Goal: Information Seeking & Learning: Find specific fact

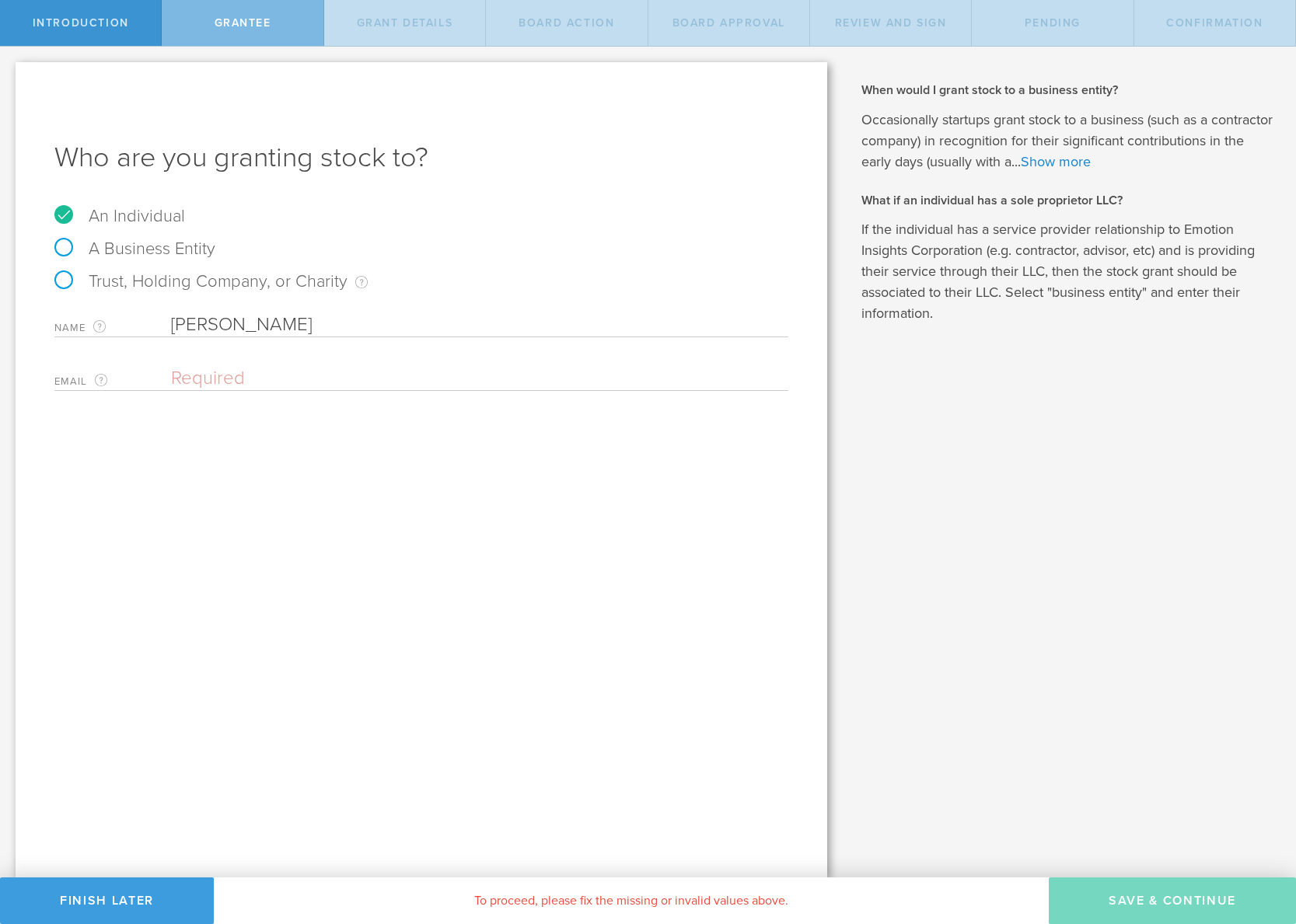
click at [370, 366] on input "email" at bounding box center [475, 378] width 609 height 23
click at [987, 432] on div "Why is spousal consent required for a stock grant? In the case of a marital eve…" at bounding box center [1069, 462] width 453 height 831
click at [191, 369] on input "email" at bounding box center [475, 378] width 609 height 23
paste input "gcollins@cappublicaffairs.com"
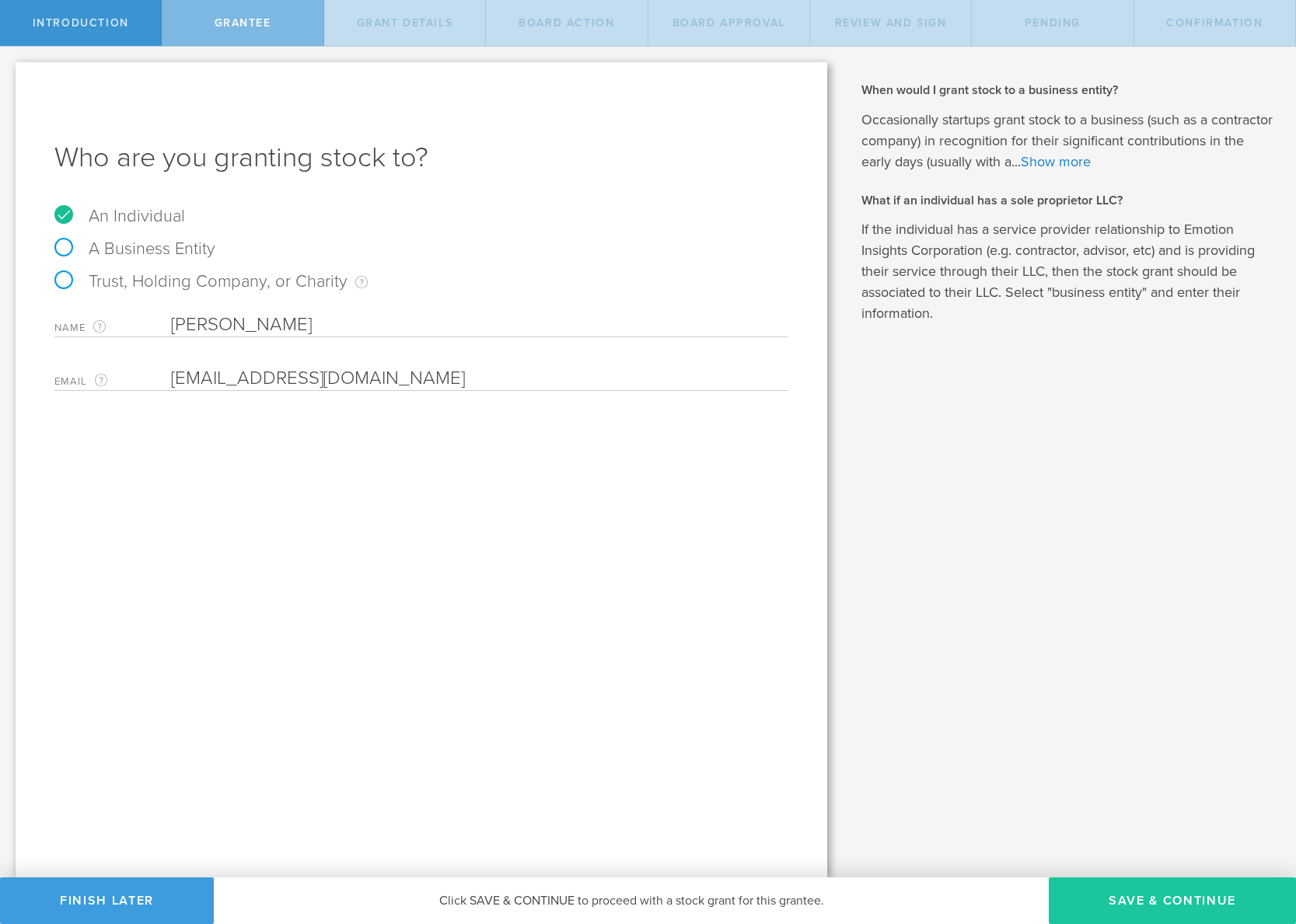
type input "gcollins@cappublicaffairs.com"
click at [1166, 902] on button "Save & Continue" at bounding box center [1172, 901] width 247 height 47
type input "1,120,000"
type input "48"
type input "12"
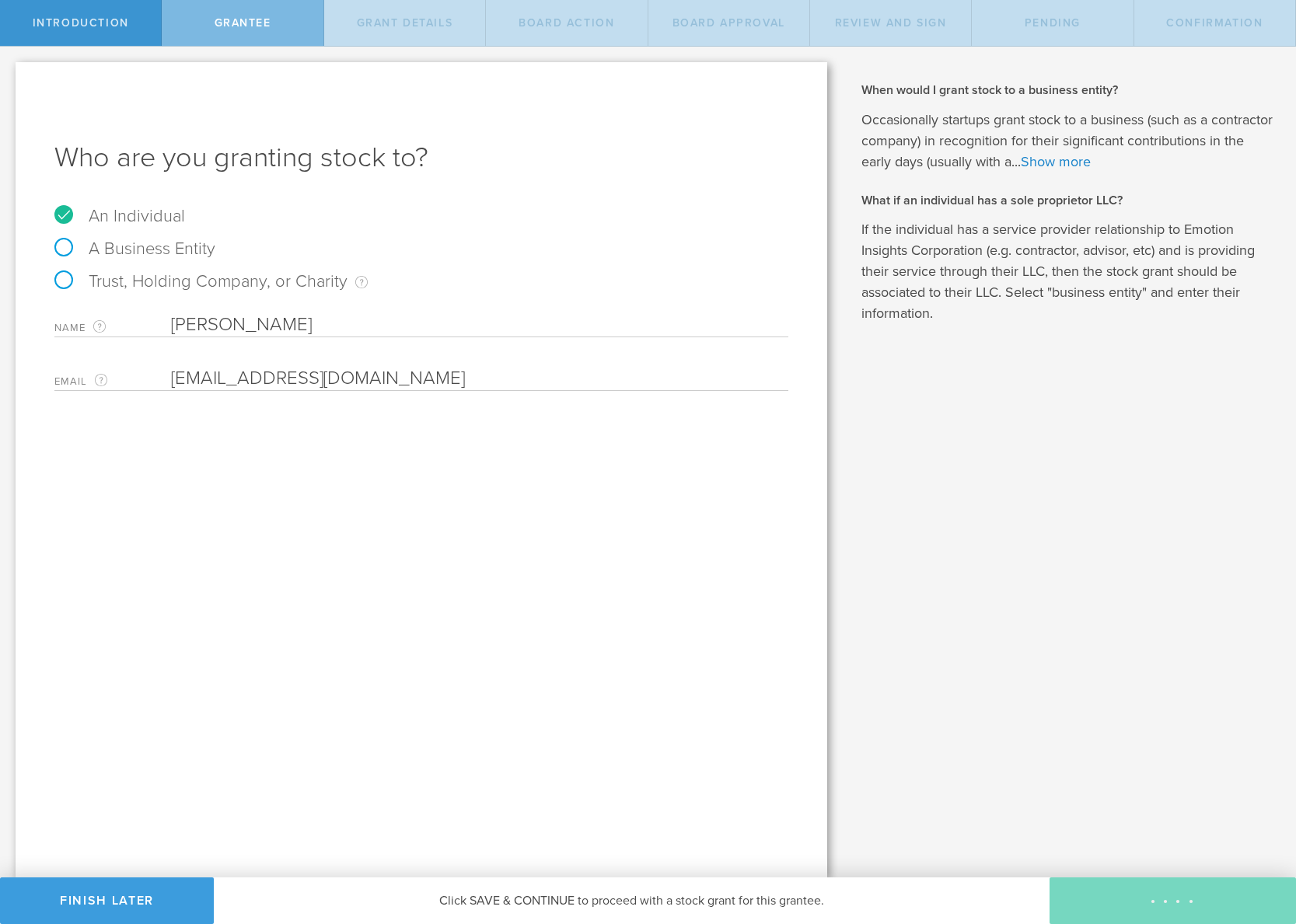
select select "none"
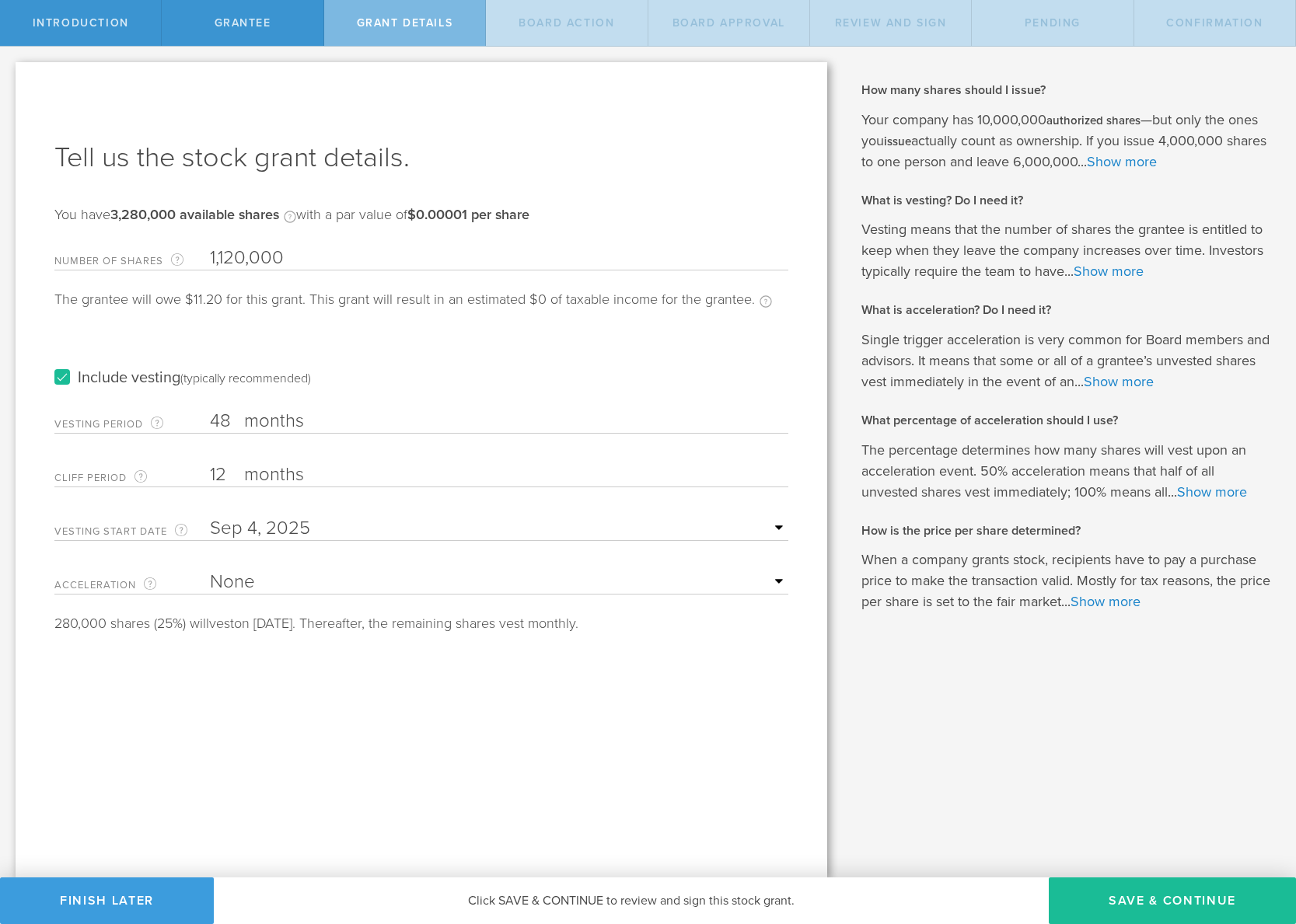
drag, startPoint x: 220, startPoint y: 257, endPoint x: 243, endPoint y: 261, distance: 23.3
click at [243, 261] on input "1,120,000" at bounding box center [499, 258] width 578 height 23
type input "1,500,000"
click at [393, 352] on div "Include vesting (typically recommended)" at bounding box center [421, 362] width 733 height 79
click at [327, 581] on select "None Single Trigger Double Trigger" at bounding box center [499, 582] width 578 height 23
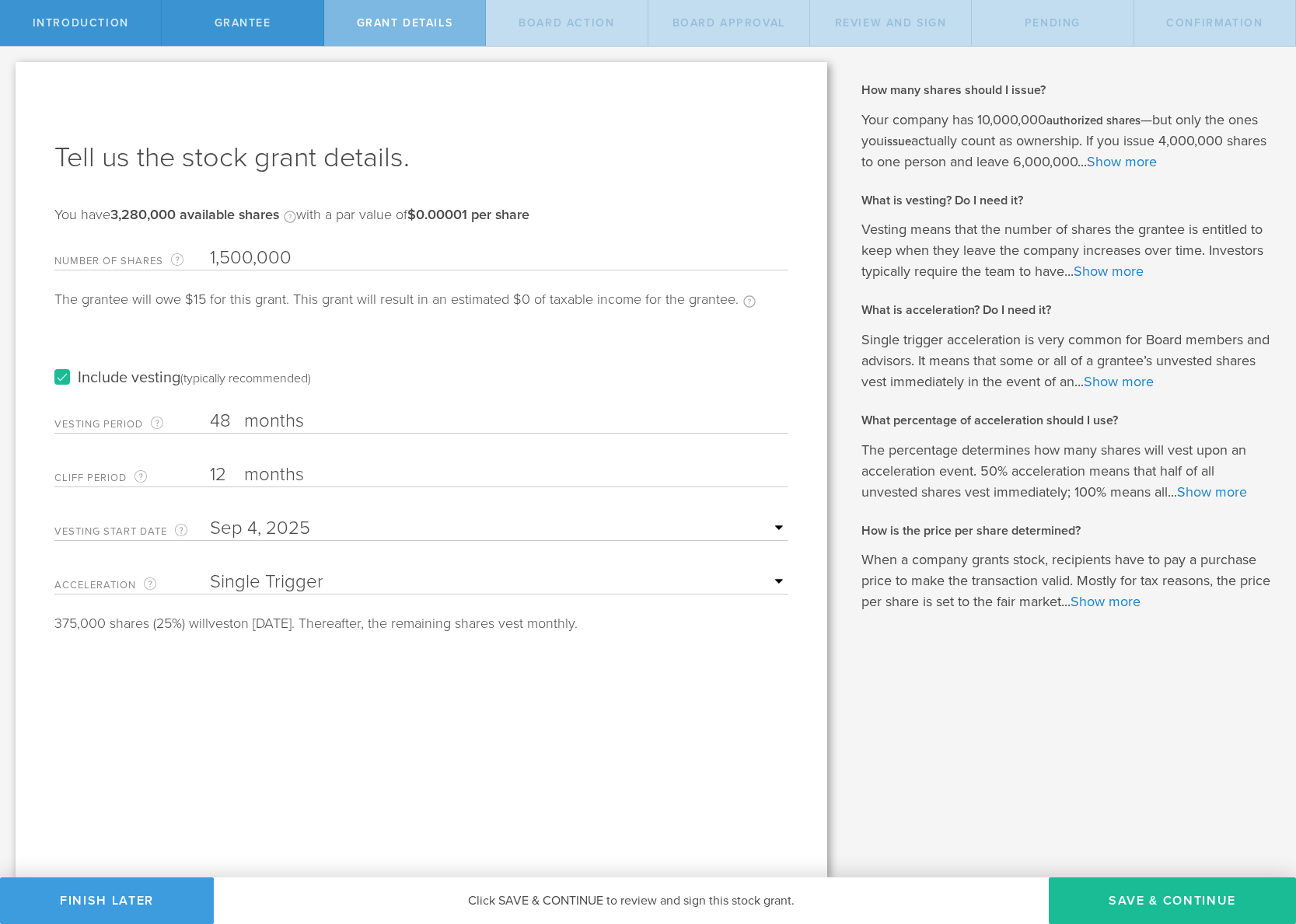
click at [210, 570] on select "None Single Trigger Double Trigger" at bounding box center [499, 582] width 578 height 23
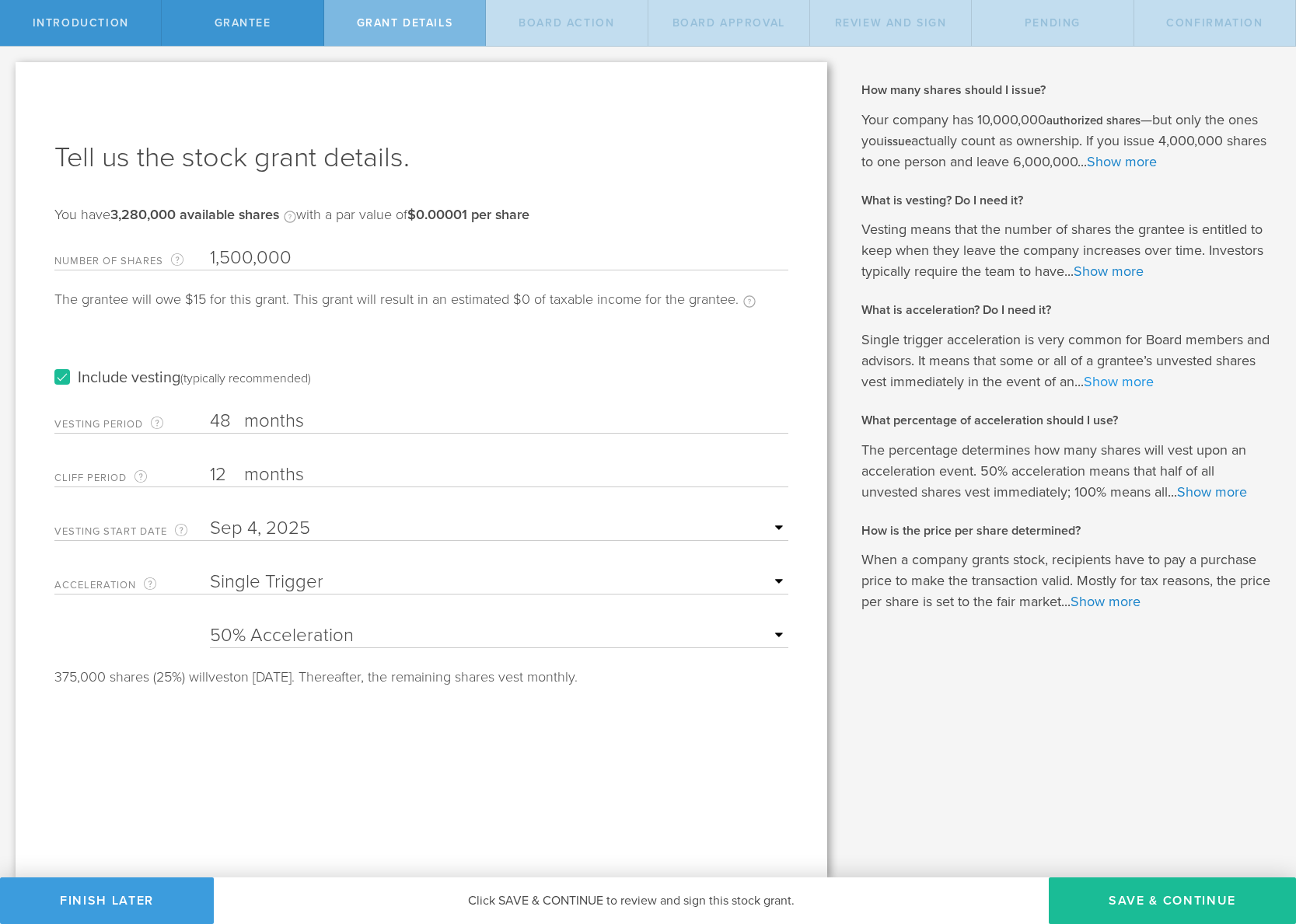
click at [1111, 382] on link "Show more" at bounding box center [1118, 382] width 70 height 17
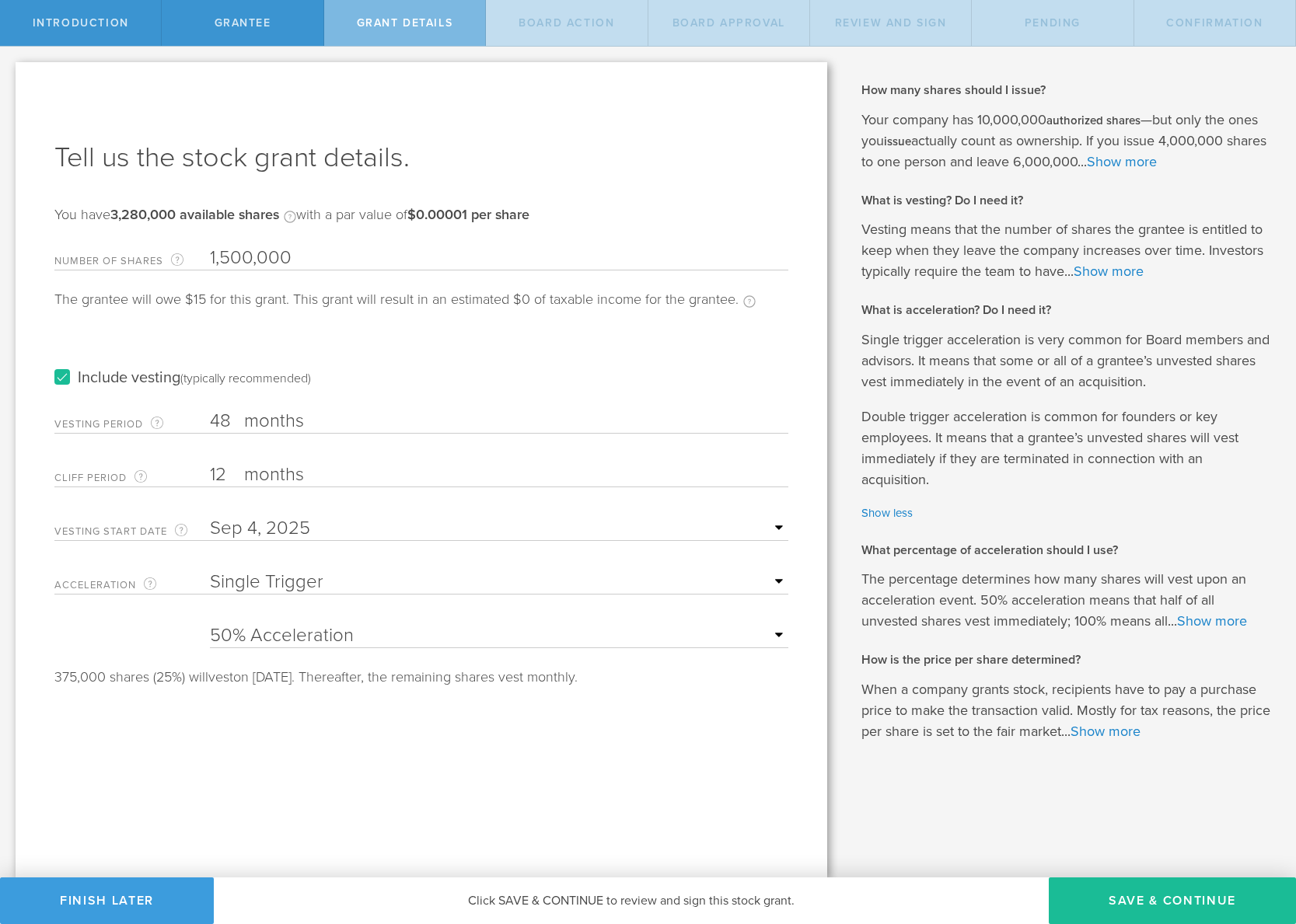
click at [269, 589] on select "None Single Trigger Double Trigger" at bounding box center [499, 582] width 578 height 23
select select "double"
click at [210, 570] on select "None Single Trigger Double Trigger" at bounding box center [499, 582] width 578 height 23
click at [1219, 619] on link "Show more" at bounding box center [1212, 621] width 70 height 17
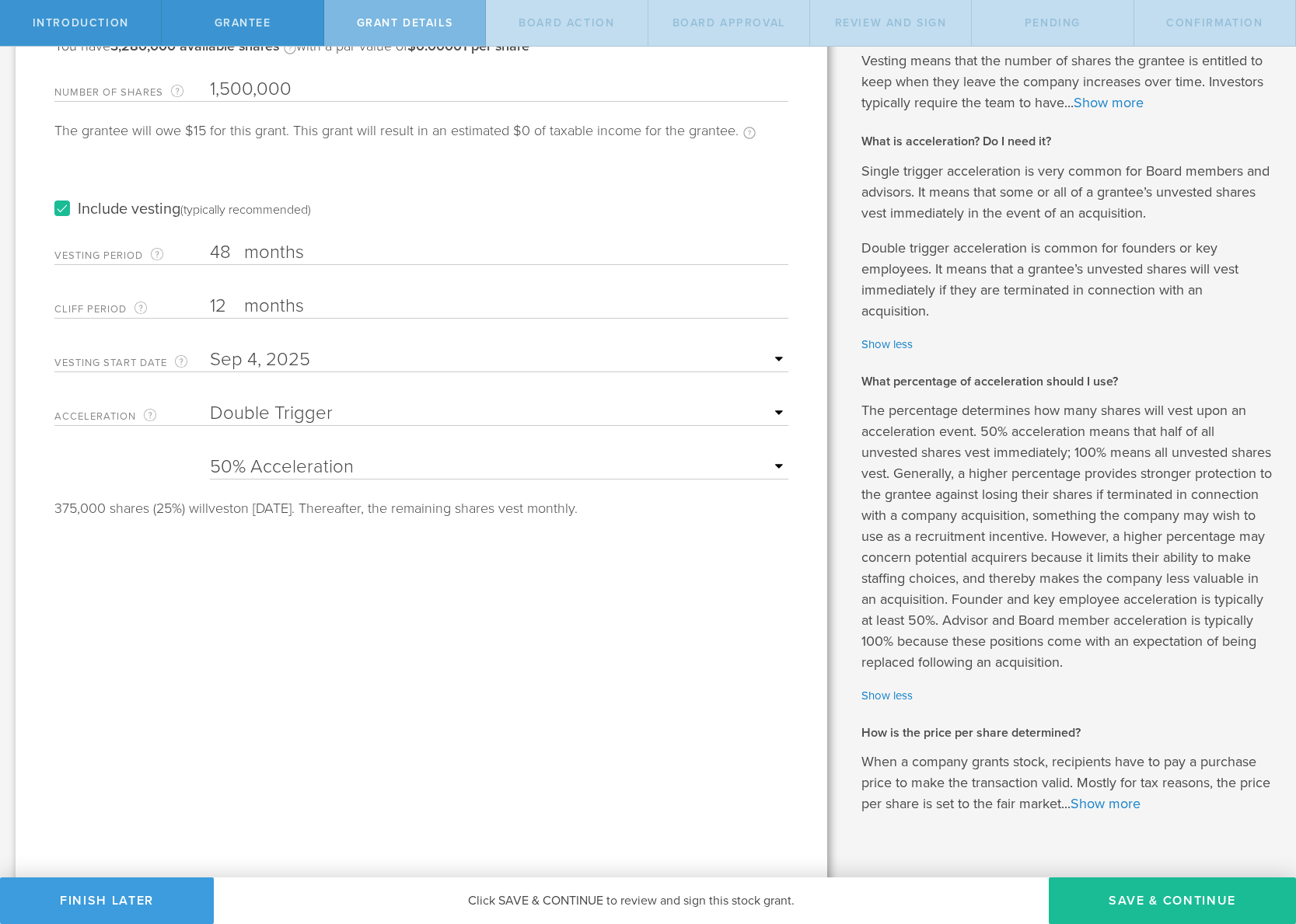
scroll to position [198, 0]
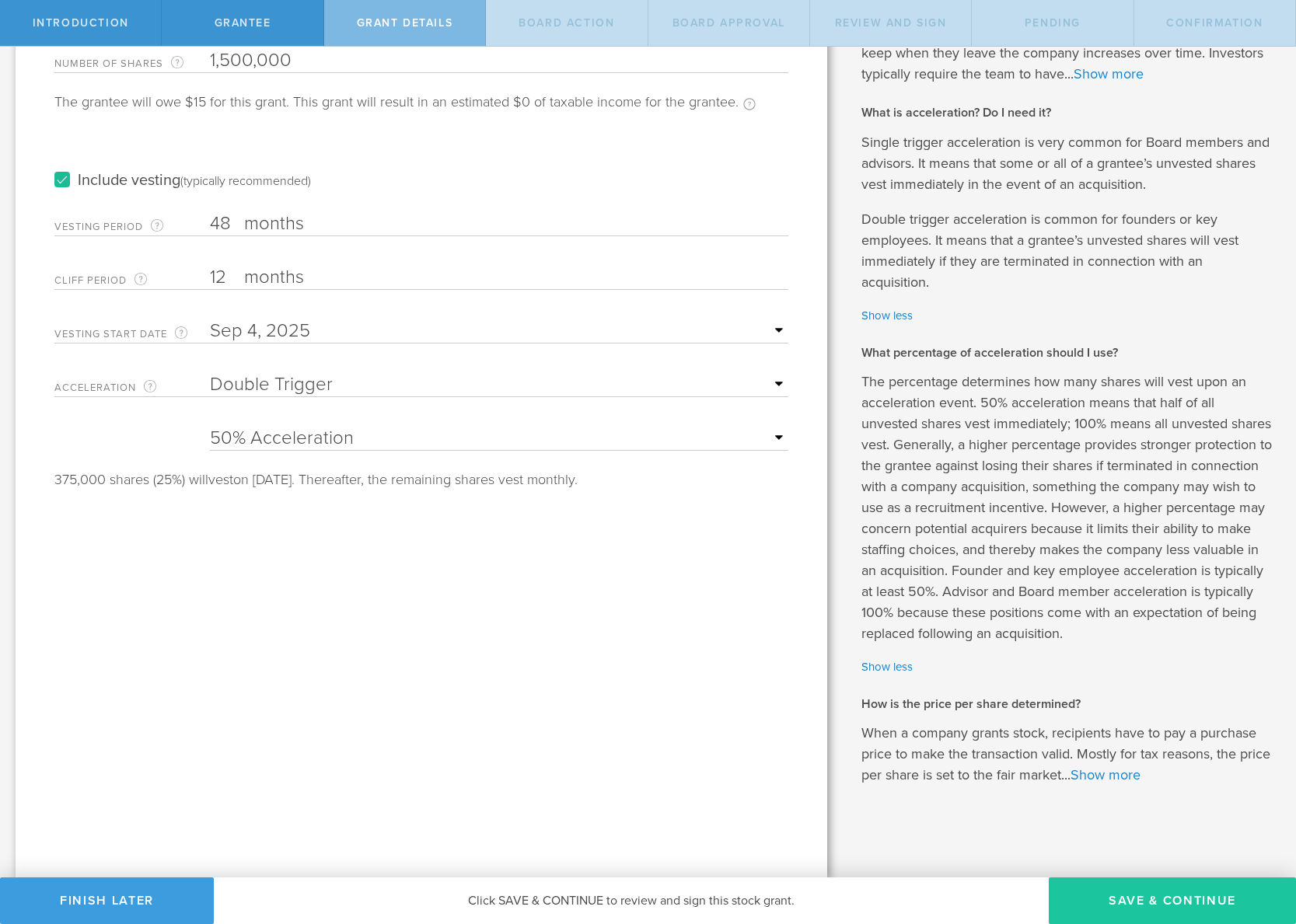
click at [1152, 898] on button "Save & Continue" at bounding box center [1172, 901] width 247 height 47
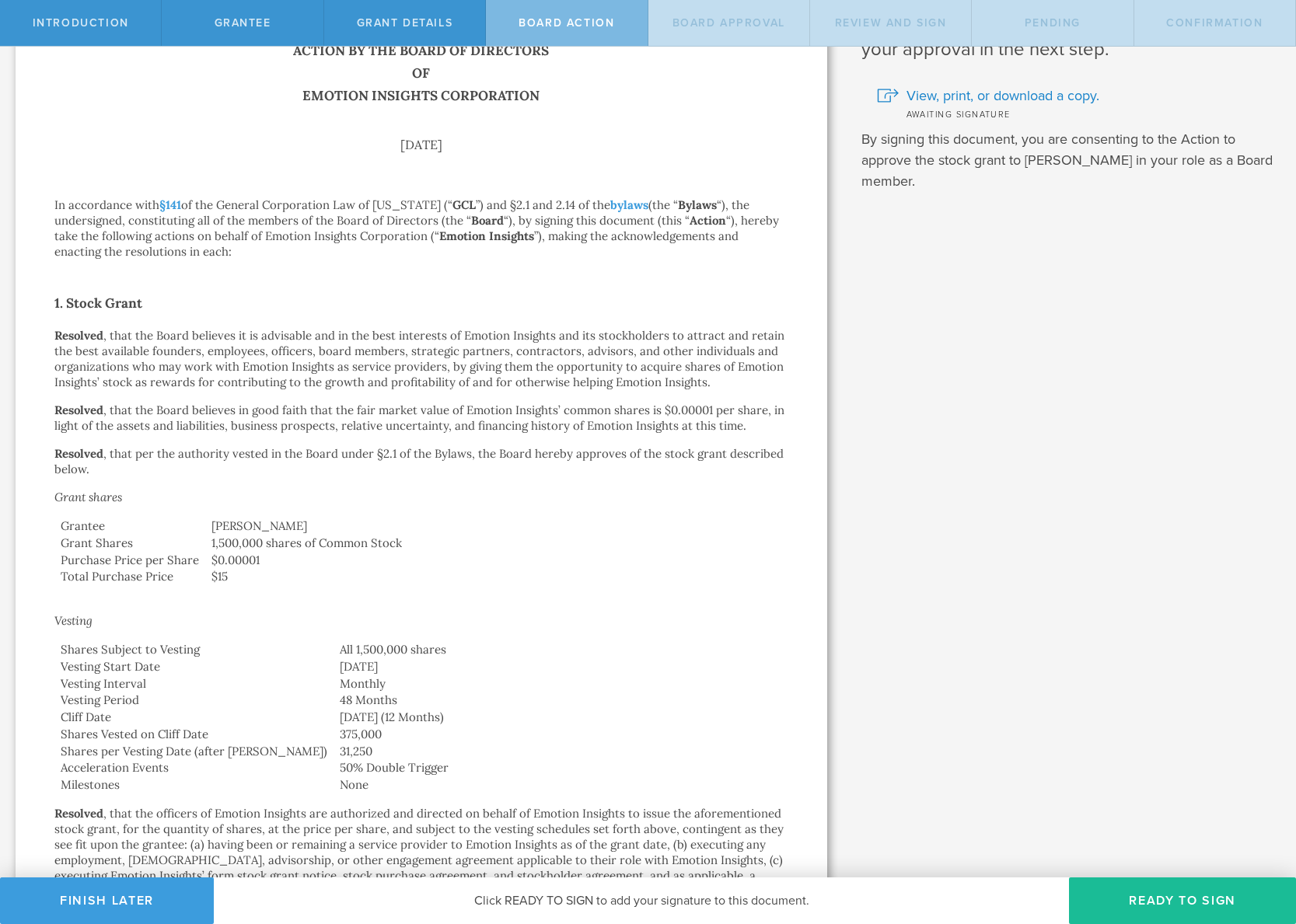
scroll to position [543, 0]
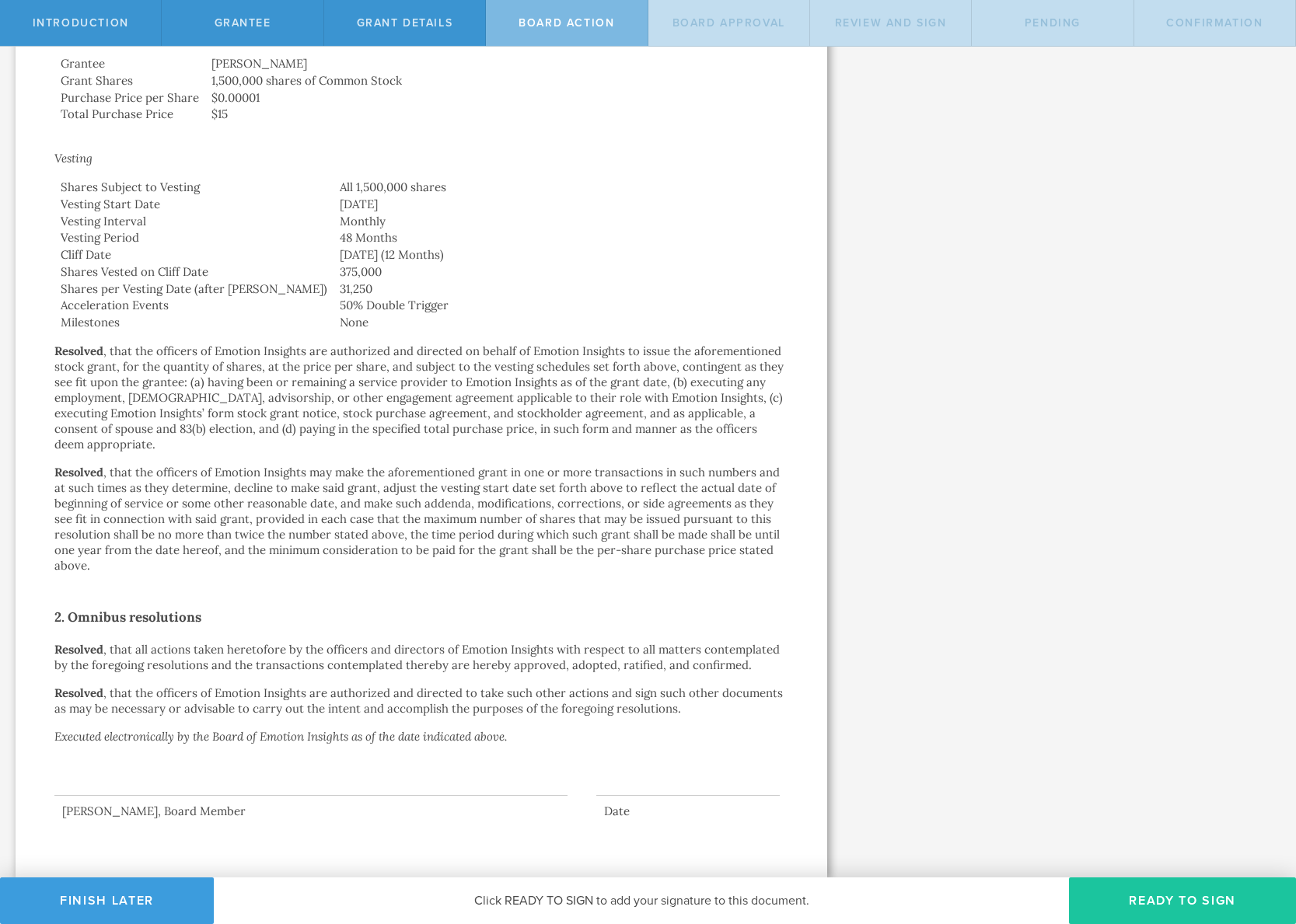
click at [1169, 900] on button "Ready to Sign" at bounding box center [1183, 901] width 227 height 47
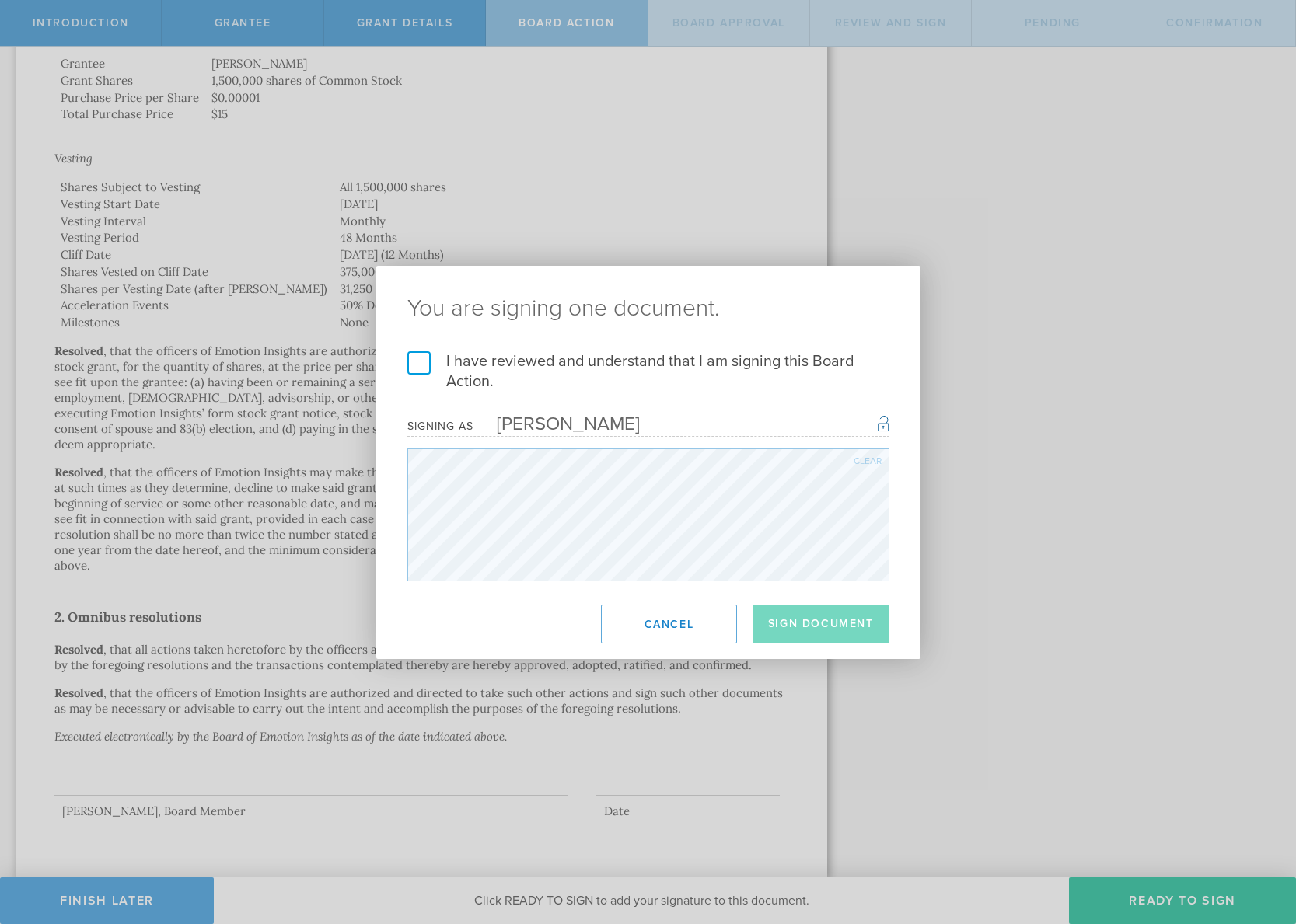
click at [430, 358] on label "I have reviewed and understand that I am signing this Board Action." at bounding box center [648, 371] width 482 height 41
click at [0, 0] on input "I have reviewed and understand that I am signing this Board Action." at bounding box center [0, 0] width 0 height 0
click at [839, 620] on button "Sign Document" at bounding box center [821, 623] width 137 height 39
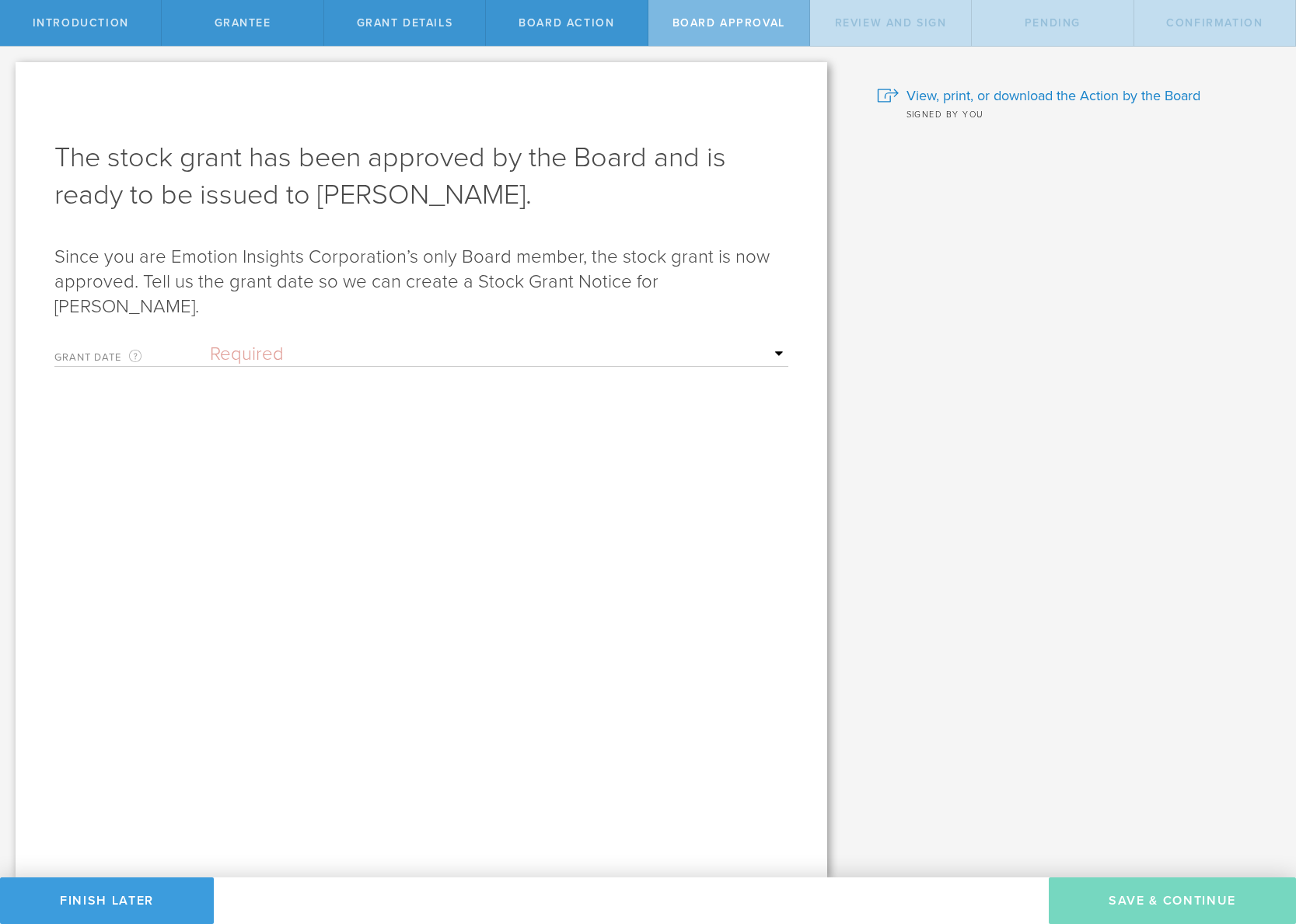
click at [315, 342] on select "Required Upon grantee's signature A specific date" at bounding box center [499, 354] width 578 height 23
select select "uponGranteeSignature"
click at [210, 342] on select "Required Upon grantee's signature A specific date" at bounding box center [499, 354] width 578 height 23
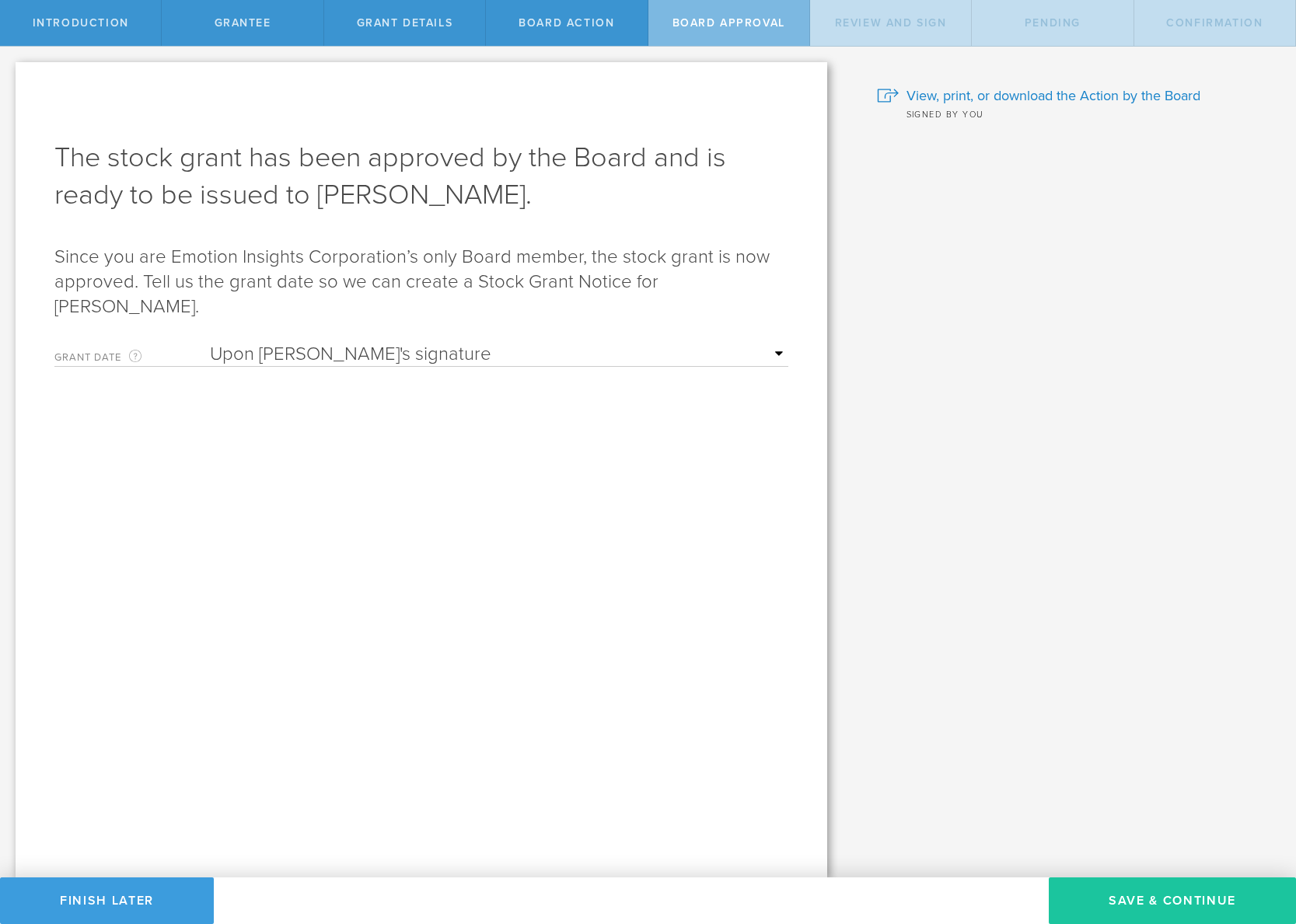
click at [1166, 898] on button "Save & Continue" at bounding box center [1172, 901] width 247 height 47
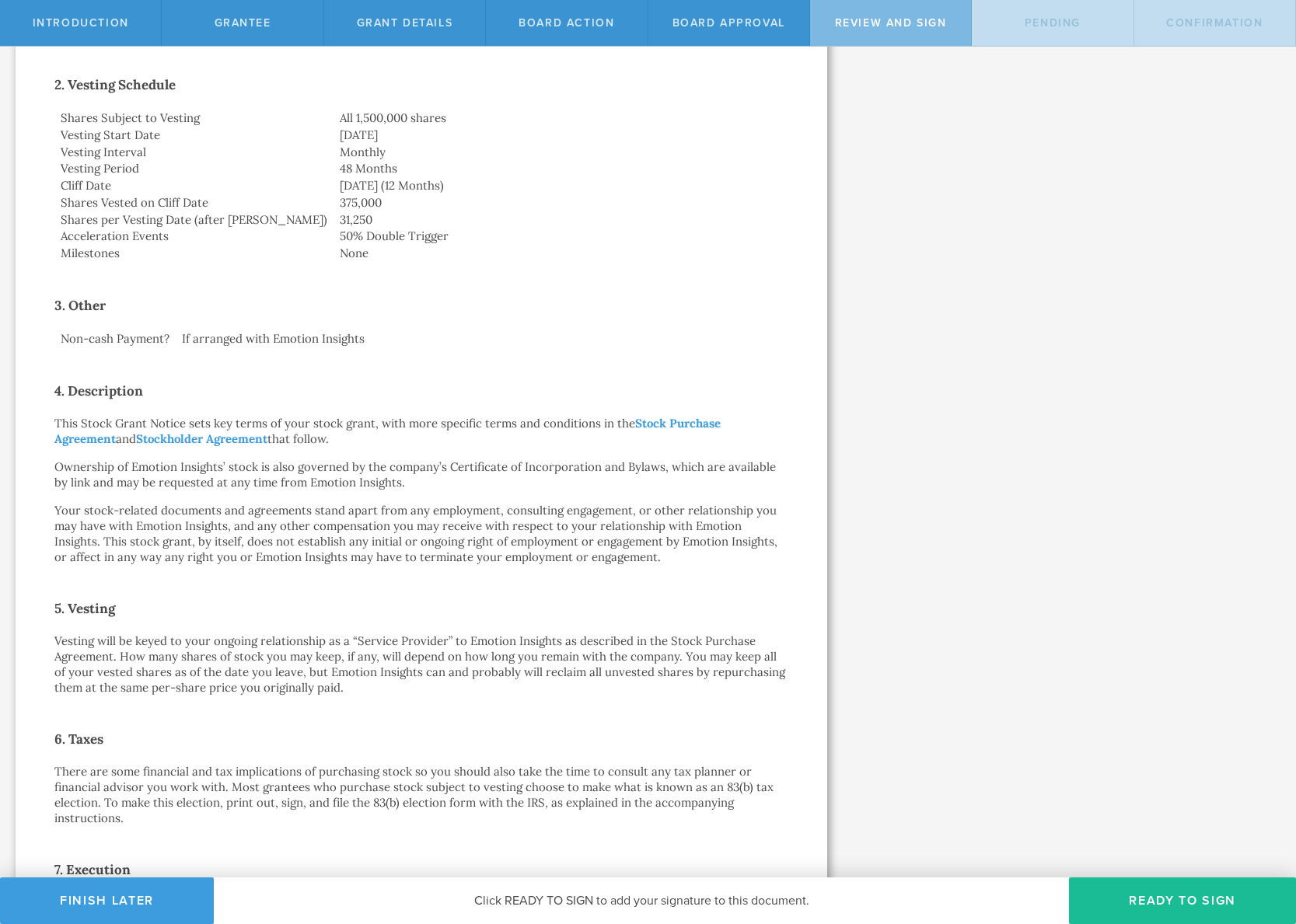
scroll to position [748, 0]
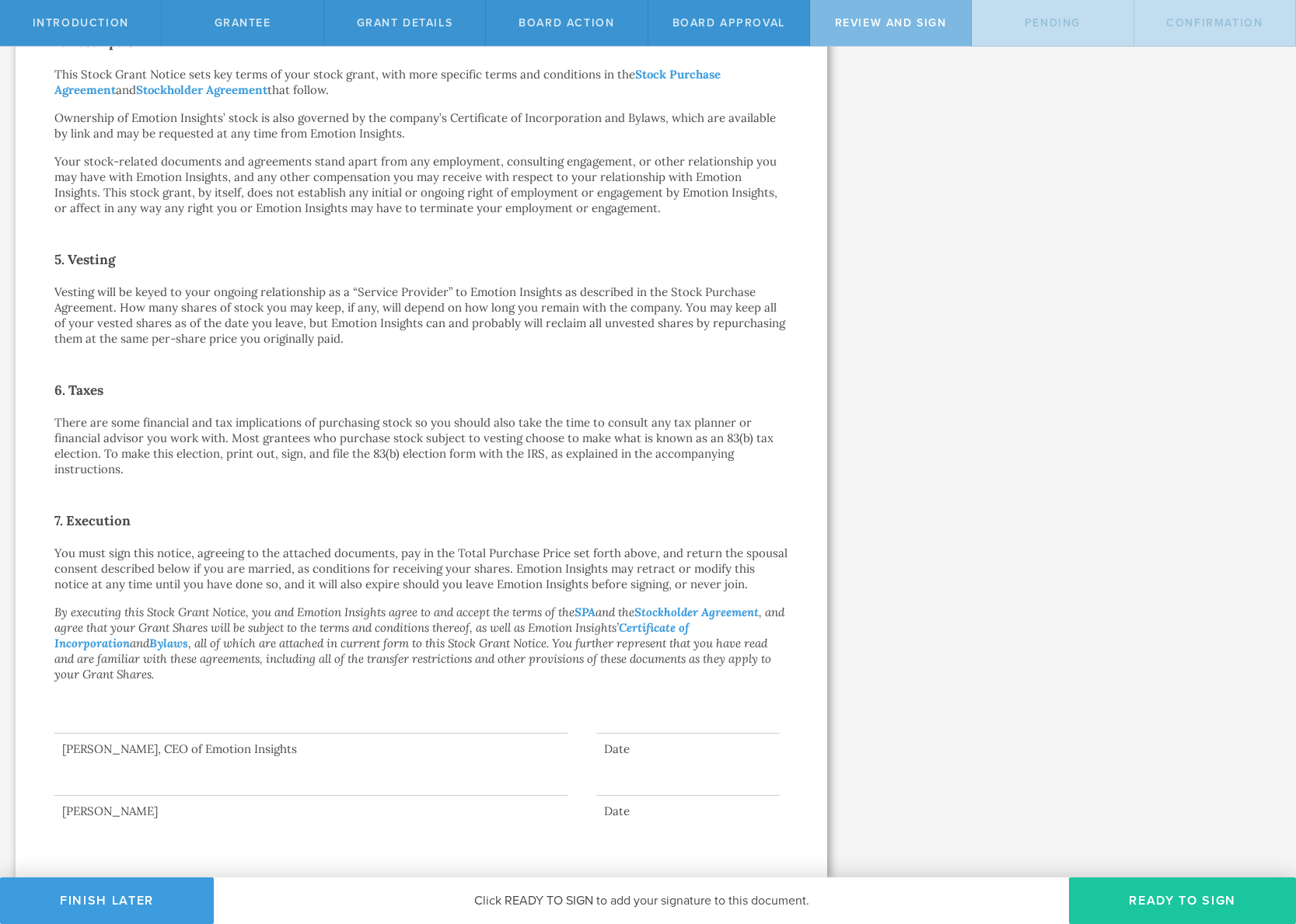
click at [1183, 895] on button "Ready to Sign" at bounding box center [1183, 901] width 227 height 47
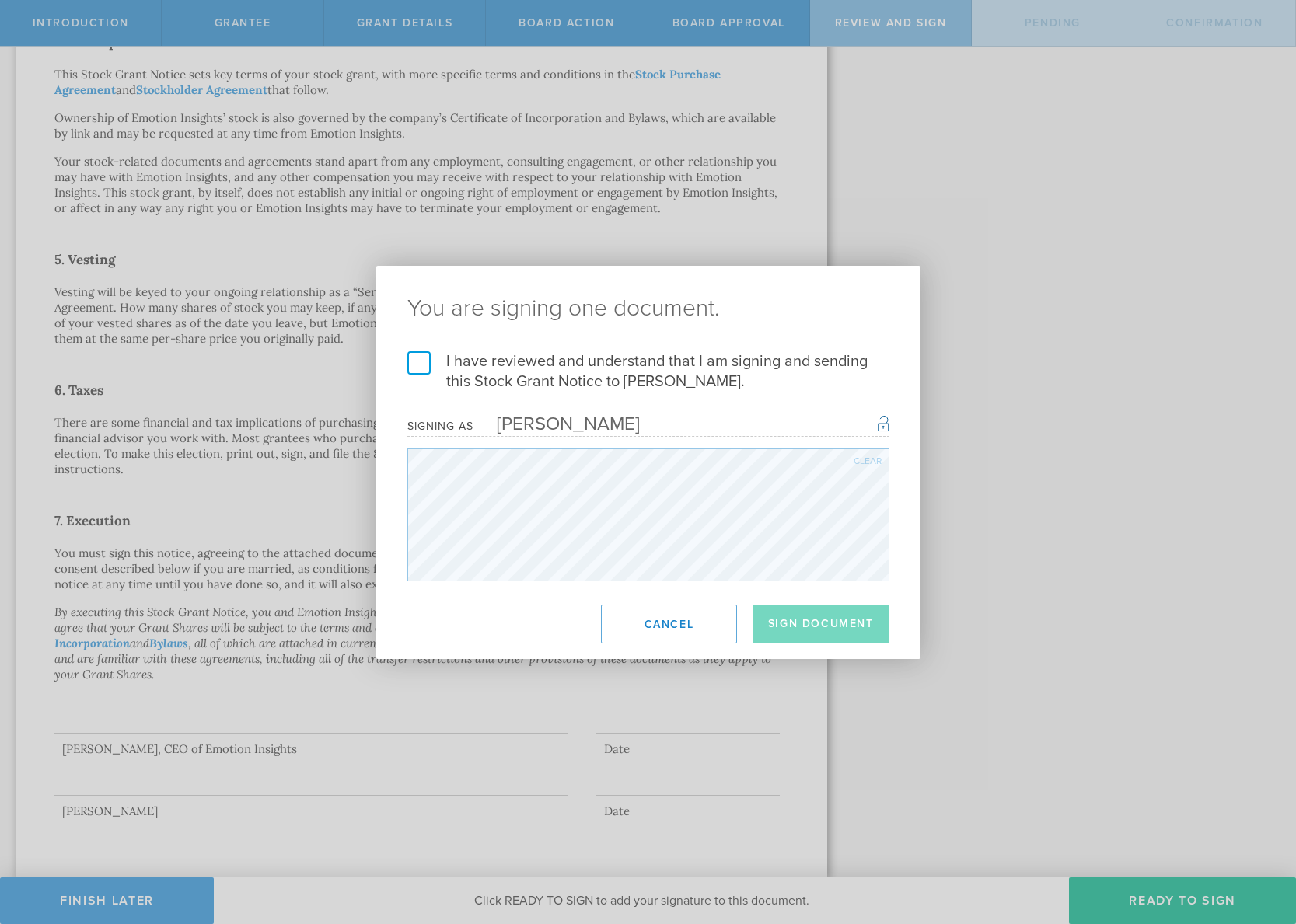
click at [424, 367] on label "I have reviewed and understand that I am signing and sending this Stock Grant N…" at bounding box center [648, 371] width 482 height 41
click at [0, 0] on input "I have reviewed and understand that I am signing and sending this Stock Grant N…" at bounding box center [0, 0] width 0 height 0
click at [790, 621] on button "Sign Document" at bounding box center [821, 623] width 137 height 39
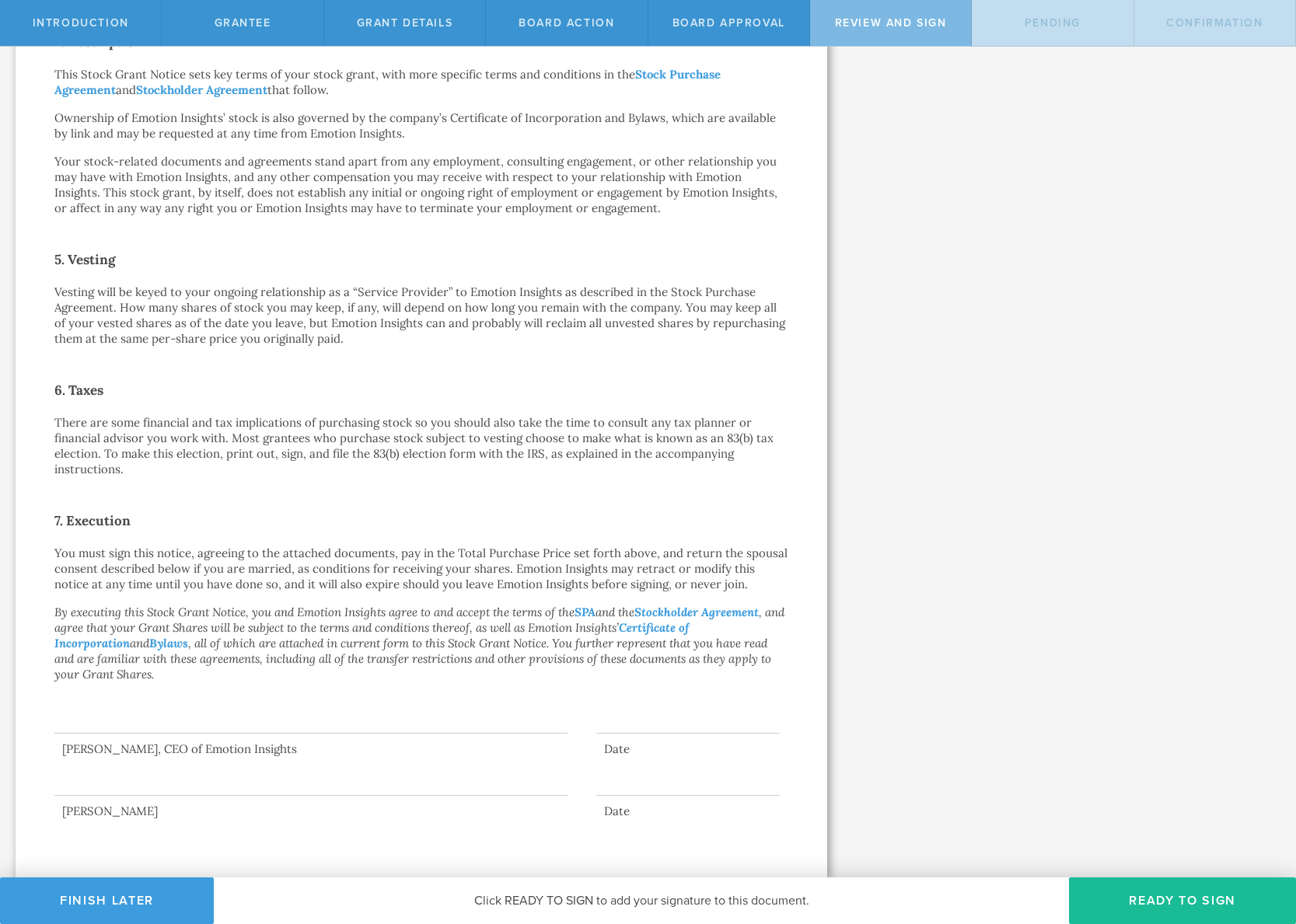
scroll to position [0, 0]
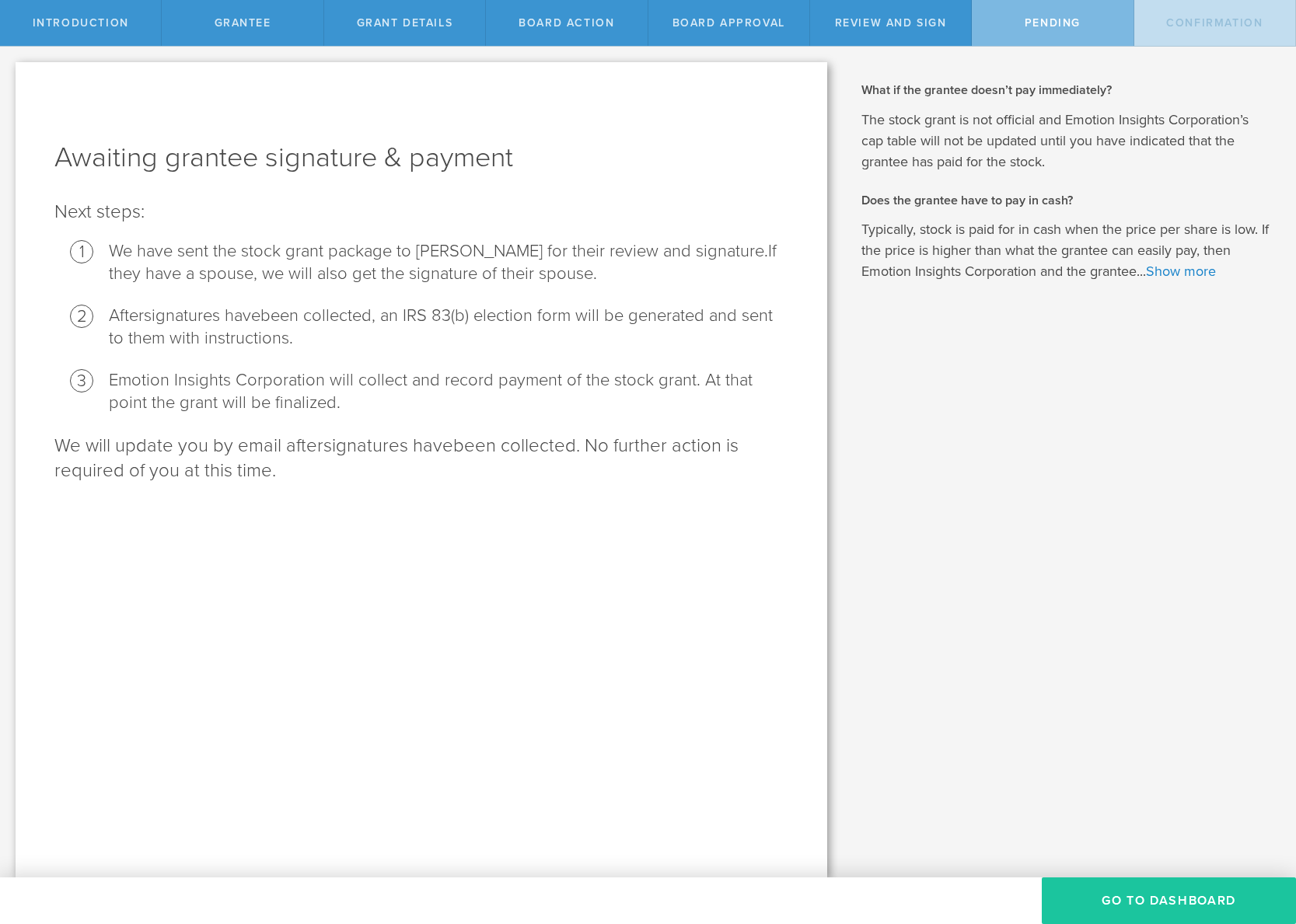
click at [1129, 904] on button "Go To Dashboard" at bounding box center [1169, 901] width 254 height 47
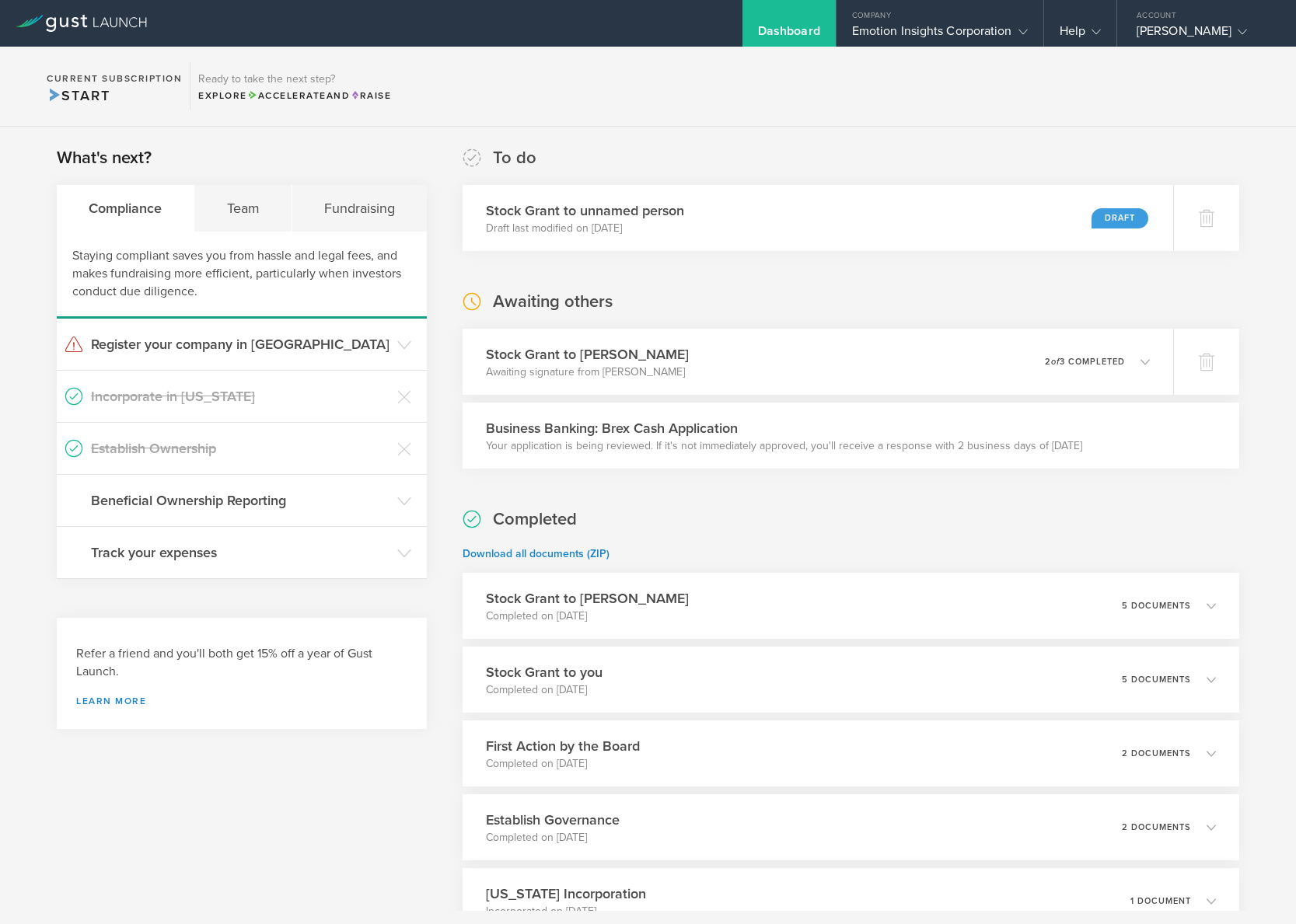
click at [758, 27] on div "Dashboard" at bounding box center [789, 35] width 62 height 23
click at [767, 29] on div "Dashboard" at bounding box center [789, 35] width 62 height 23
click at [231, 220] on div "Team" at bounding box center [243, 208] width 97 height 47
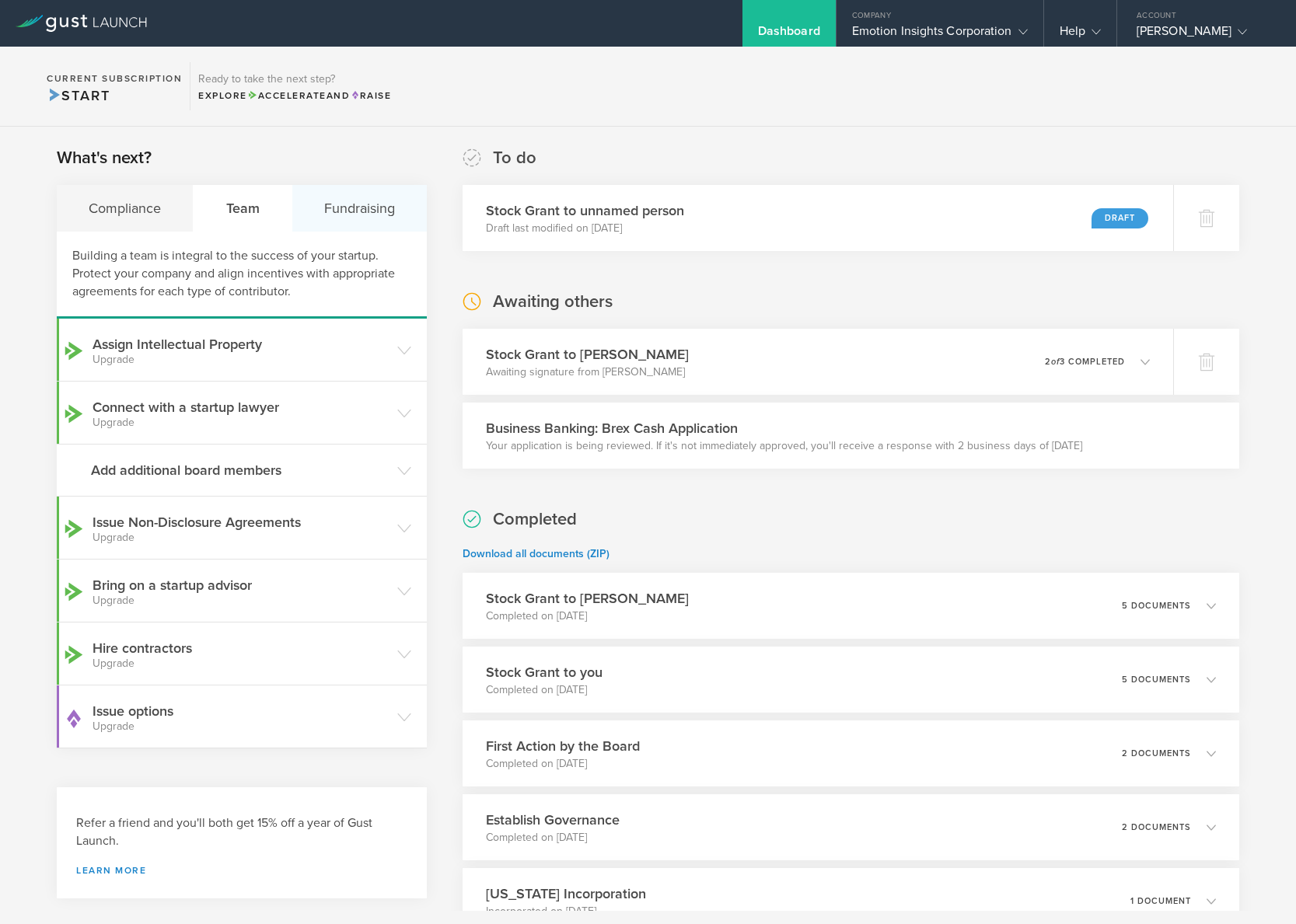
click at [347, 213] on div "Fundraising" at bounding box center [359, 208] width 135 height 47
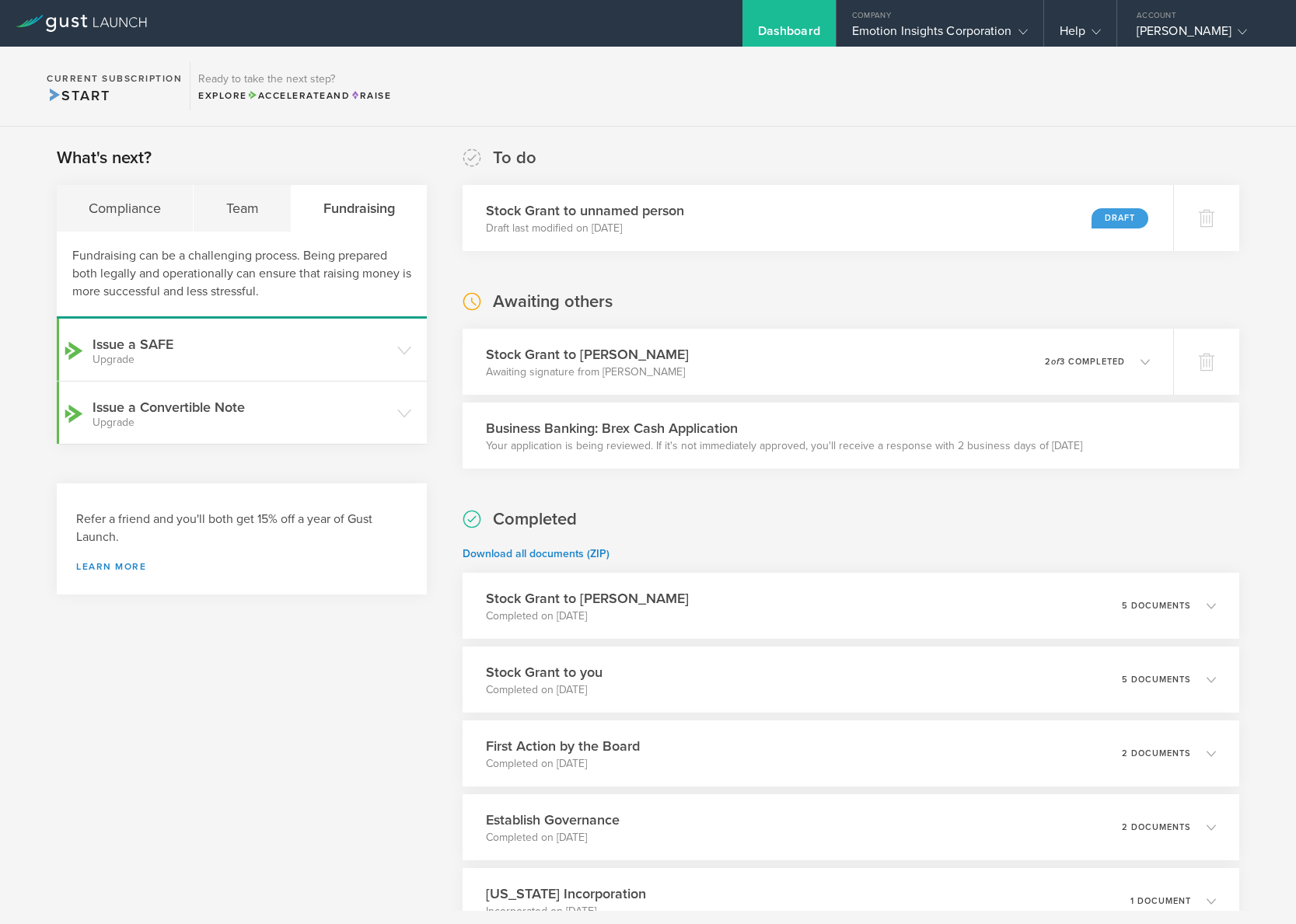
click at [73, 96] on span "Start" at bounding box center [78, 96] width 63 height 17
click at [781, 23] on div "Dashboard" at bounding box center [789, 35] width 62 height 23
click at [778, 32] on div "Dashboard" at bounding box center [789, 35] width 62 height 23
click at [572, 683] on p "Completed on May 12, 2025" at bounding box center [538, 690] width 119 height 16
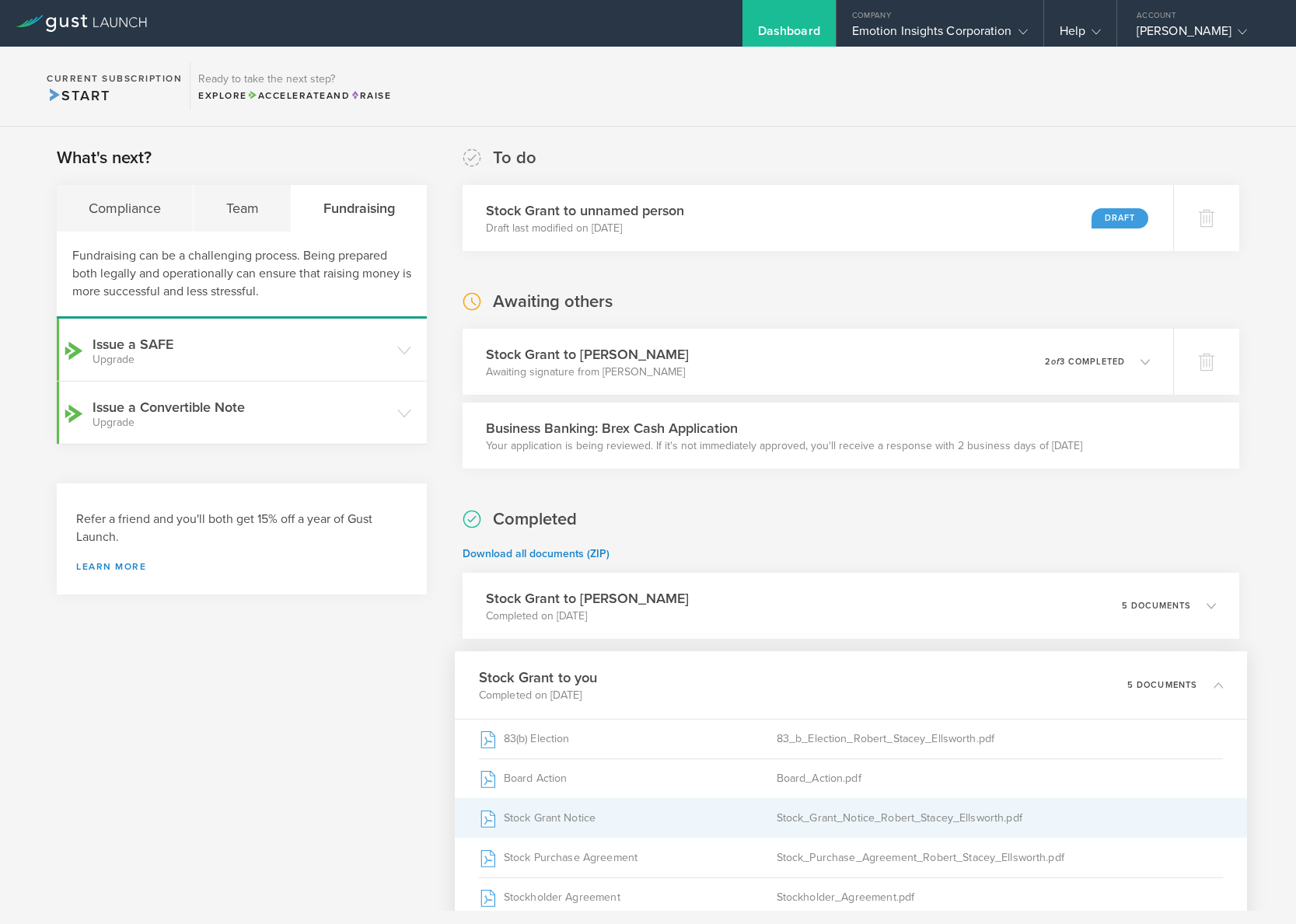
click at [566, 826] on div "Stock Grant Notice" at bounding box center [628, 818] width 298 height 39
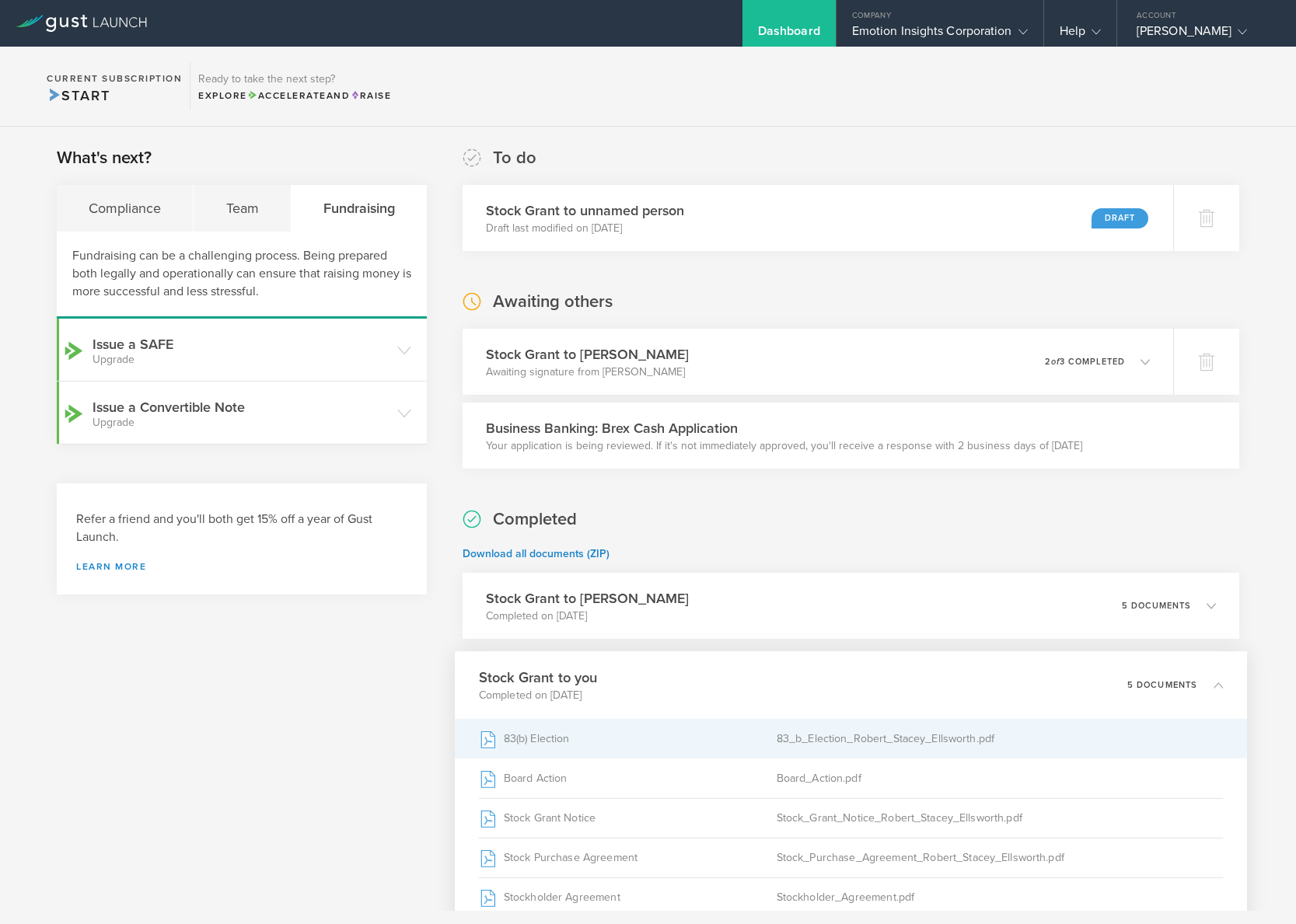
scroll to position [369, 0]
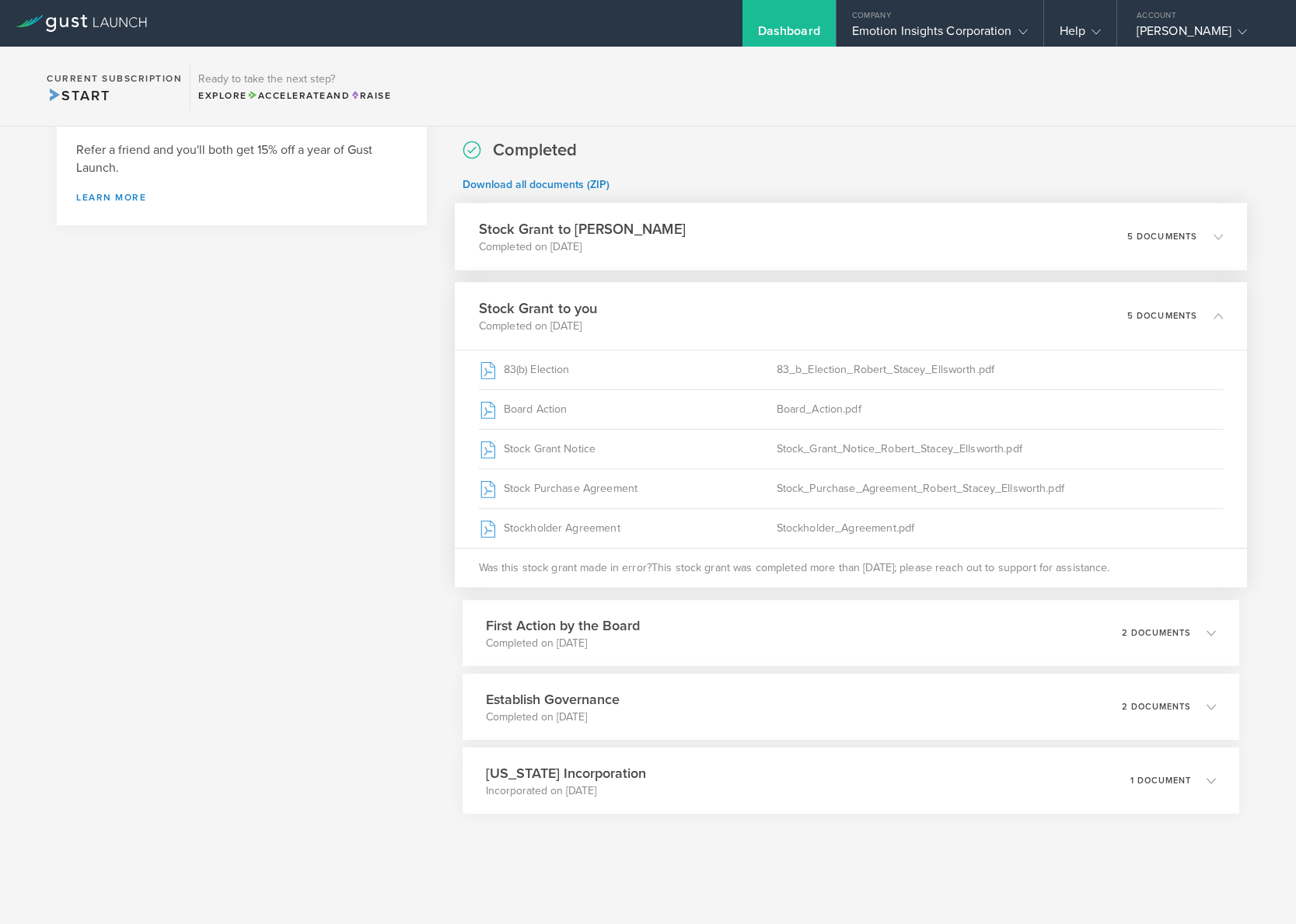
click at [620, 239] on p "Completed on May 19, 2025" at bounding box center [582, 247] width 207 height 16
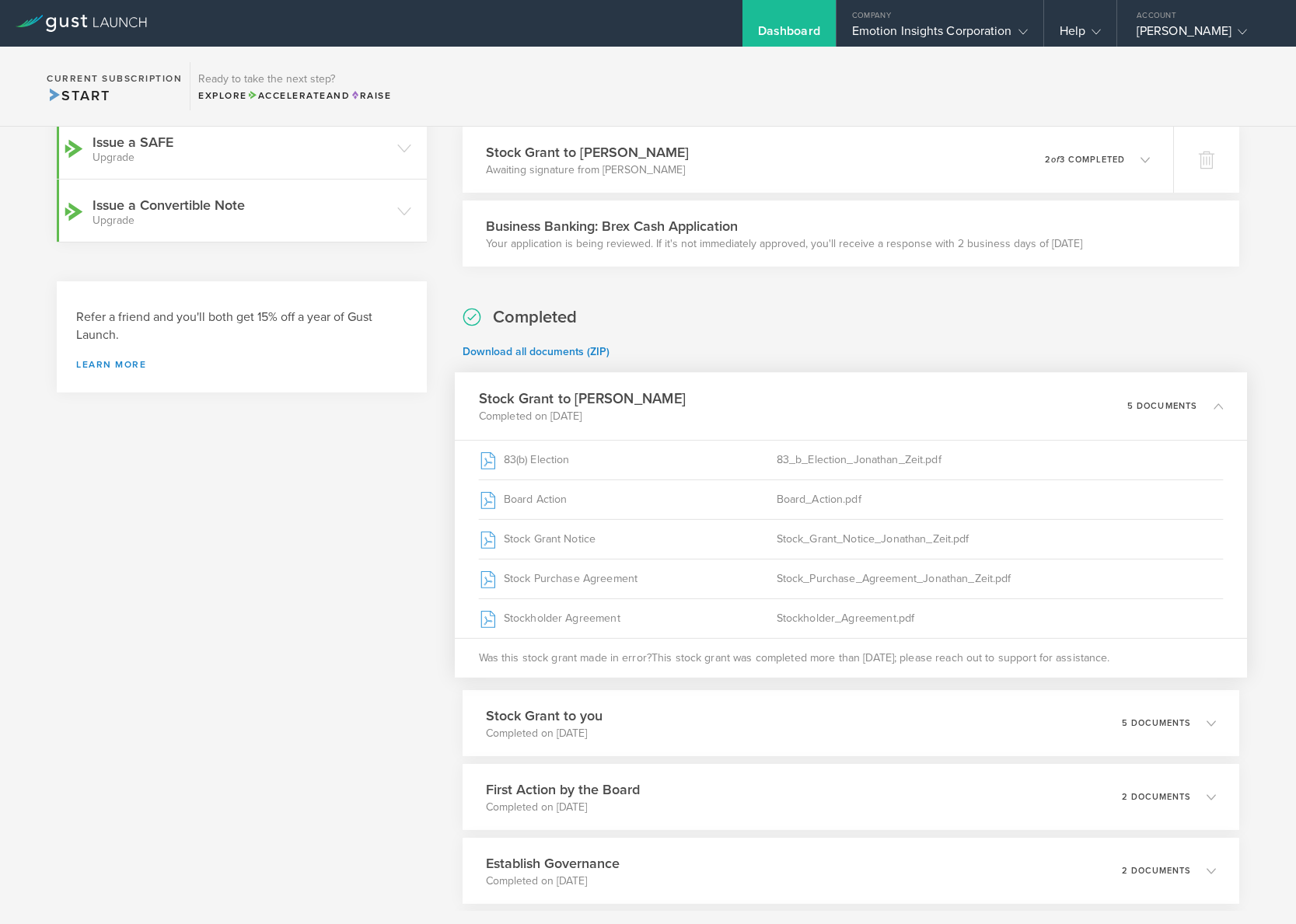
scroll to position [366, 0]
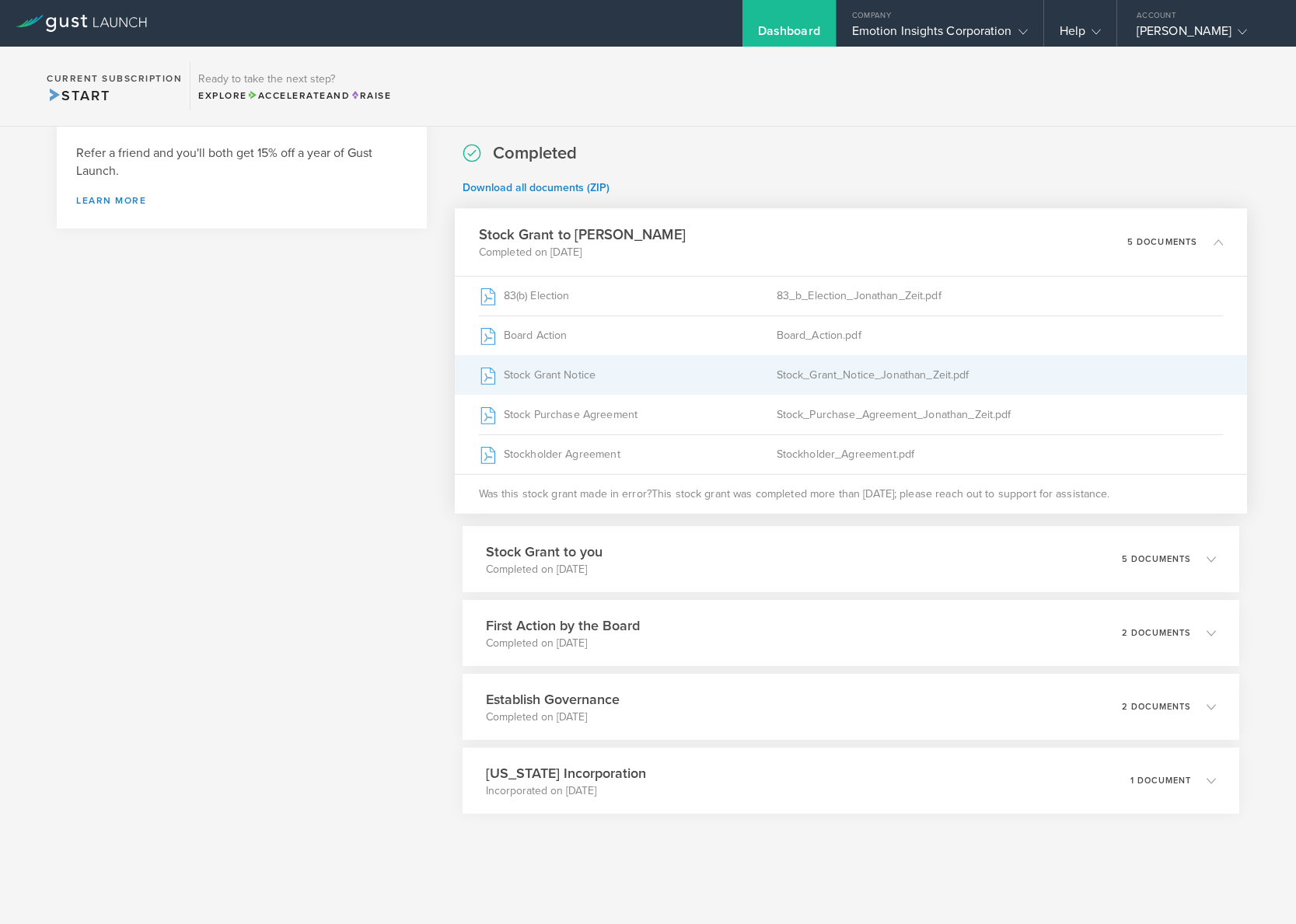
click at [559, 370] on div "Stock Grant Notice" at bounding box center [628, 375] width 298 height 39
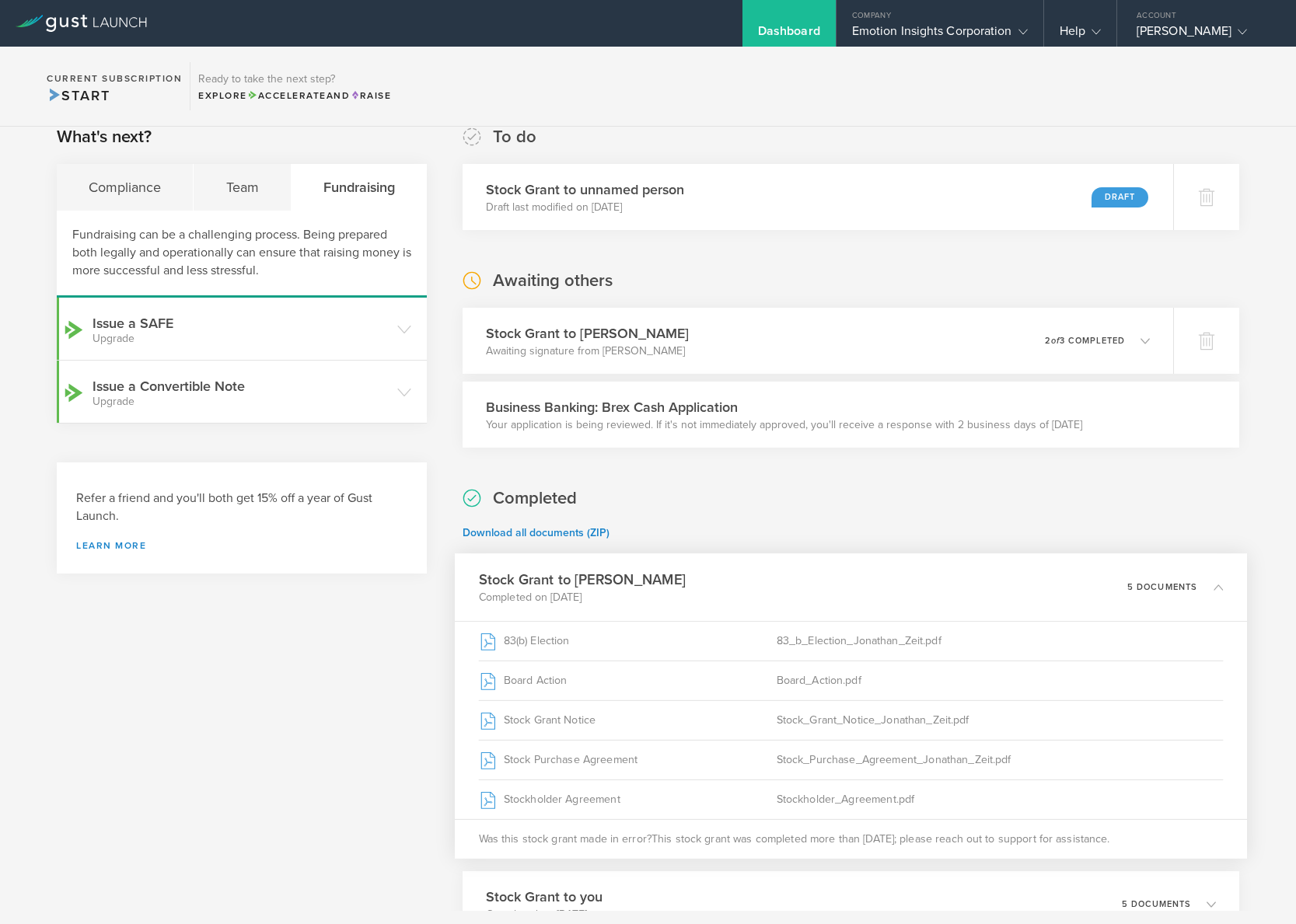
scroll to position [0, 0]
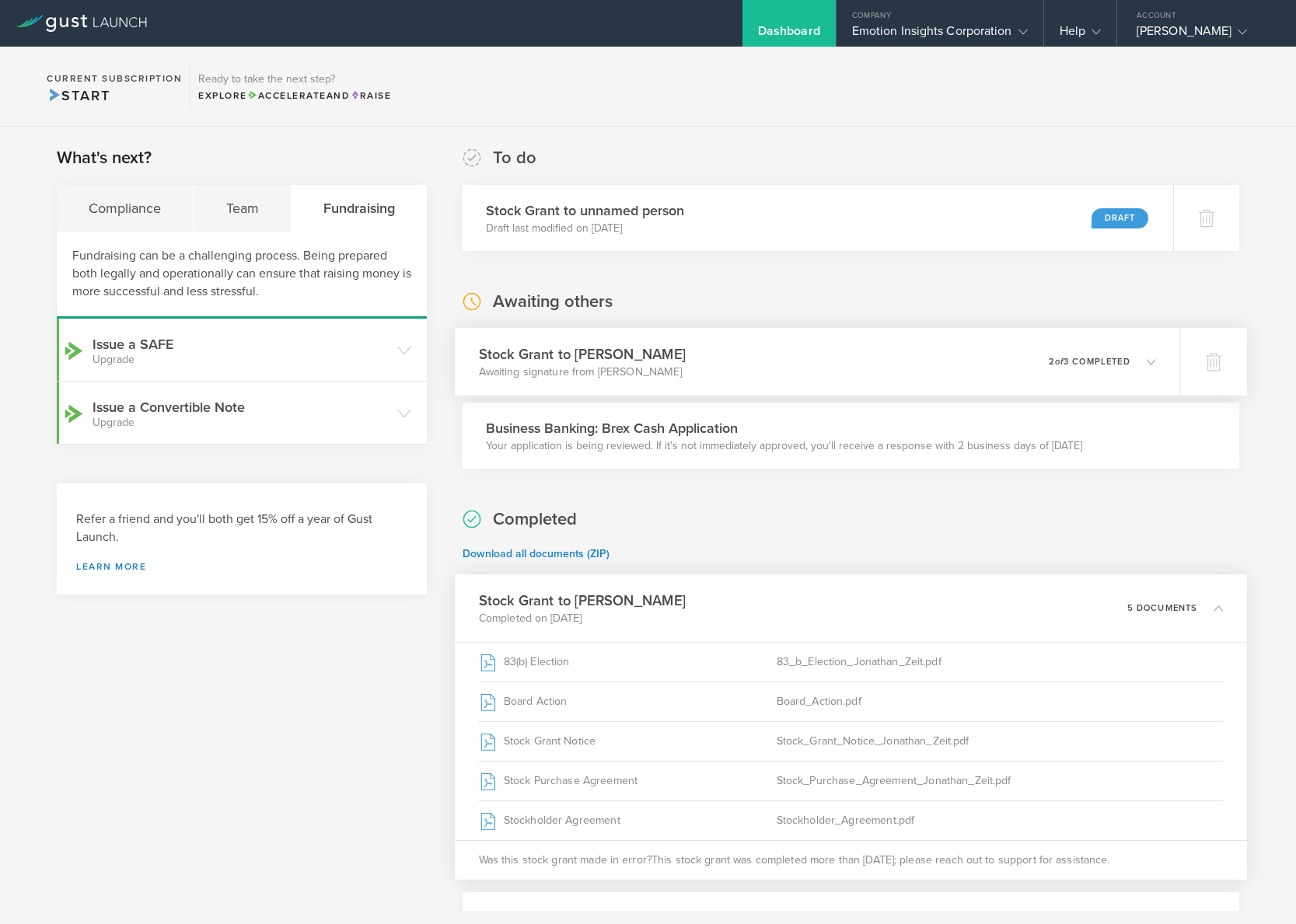
click at [671, 356] on div "Stock Grant to Gentry Collins Awaiting signature from Gentry Collins 0 undelive…" at bounding box center [817, 362] width 725 height 68
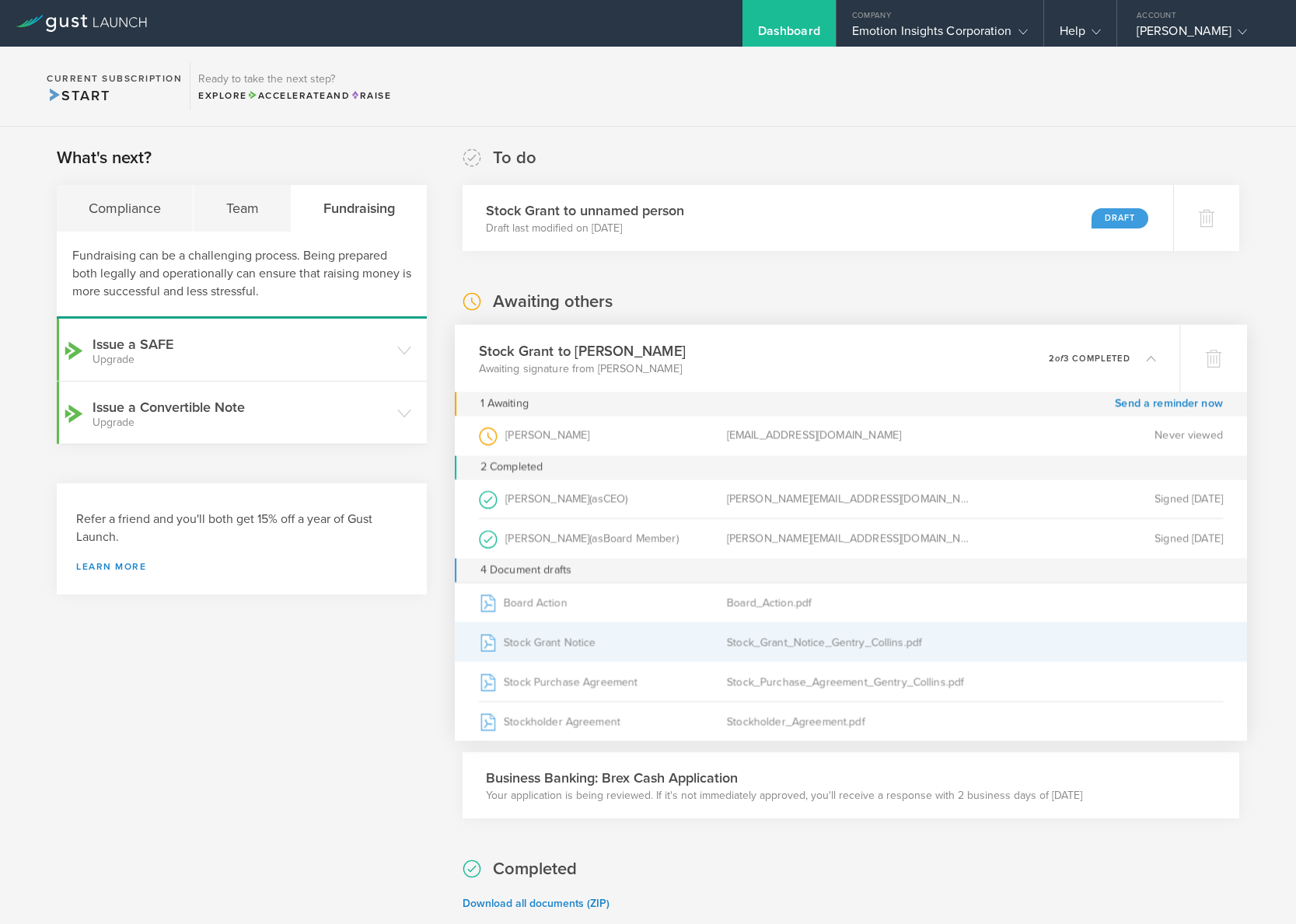
click at [567, 638] on div "Stock Grant Notice" at bounding box center [603, 642] width 248 height 39
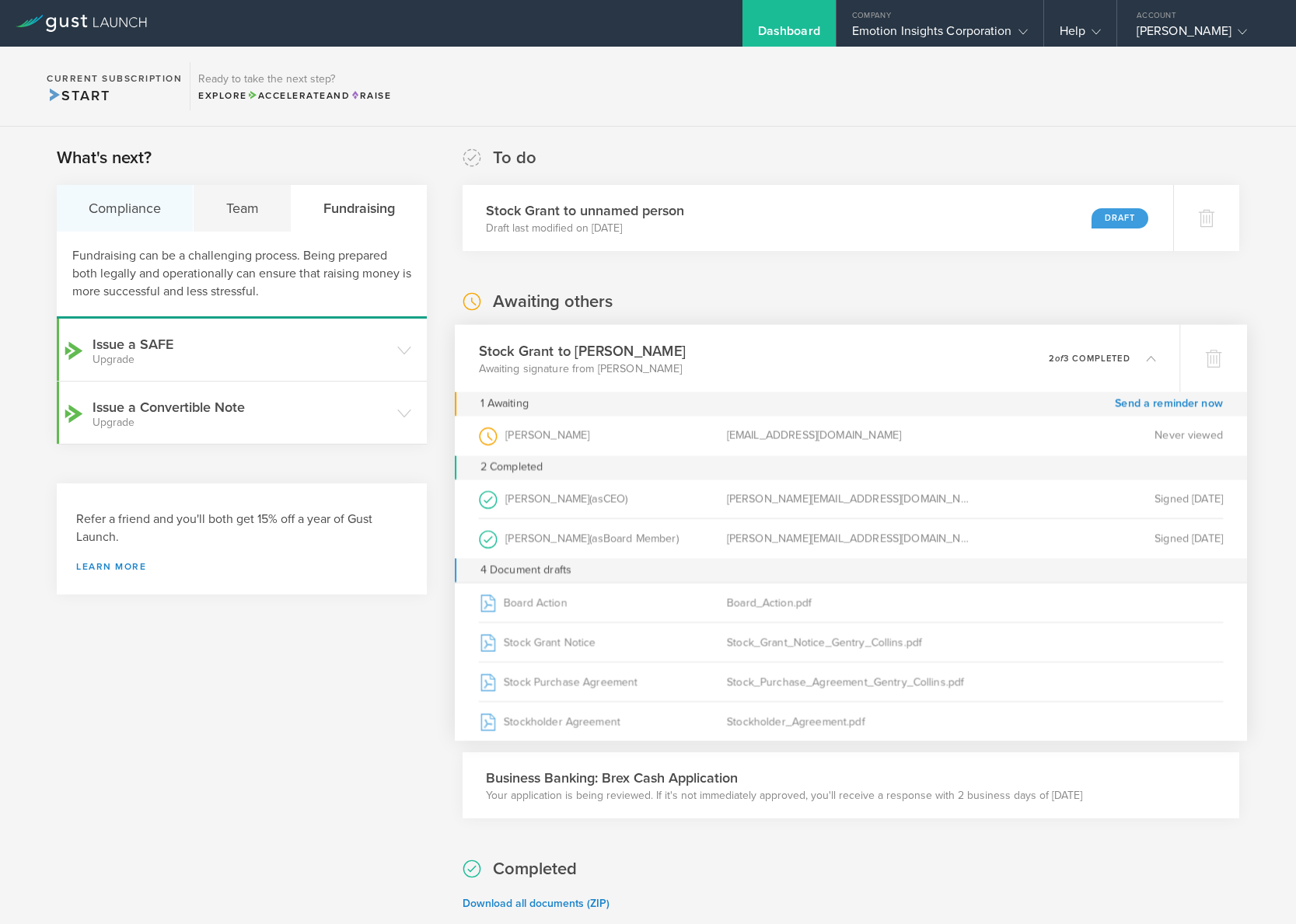
click at [135, 205] on div "Compliance" at bounding box center [124, 208] width 137 height 47
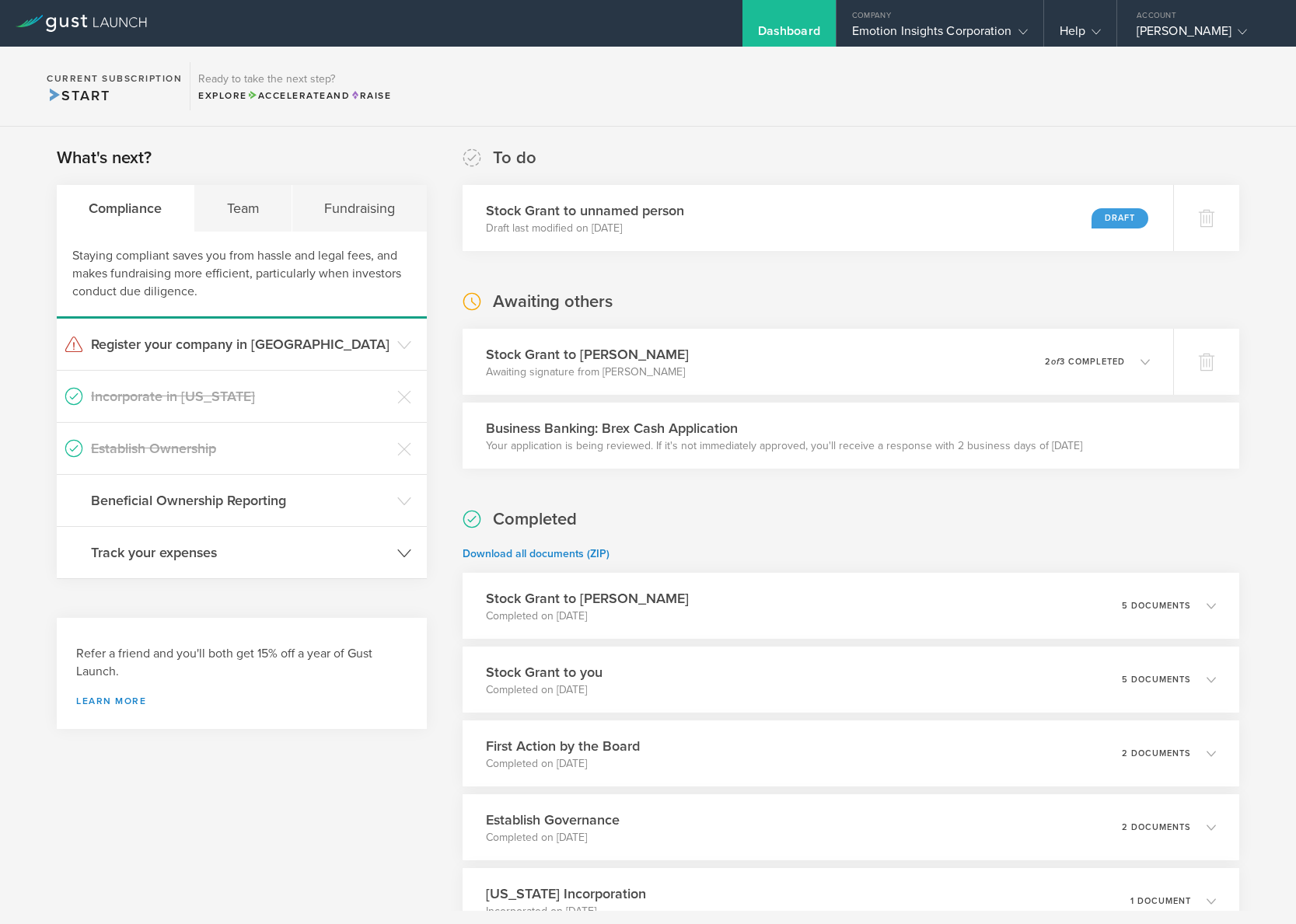
click at [198, 558] on h3 "Track your expenses" at bounding box center [241, 552] width 299 height 20
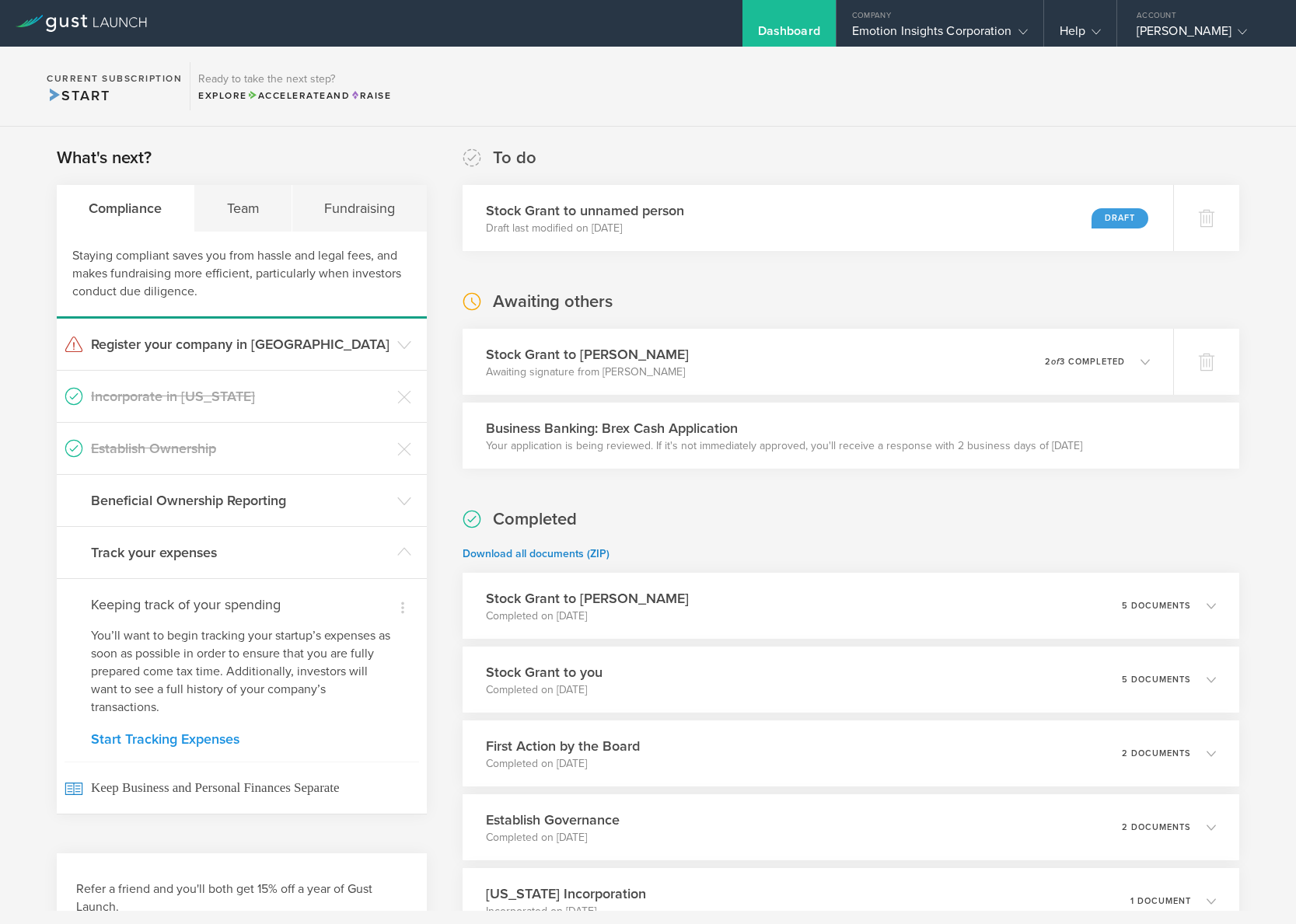
click at [142, 737] on link "Start Tracking Expenses" at bounding box center [242, 739] width 302 height 14
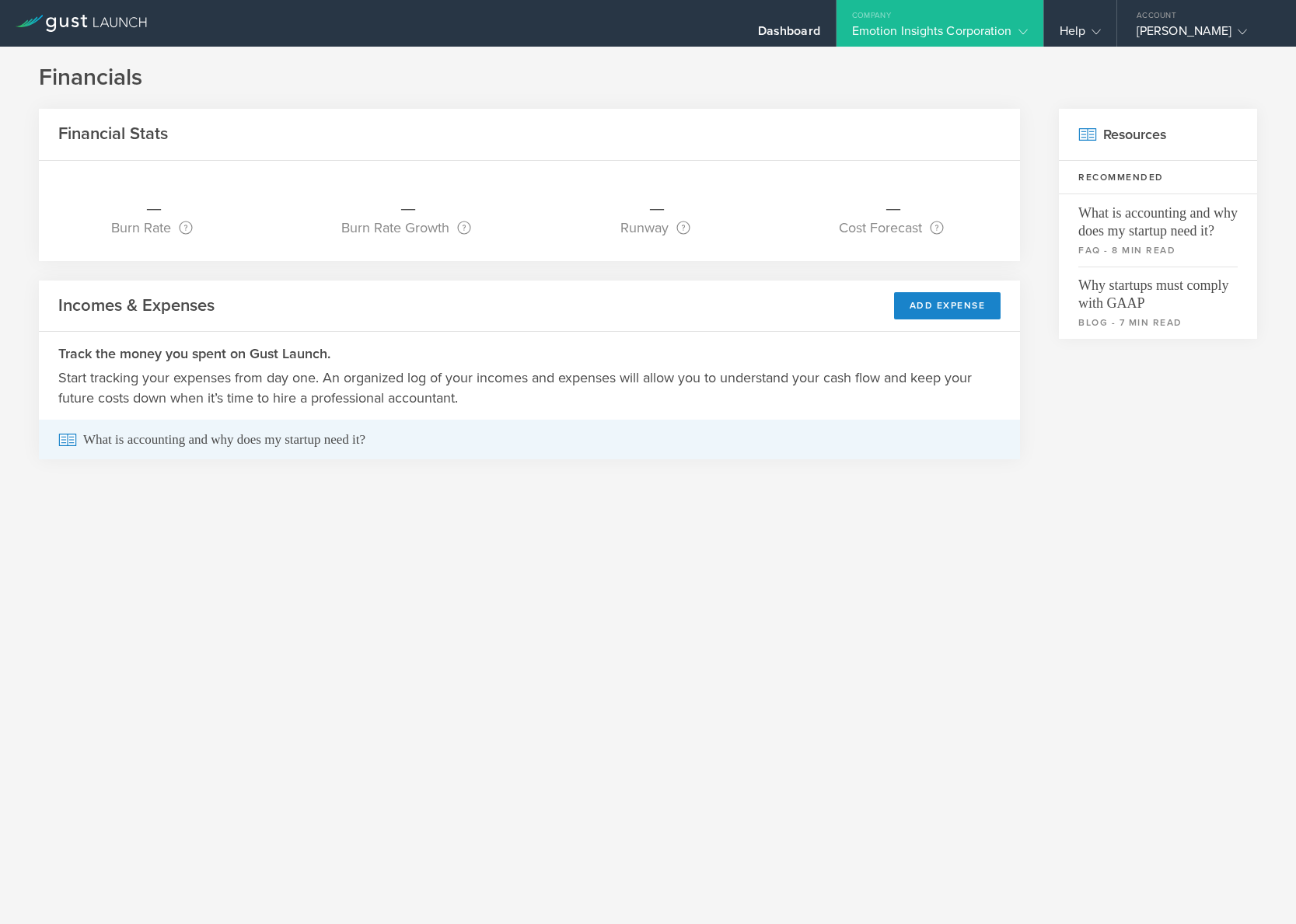
click at [168, 442] on span "What is accounting and why does my startup need it?" at bounding box center [529, 439] width 942 height 40
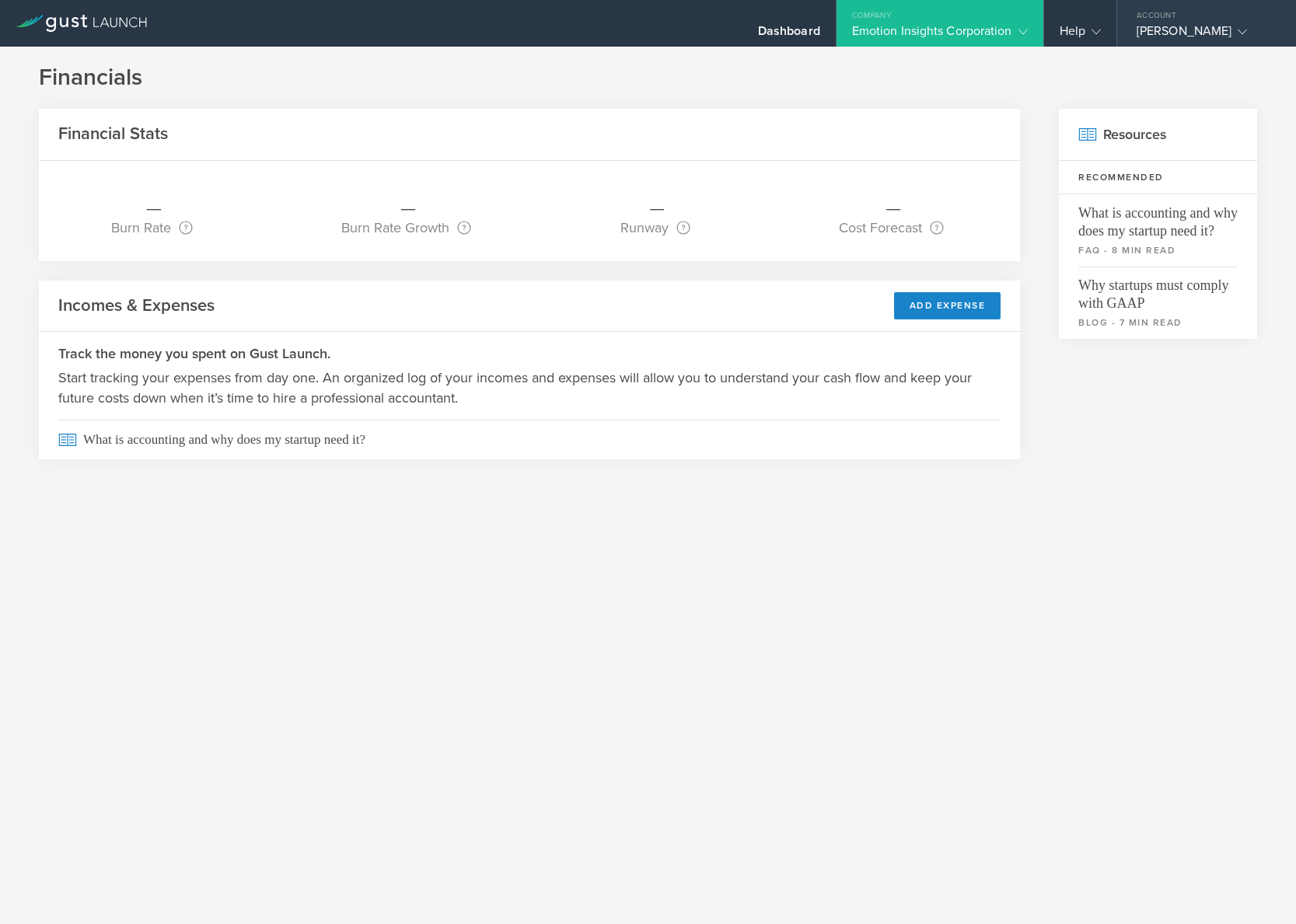
click at [1184, 27] on div "[PERSON_NAME]" at bounding box center [1203, 35] width 132 height 23
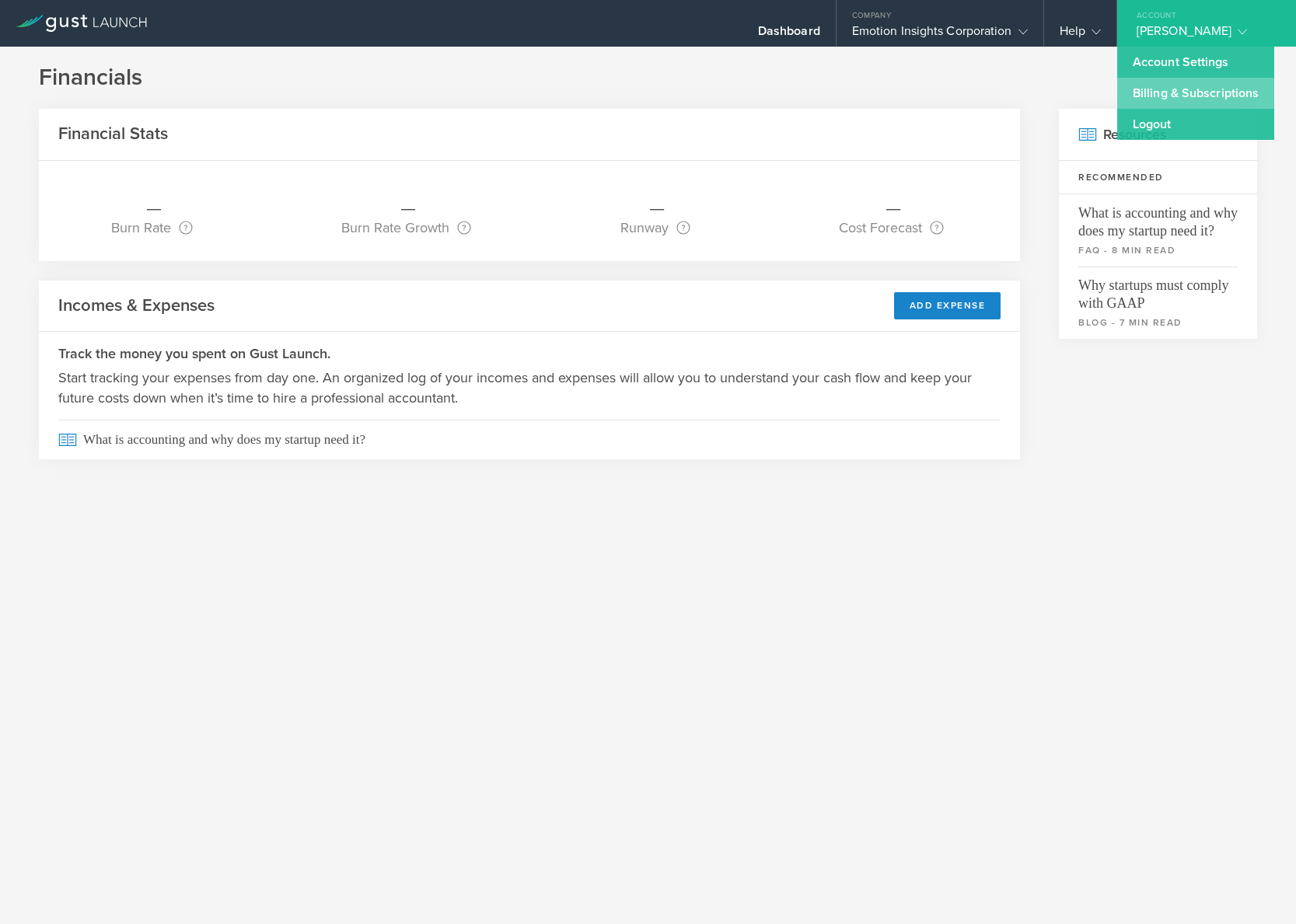
click at [1162, 104] on link "Billing & Subscriptions" at bounding box center [1195, 93] width 157 height 31
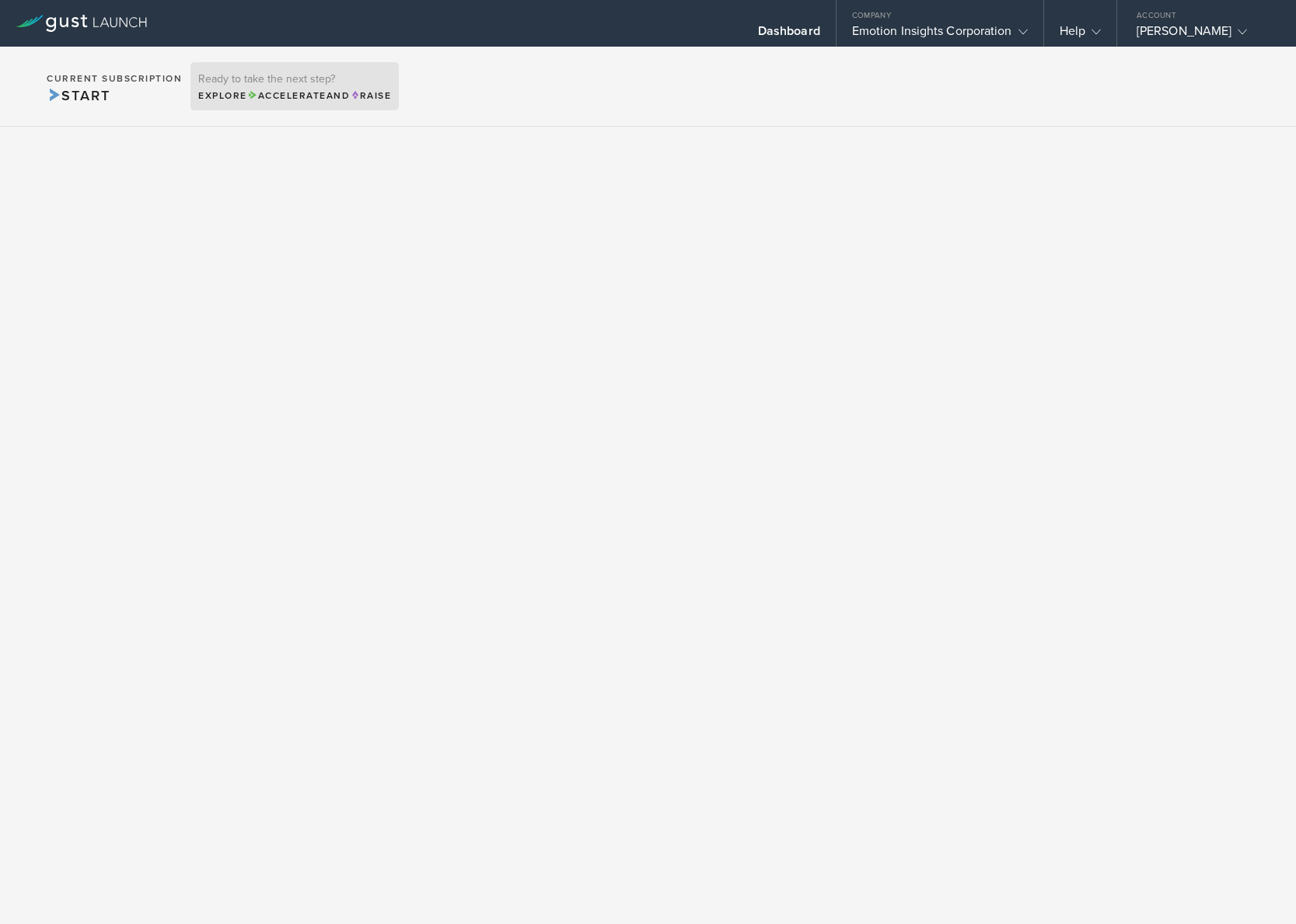
click at [327, 102] on div "Explore Accelerate and Raise" at bounding box center [294, 95] width 193 height 14
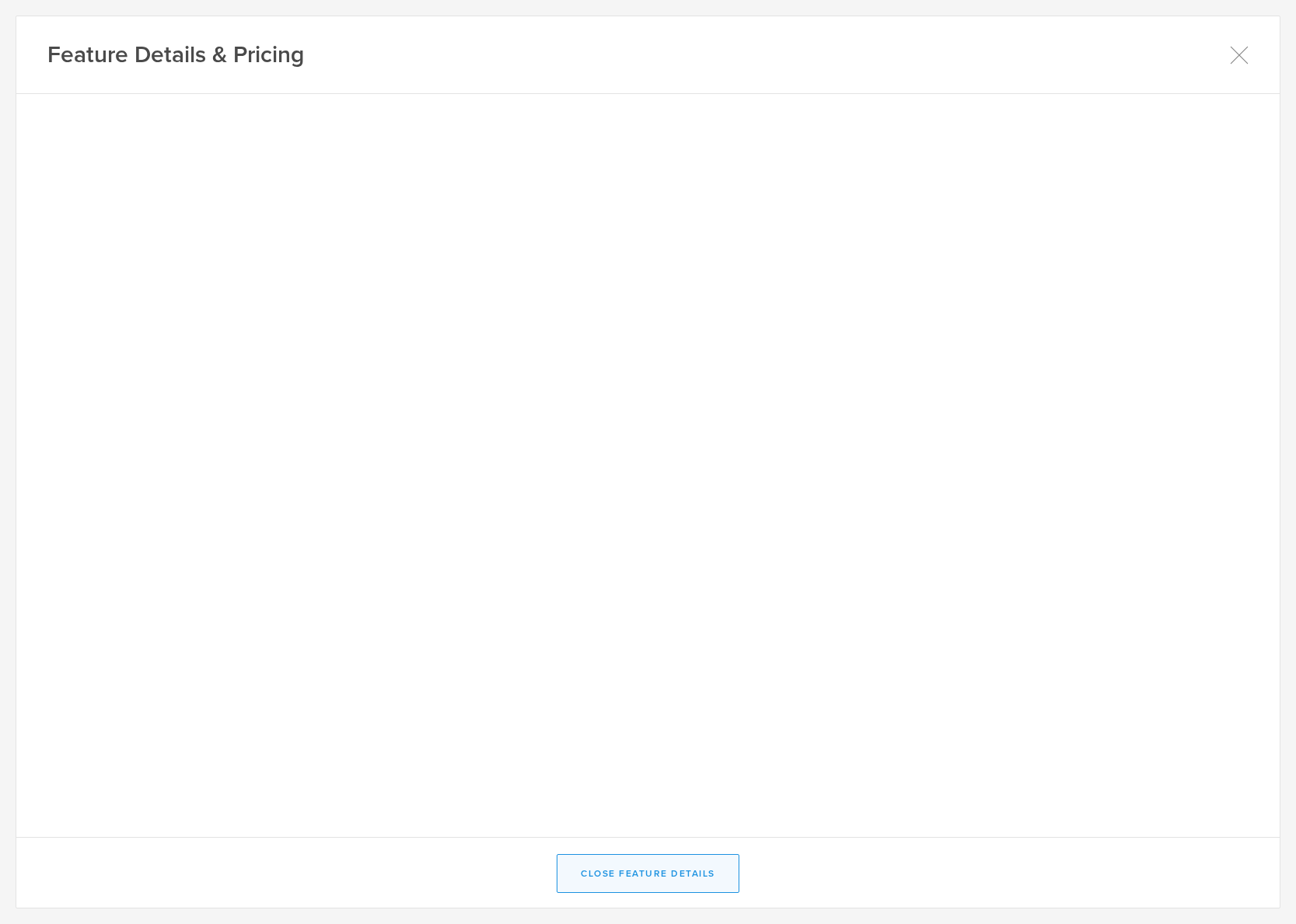
click at [683, 881] on button "Close Feature Details" at bounding box center [648, 874] width 182 height 39
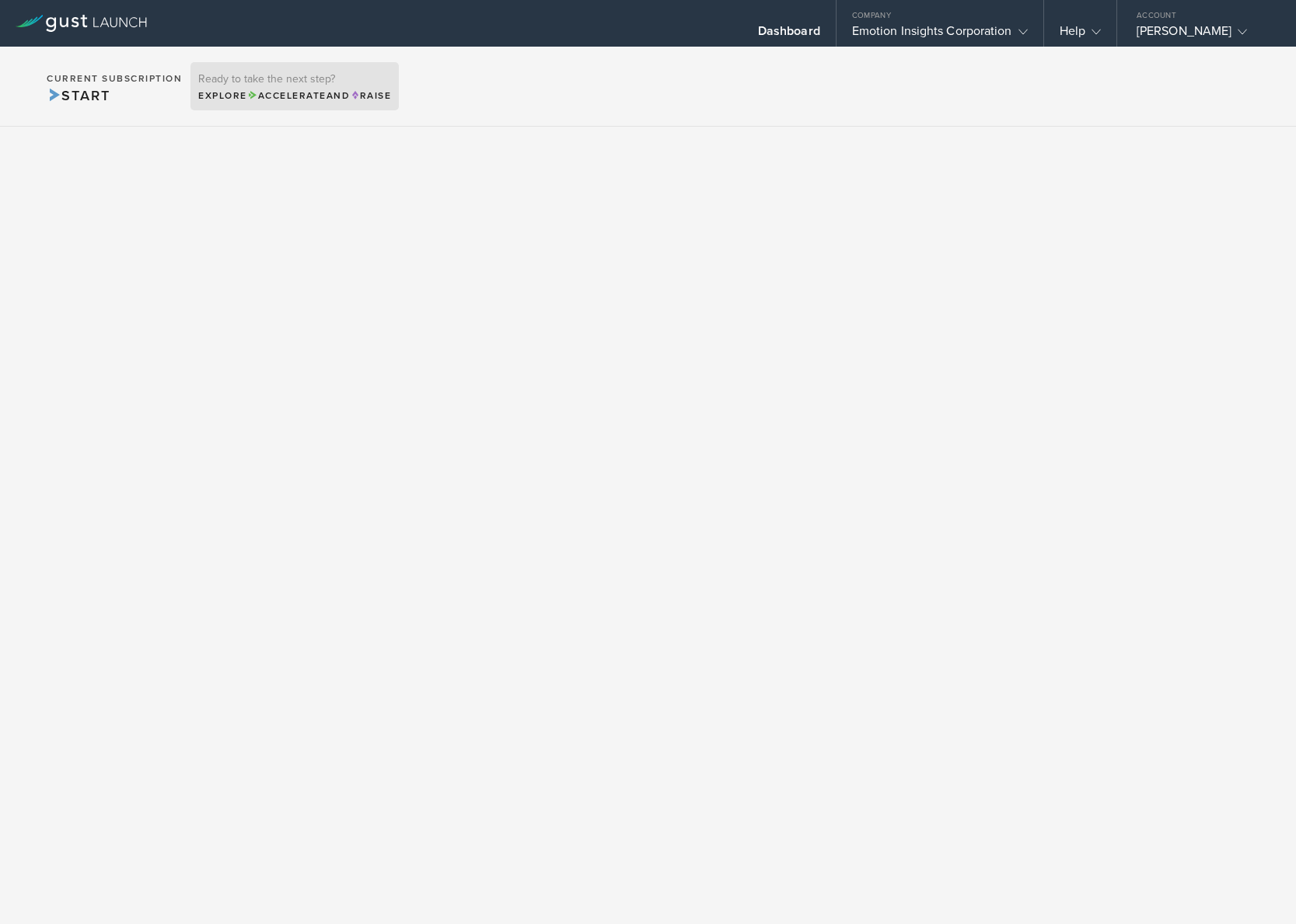
click at [240, 83] on h3 "Ready to take the next step?" at bounding box center [294, 79] width 193 height 11
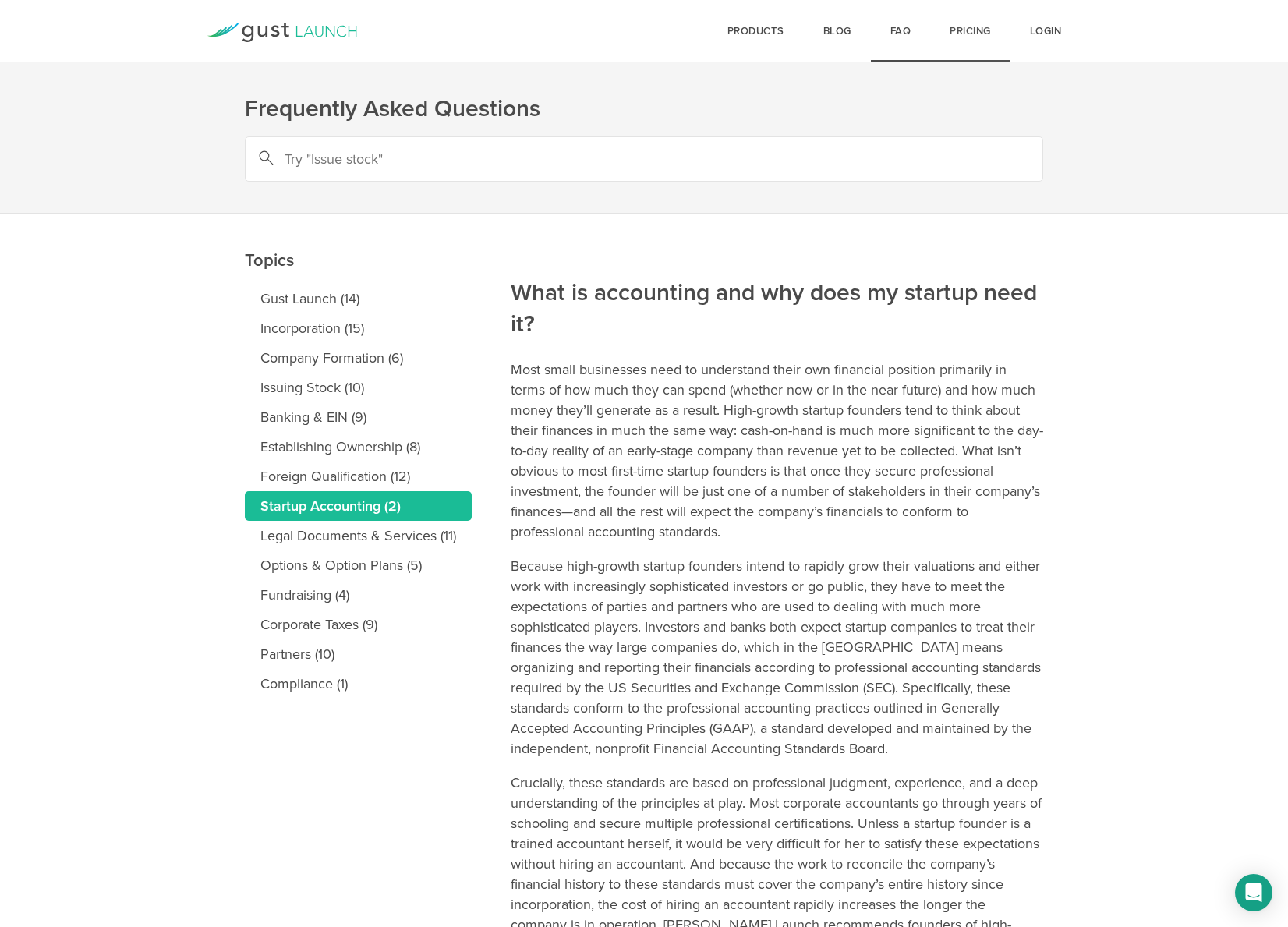
click at [970, 37] on link "Pricing" at bounding box center [970, 31] width 81 height 62
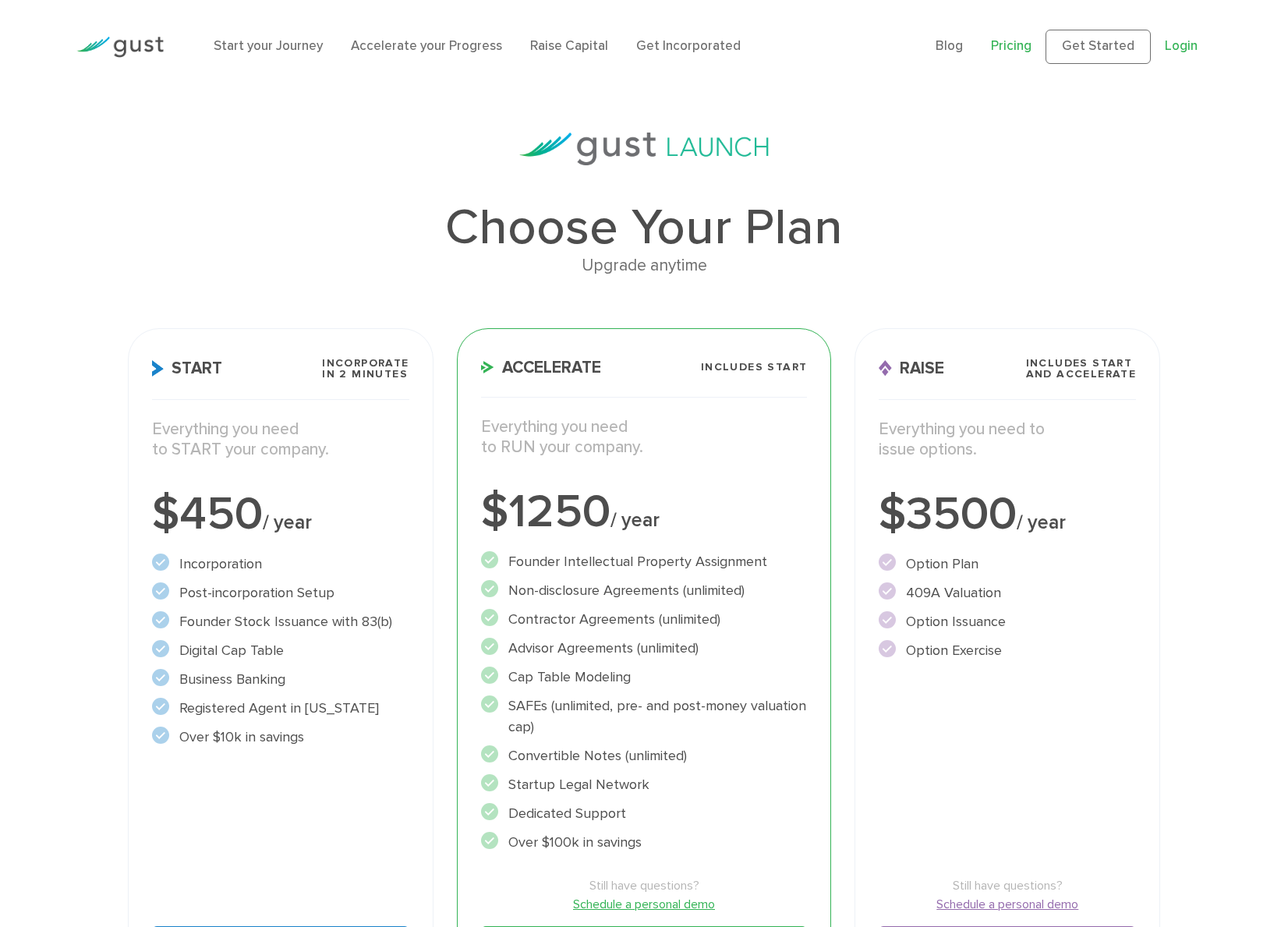
click at [1187, 44] on link "Login" at bounding box center [1181, 46] width 33 height 16
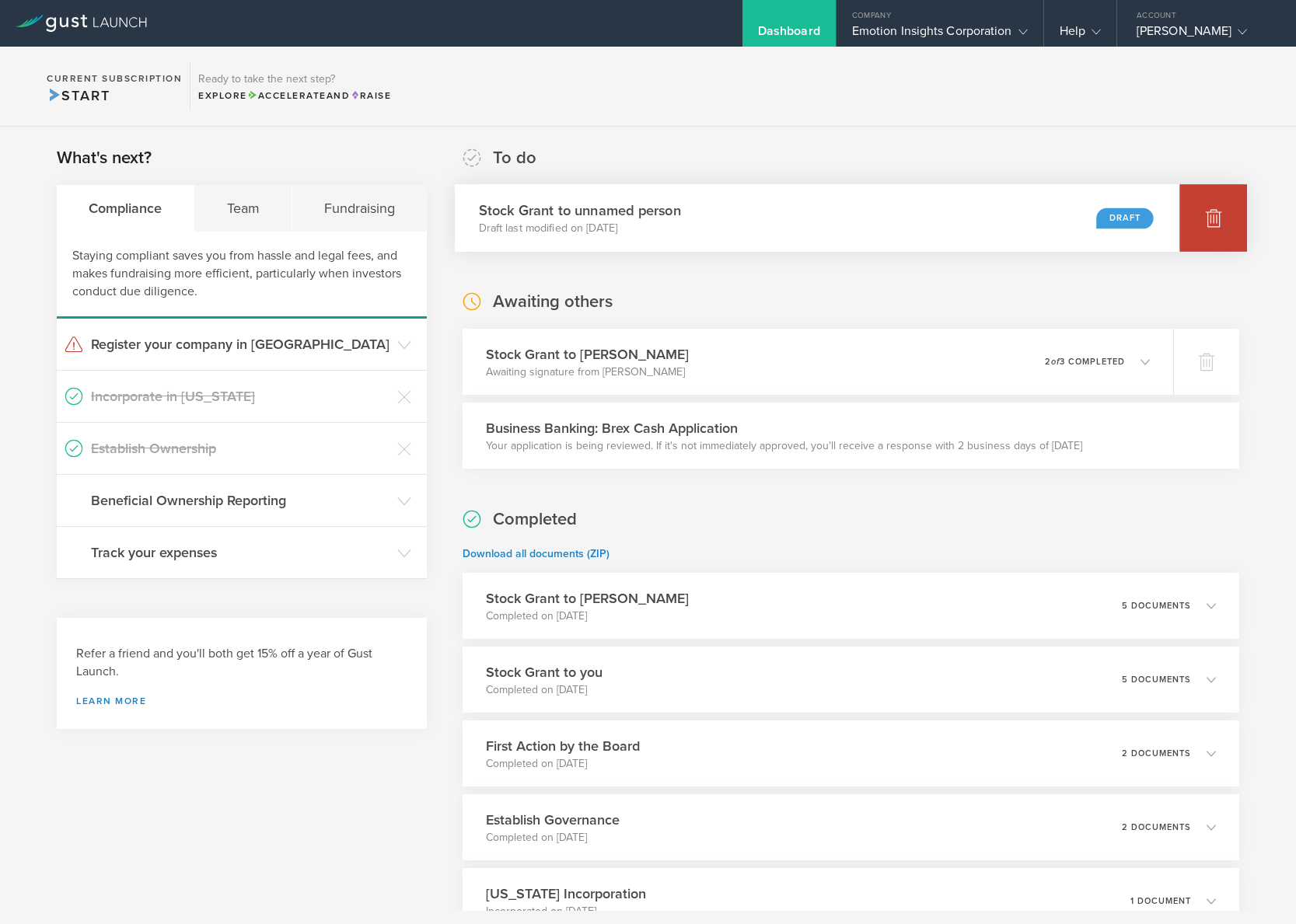
click at [1206, 222] on icon at bounding box center [1214, 218] width 16 height 15
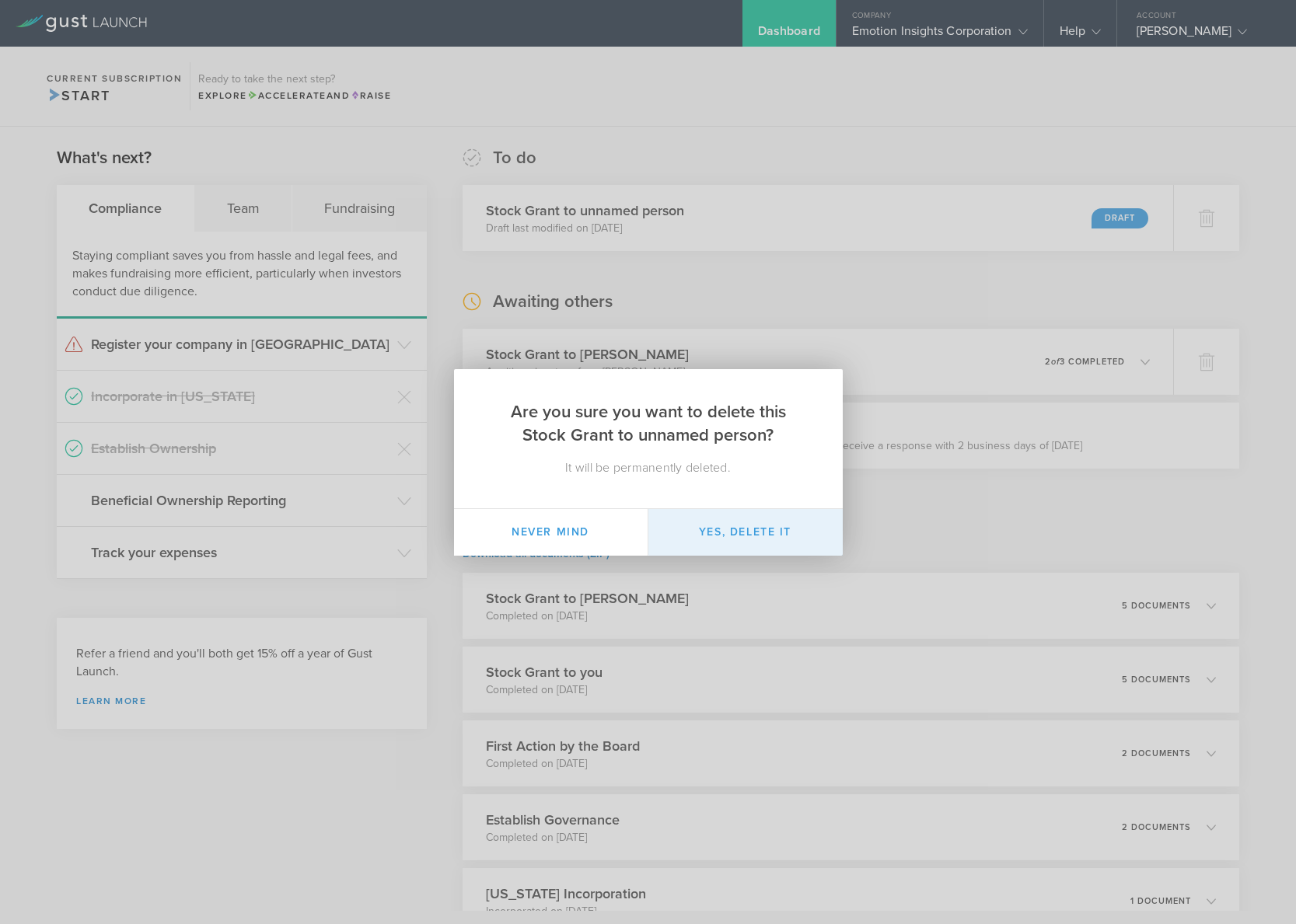
click at [749, 535] on button "Yes, delete it" at bounding box center [745, 532] width 194 height 47
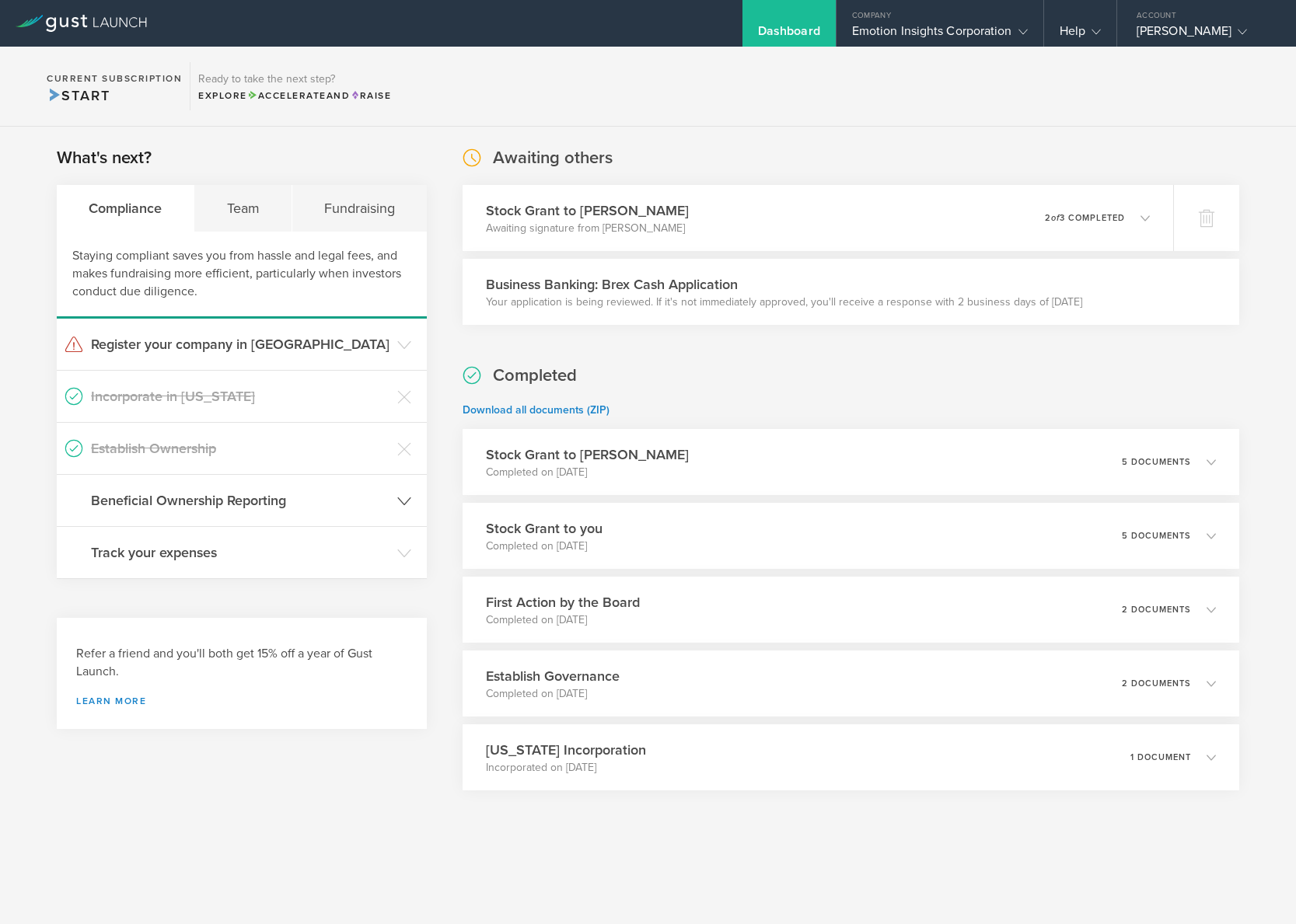
click at [151, 505] on h3 "Beneficial Ownership Reporting" at bounding box center [241, 500] width 299 height 20
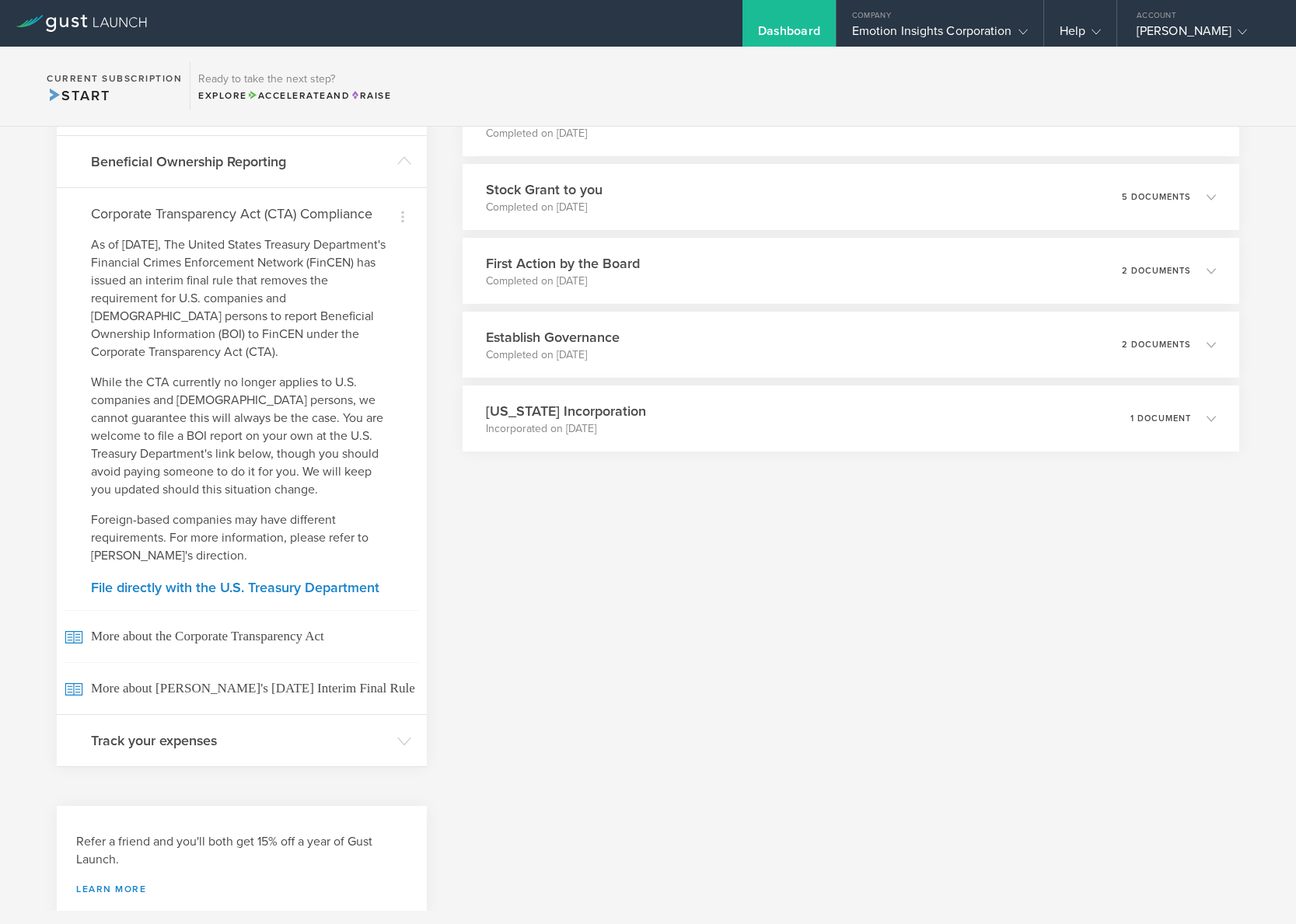
scroll to position [277, 0]
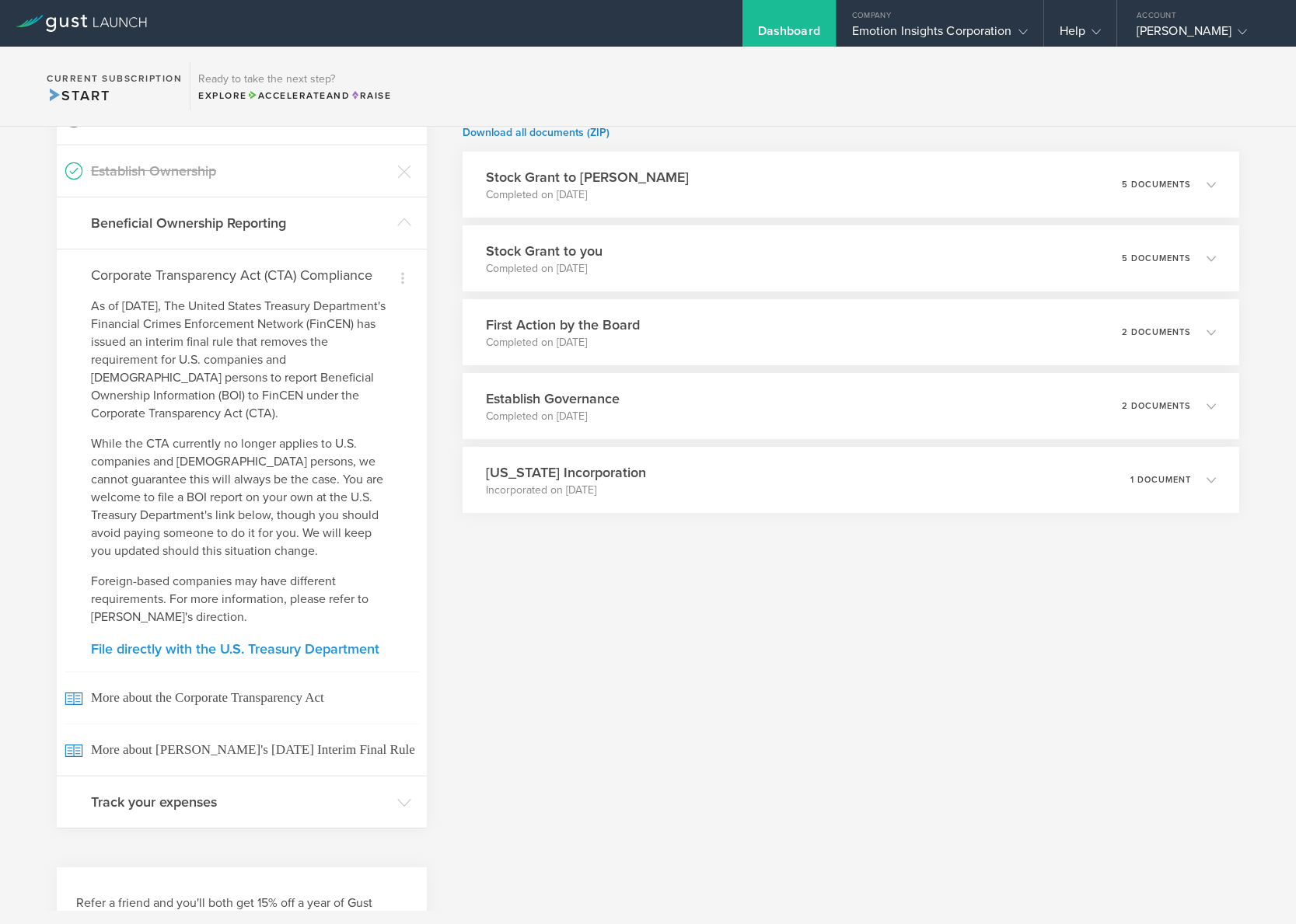
click at [196, 642] on link "File directly with the U.S. Treasury Department" at bounding box center [242, 649] width 302 height 14
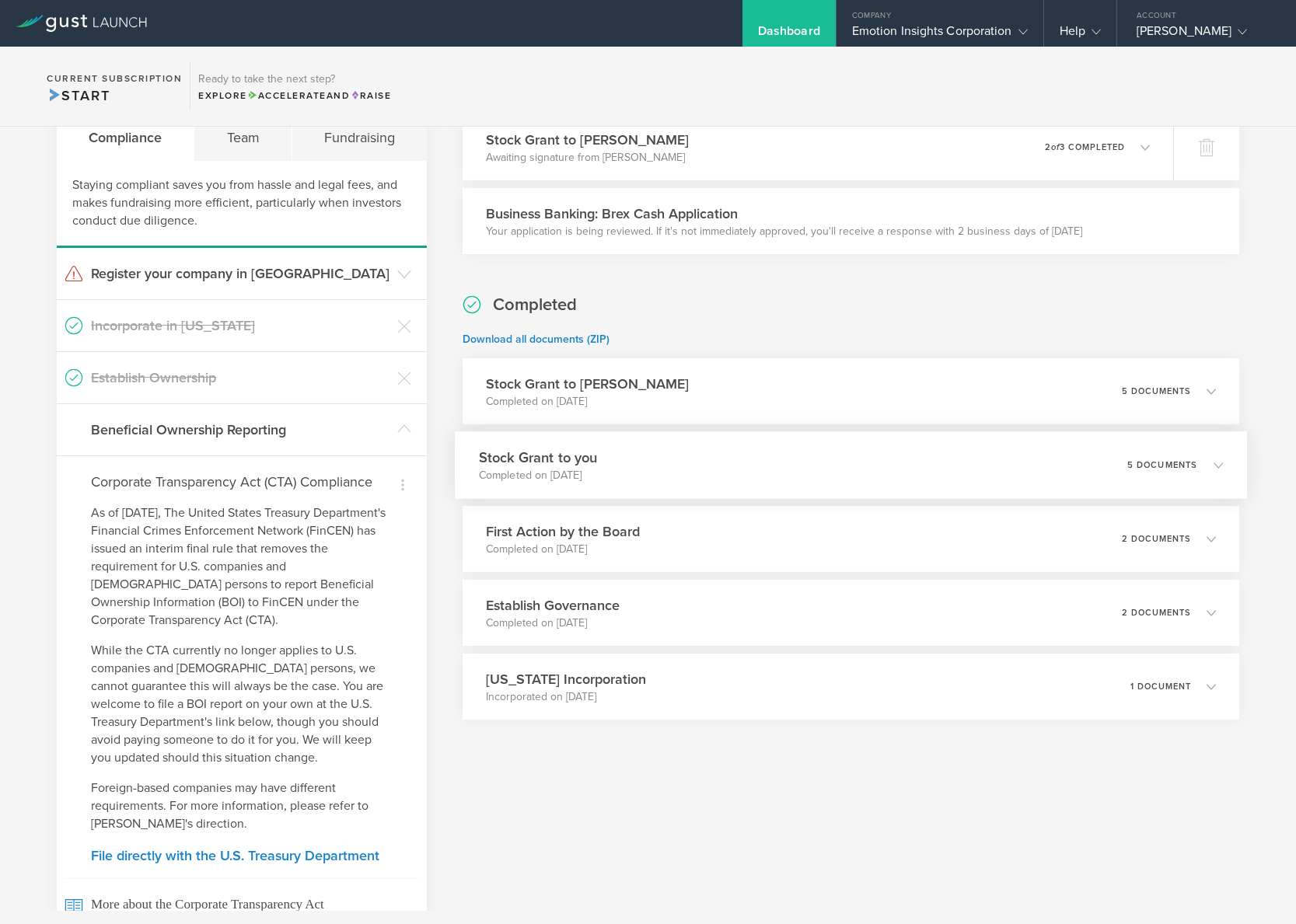
scroll to position [0, 0]
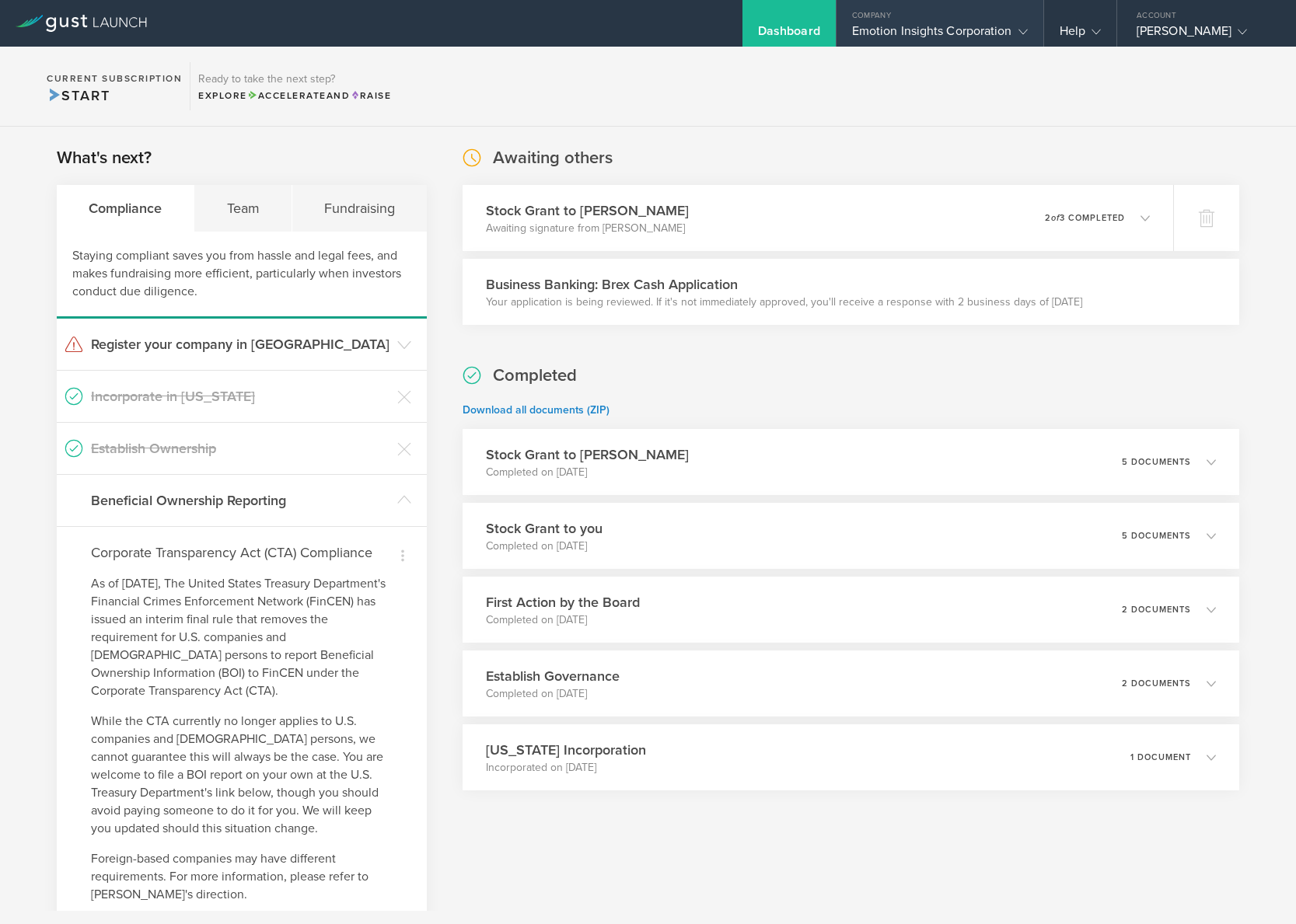
click at [880, 32] on div "Emotion Insights Corporation" at bounding box center [939, 35] width 176 height 23
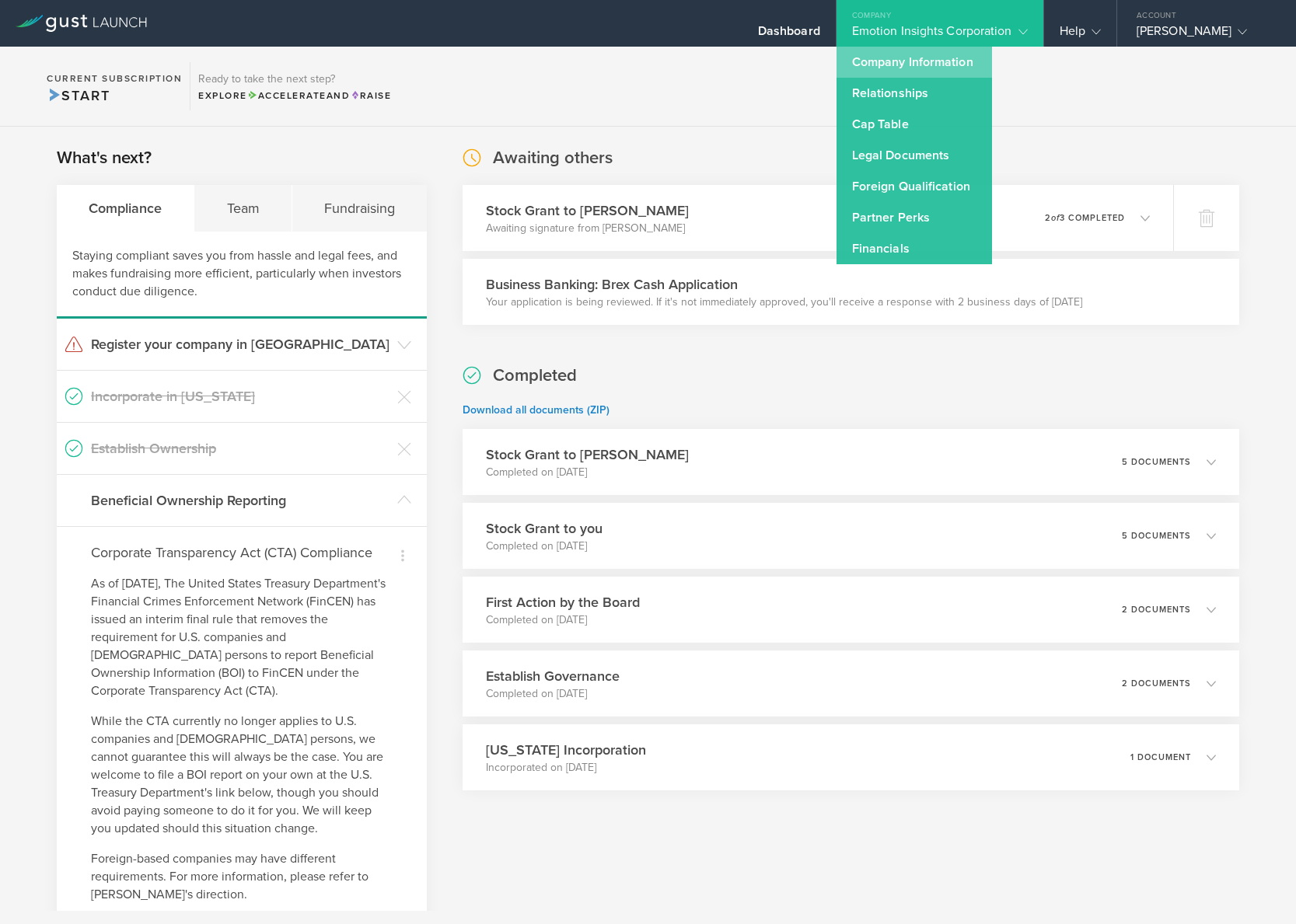
click at [878, 66] on link "Company Information" at bounding box center [914, 62] width 155 height 31
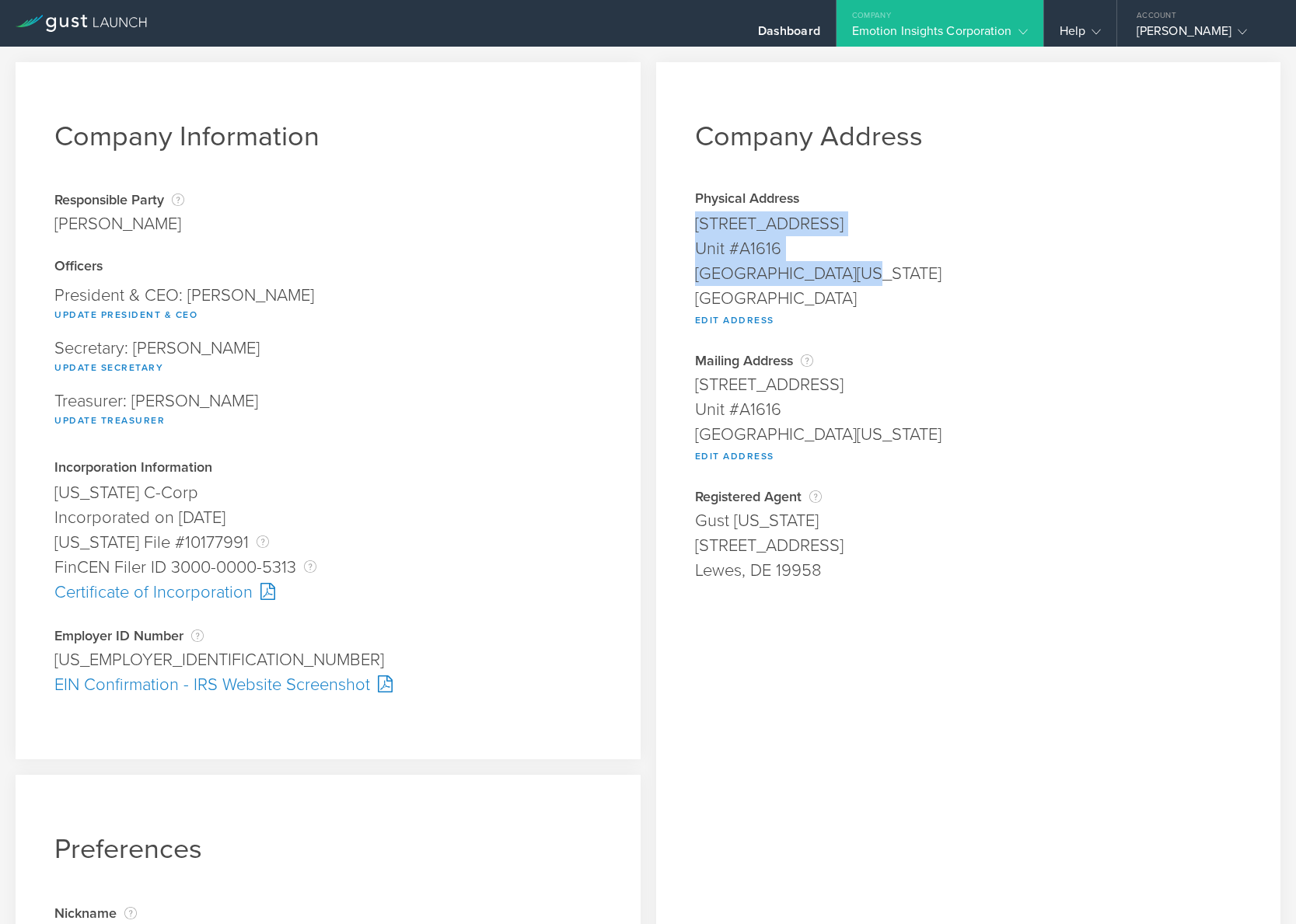
drag, startPoint x: 687, startPoint y: 224, endPoint x: 864, endPoint y: 269, distance: 182.6
click at [864, 269] on div "Company Address Physical Address [STREET_ADDRESS][US_STATE] Edit Address Addres…" at bounding box center [968, 589] width 625 height 1054
copy span "[STREET_ADDRESS][US_STATE]"
click at [851, 270] on div "[GEOGRAPHIC_DATA][US_STATE]" at bounding box center [968, 273] width 547 height 25
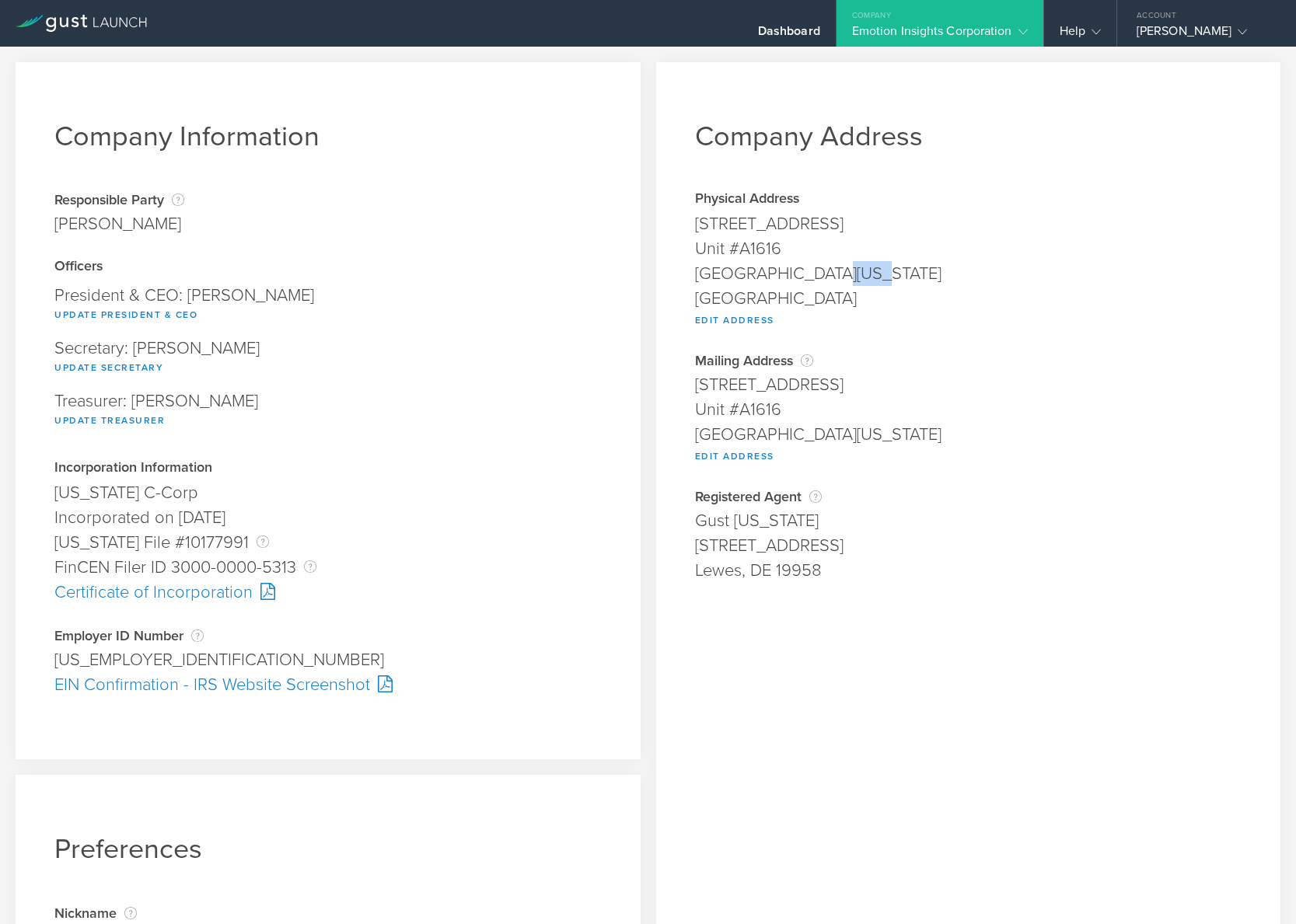
click at [851, 270] on div "[GEOGRAPHIC_DATA][US_STATE]" at bounding box center [968, 273] width 547 height 25
copy div "82601"
drag, startPoint x: 692, startPoint y: 224, endPoint x: 790, endPoint y: 217, distance: 98.2
click at [790, 217] on div "[STREET_ADDRESS]" at bounding box center [968, 224] width 547 height 25
copy div "[STREET_ADDRESS]"
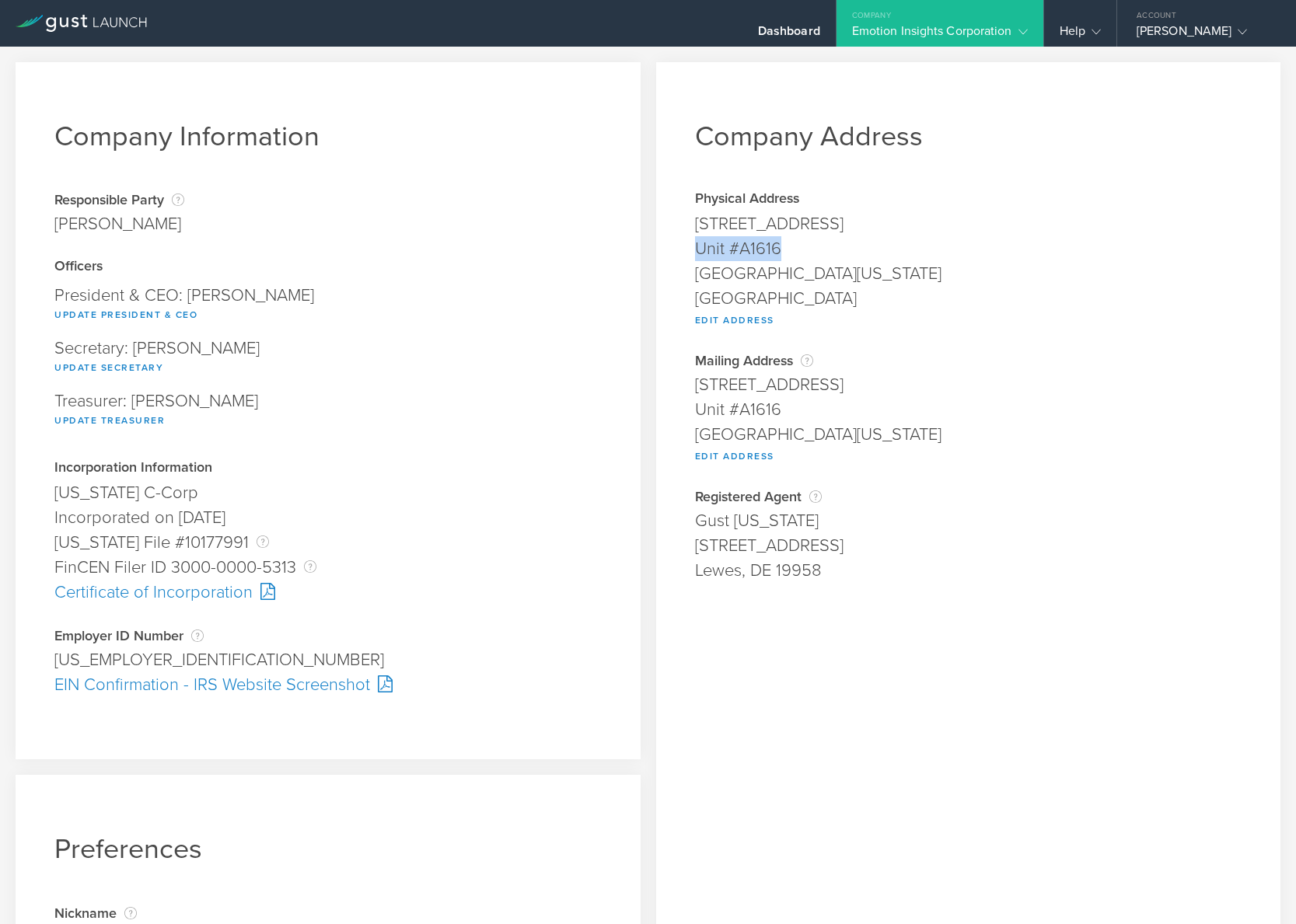
drag, startPoint x: 690, startPoint y: 247, endPoint x: 779, endPoint y: 256, distance: 89.5
click at [779, 256] on div "Unit #A1616" at bounding box center [968, 249] width 547 height 25
copy div "Unit #A1616"
click at [826, 274] on div "[GEOGRAPHIC_DATA][US_STATE]" at bounding box center [968, 273] width 547 height 25
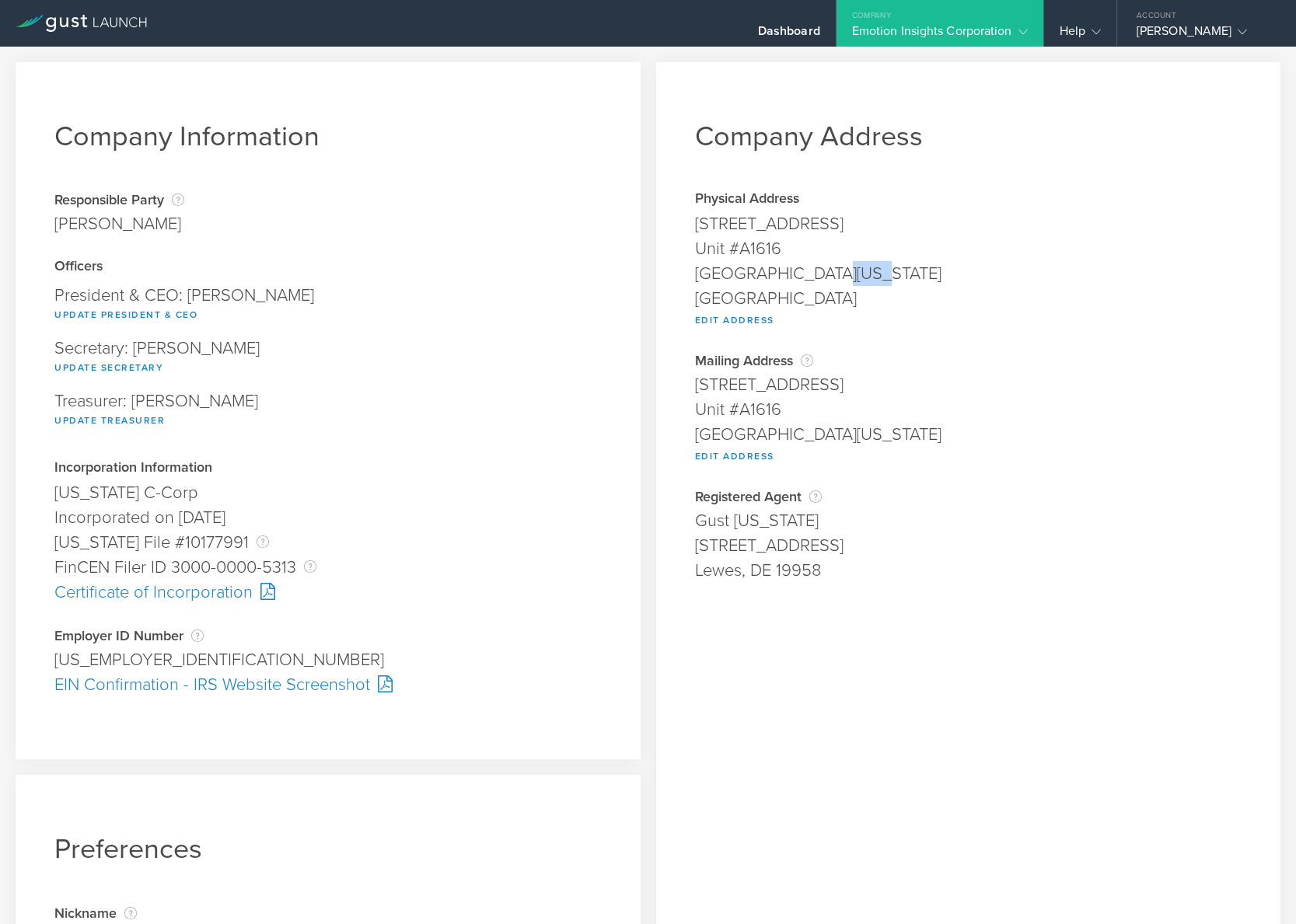
copy div "82601"
click at [781, 34] on div "Dashboard" at bounding box center [789, 35] width 62 height 23
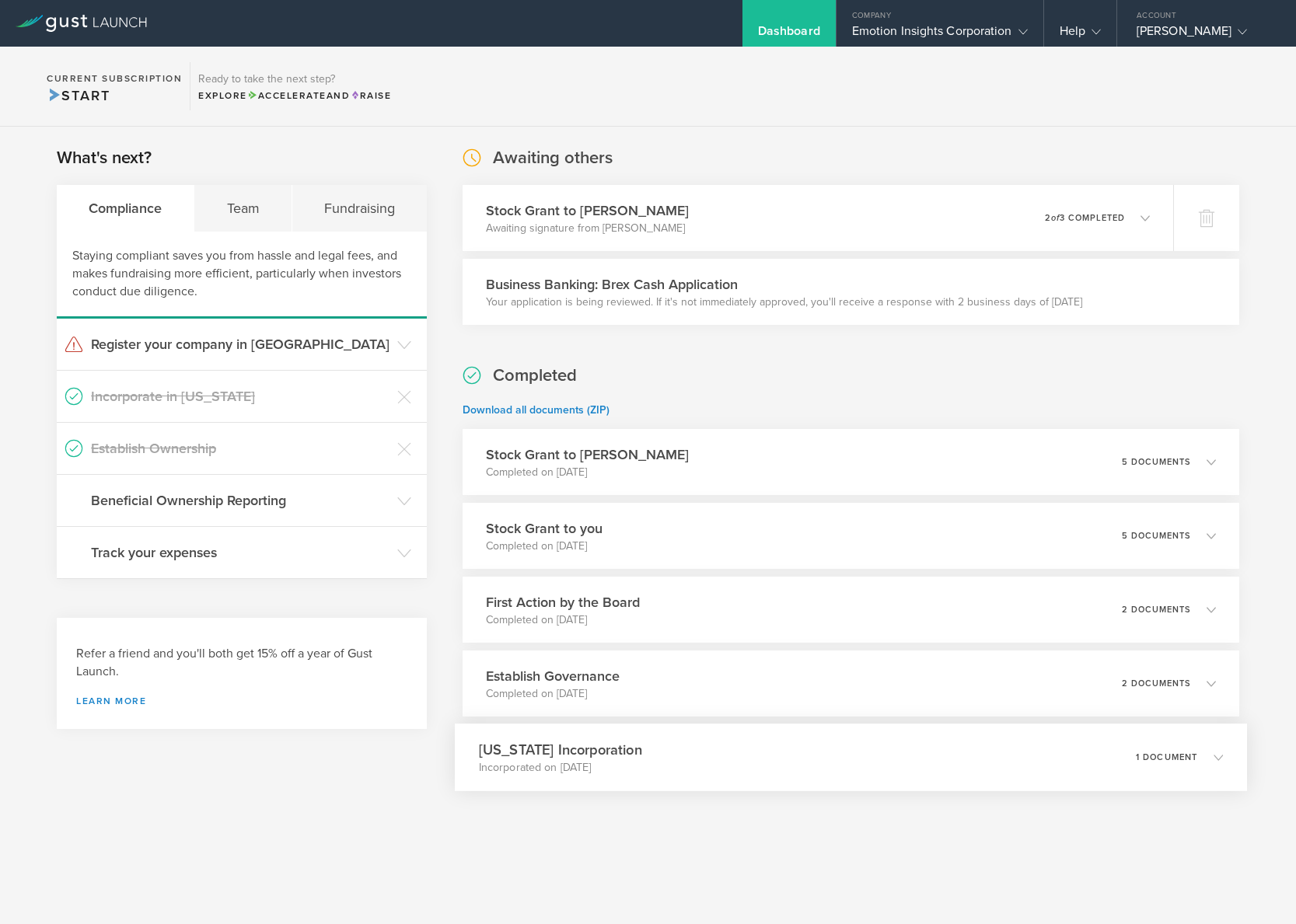
click at [599, 761] on p "Incorporated on [DATE]" at bounding box center [561, 768] width 163 height 16
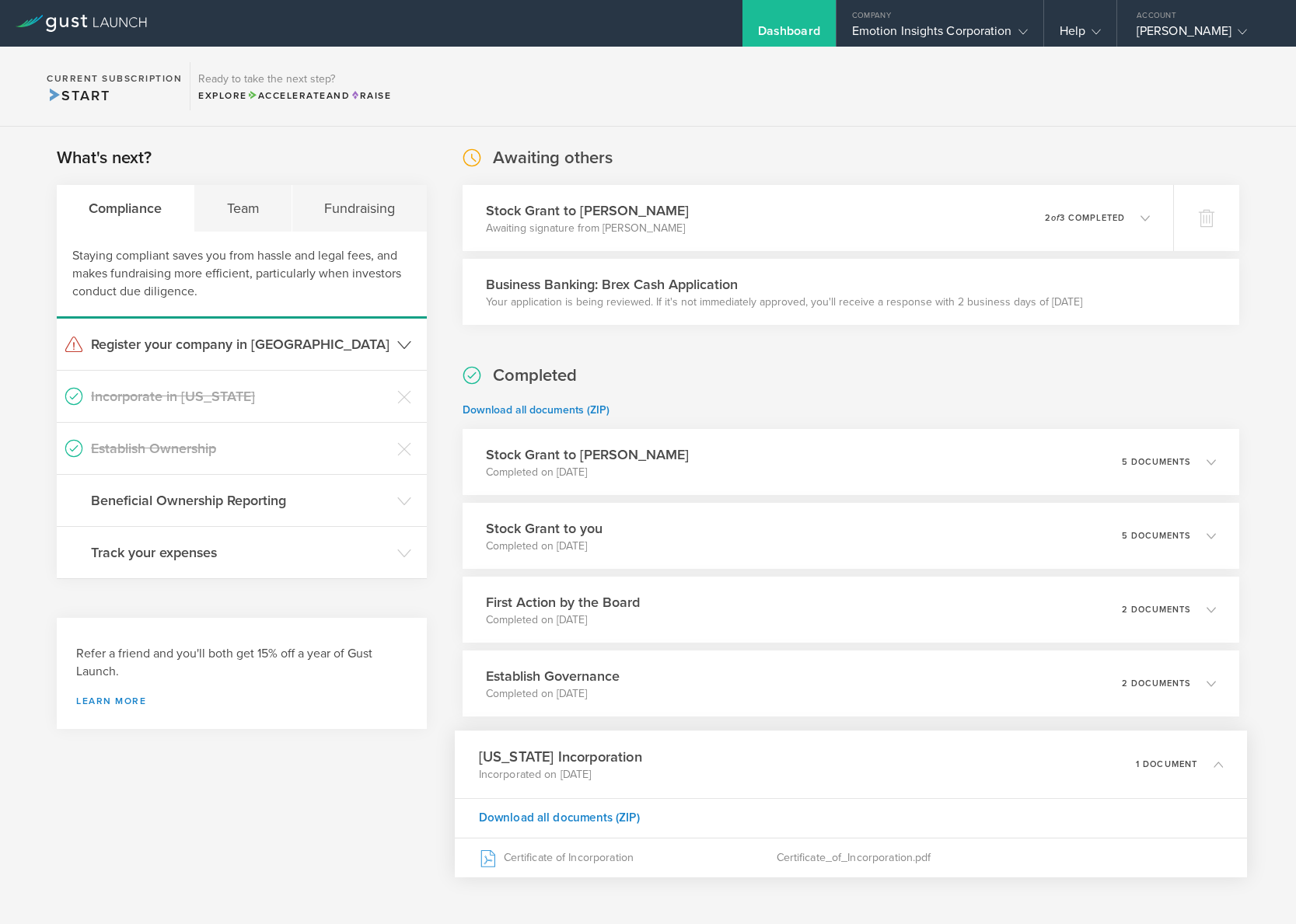
click at [215, 342] on h3 "Register your company in [GEOGRAPHIC_DATA]" at bounding box center [241, 344] width 299 height 20
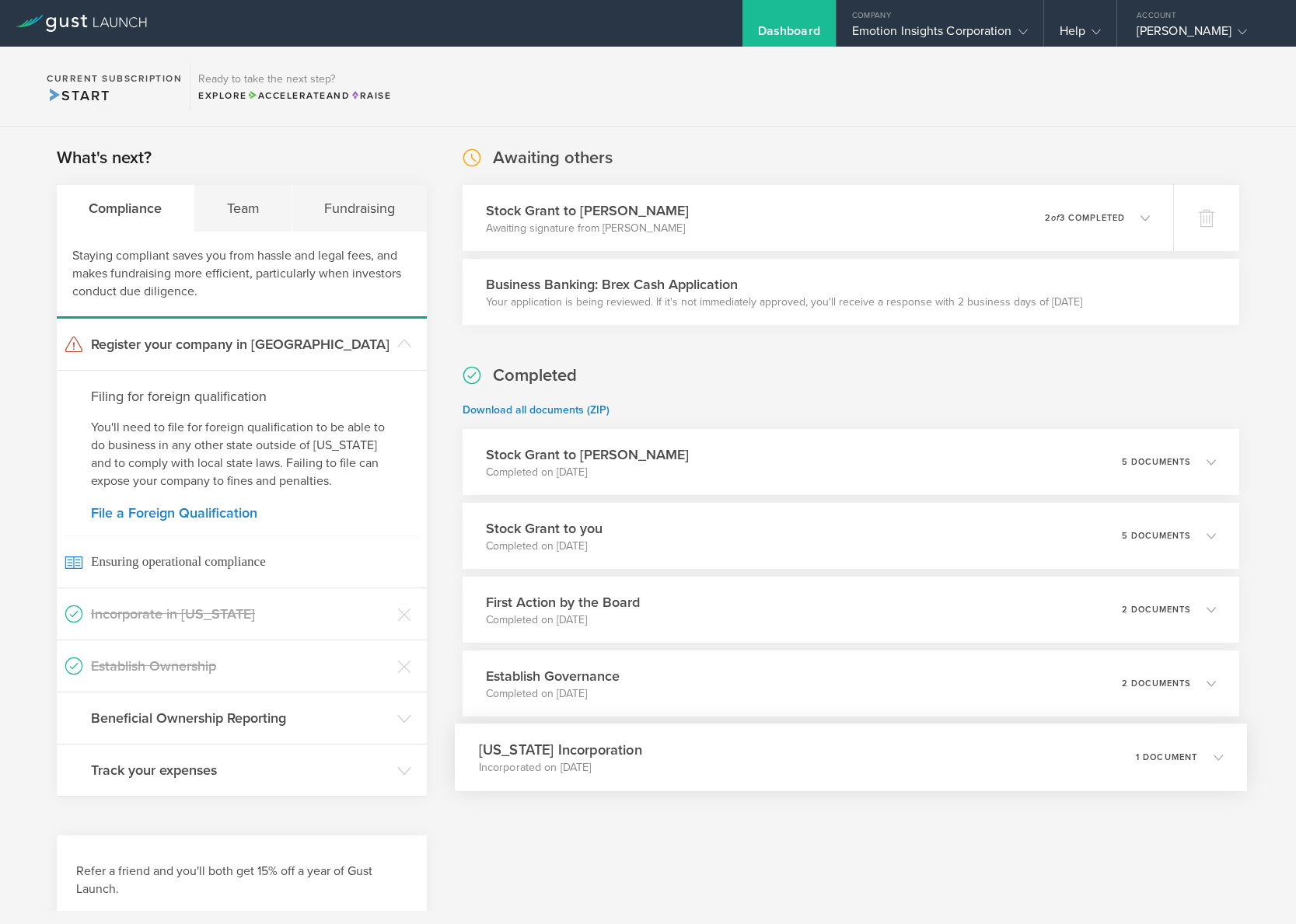
click at [1214, 759] on icon at bounding box center [1218, 757] width 10 height 10
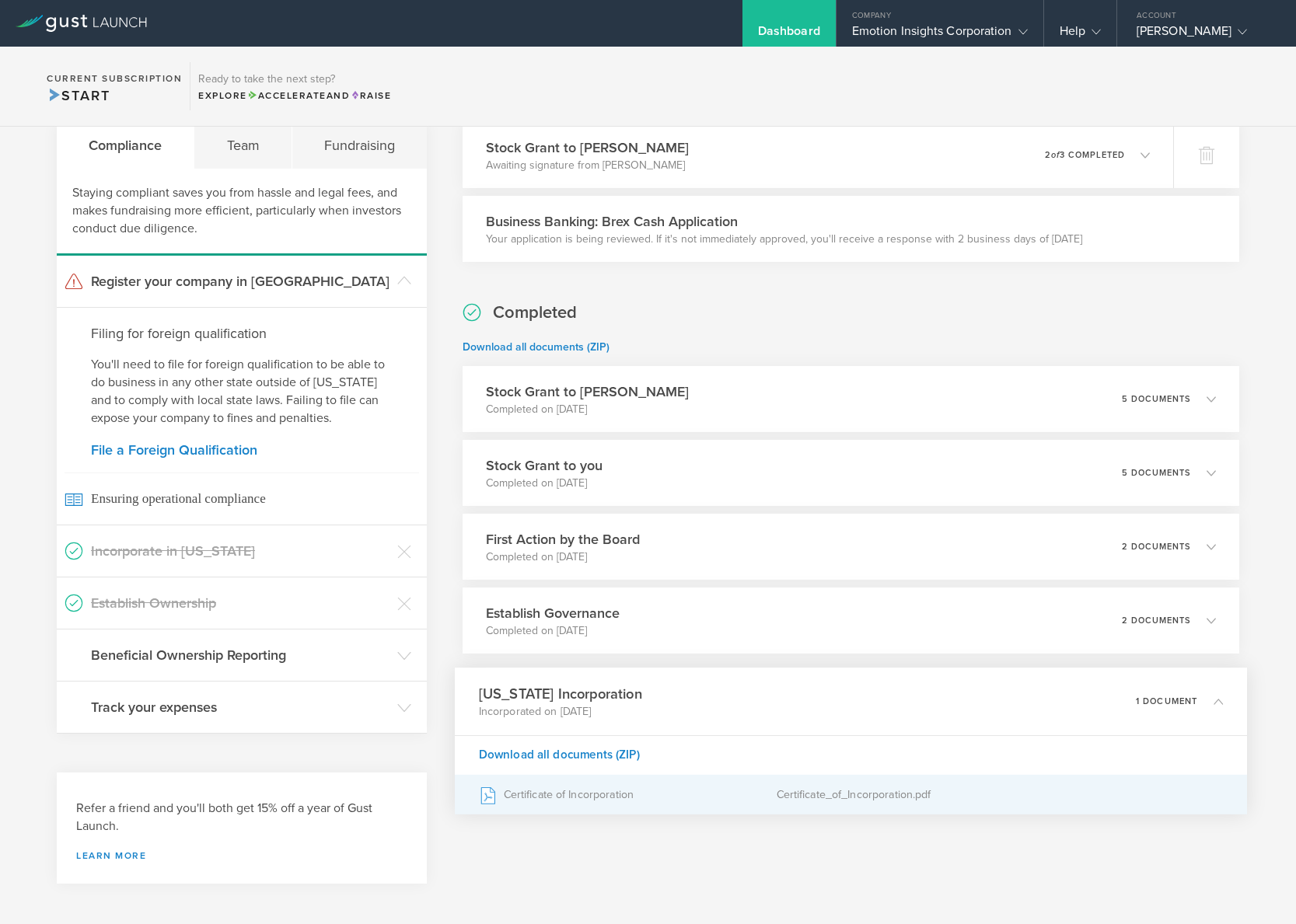
scroll to position [72, 0]
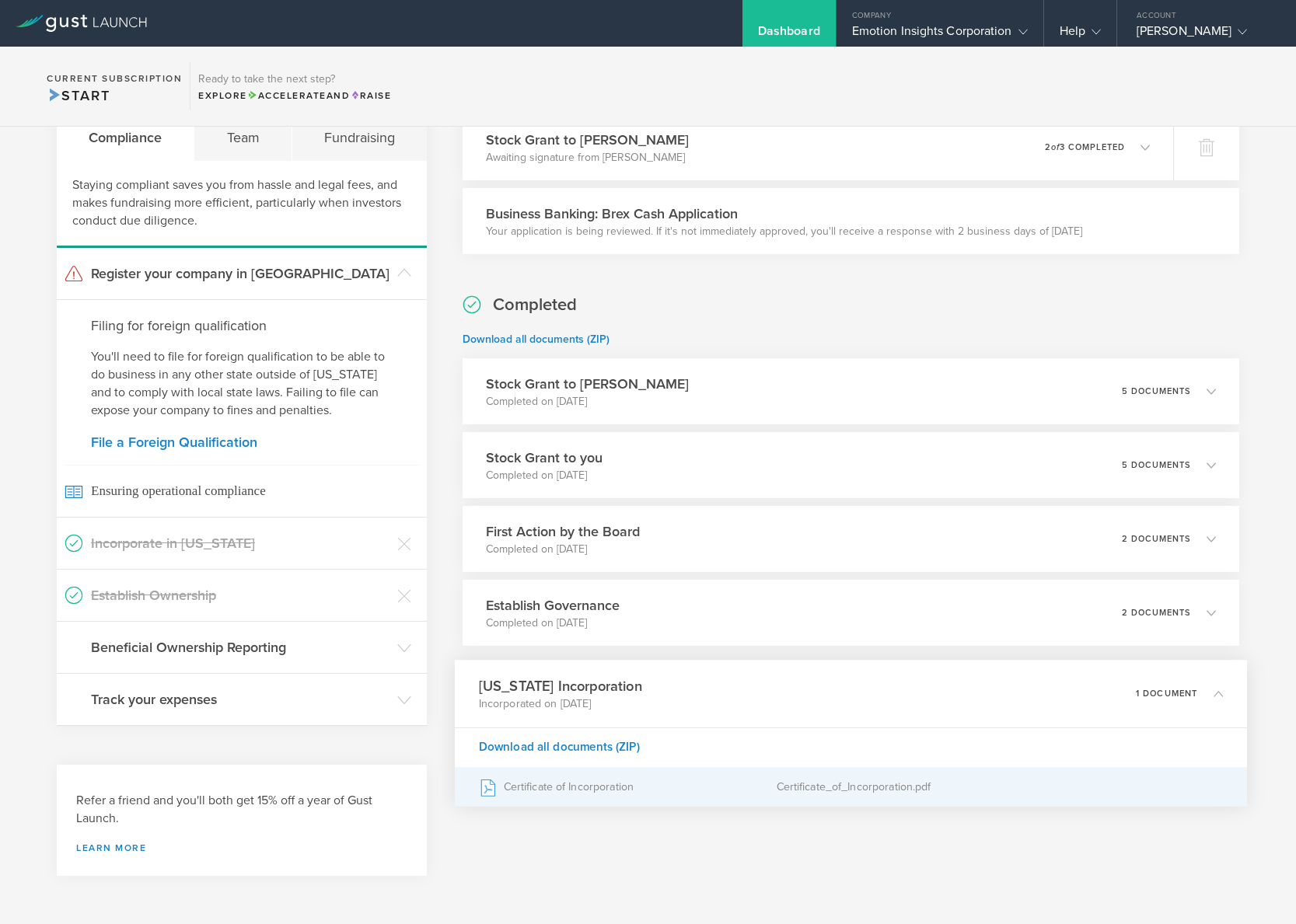
click at [562, 791] on div "Certificate of Incorporation" at bounding box center [628, 787] width 298 height 39
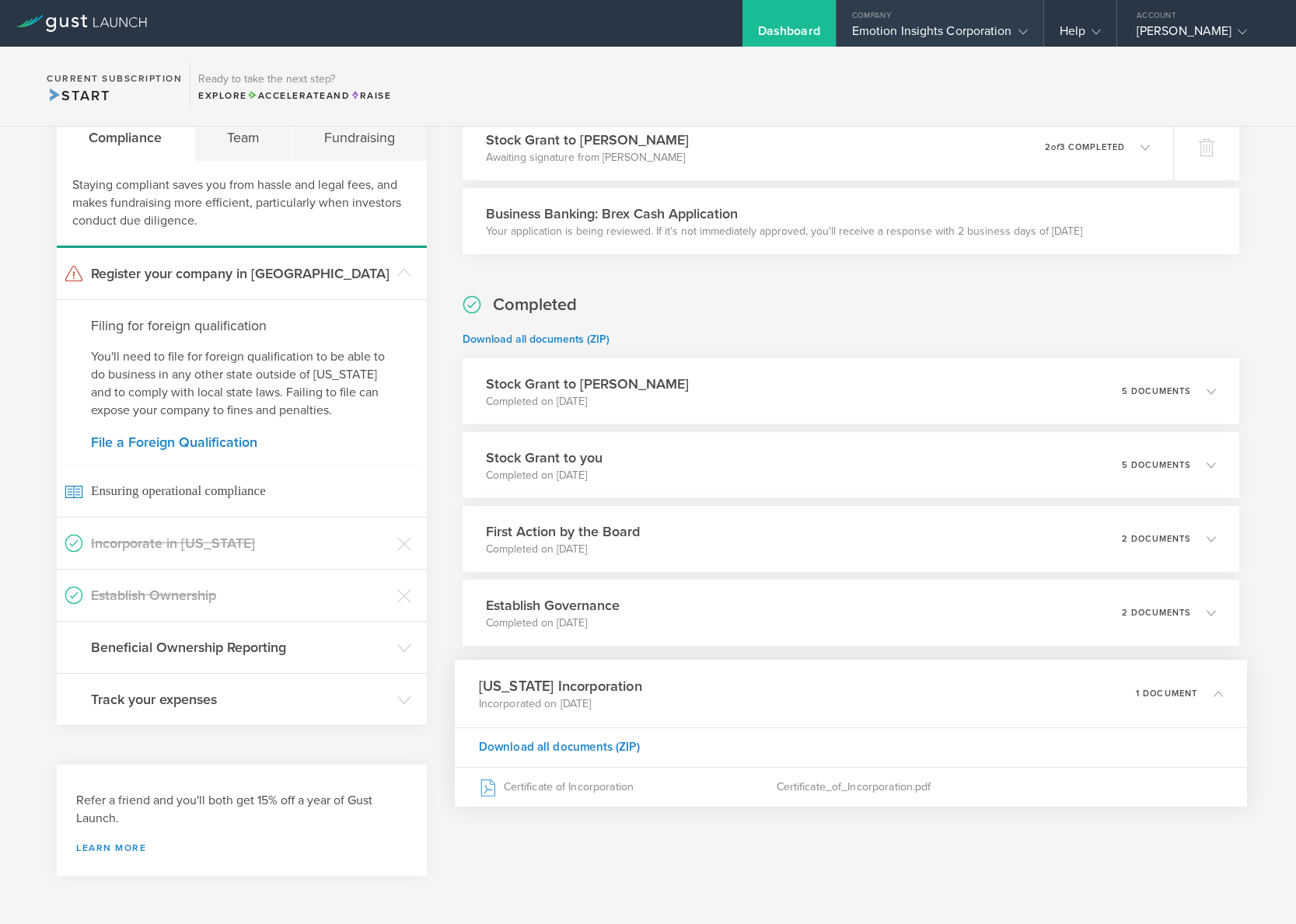
click at [1016, 33] on div "Emotion Insights Corporation" at bounding box center [939, 35] width 207 height 23
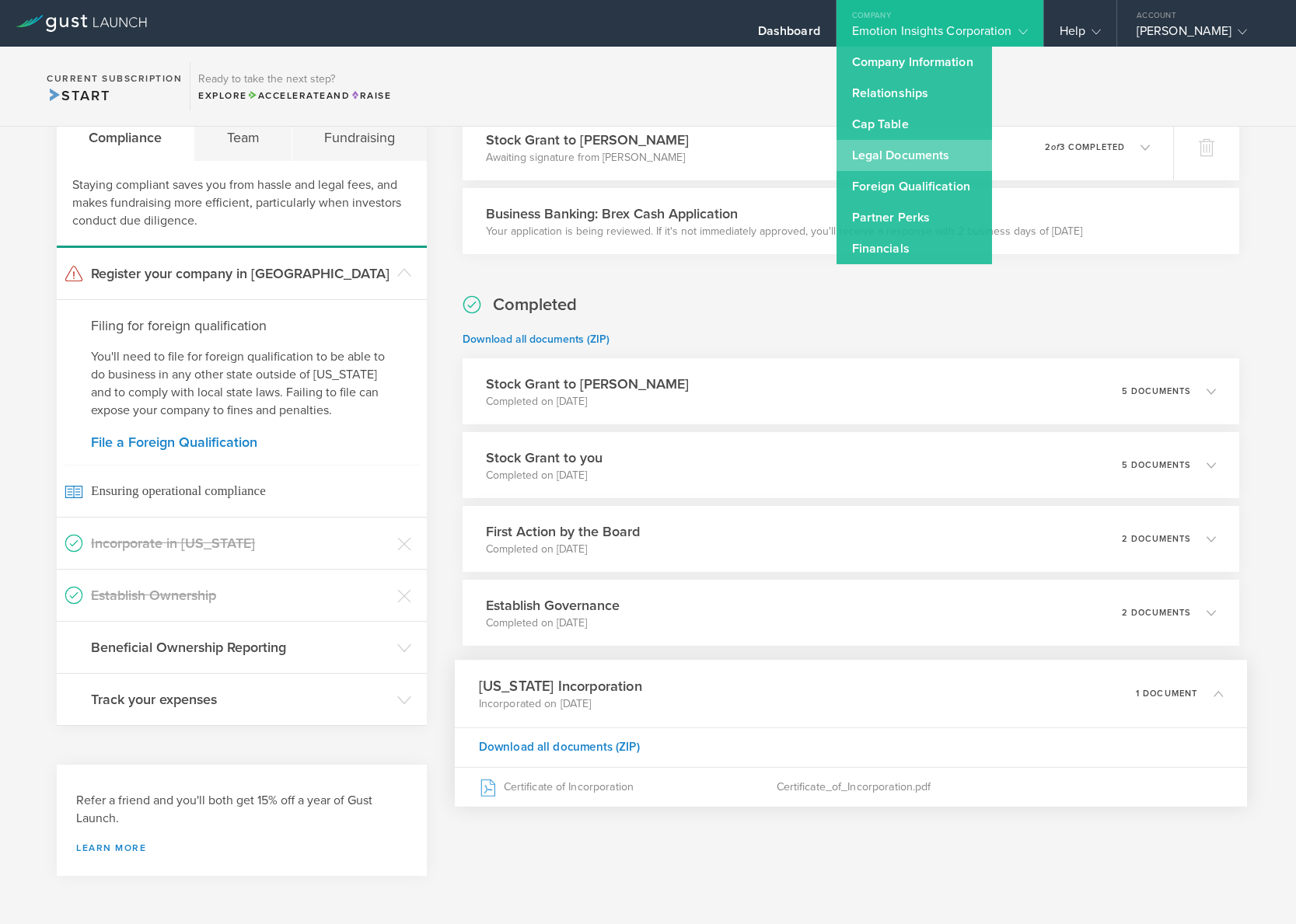
click at [878, 150] on link "Legal Documents" at bounding box center [914, 155] width 155 height 31
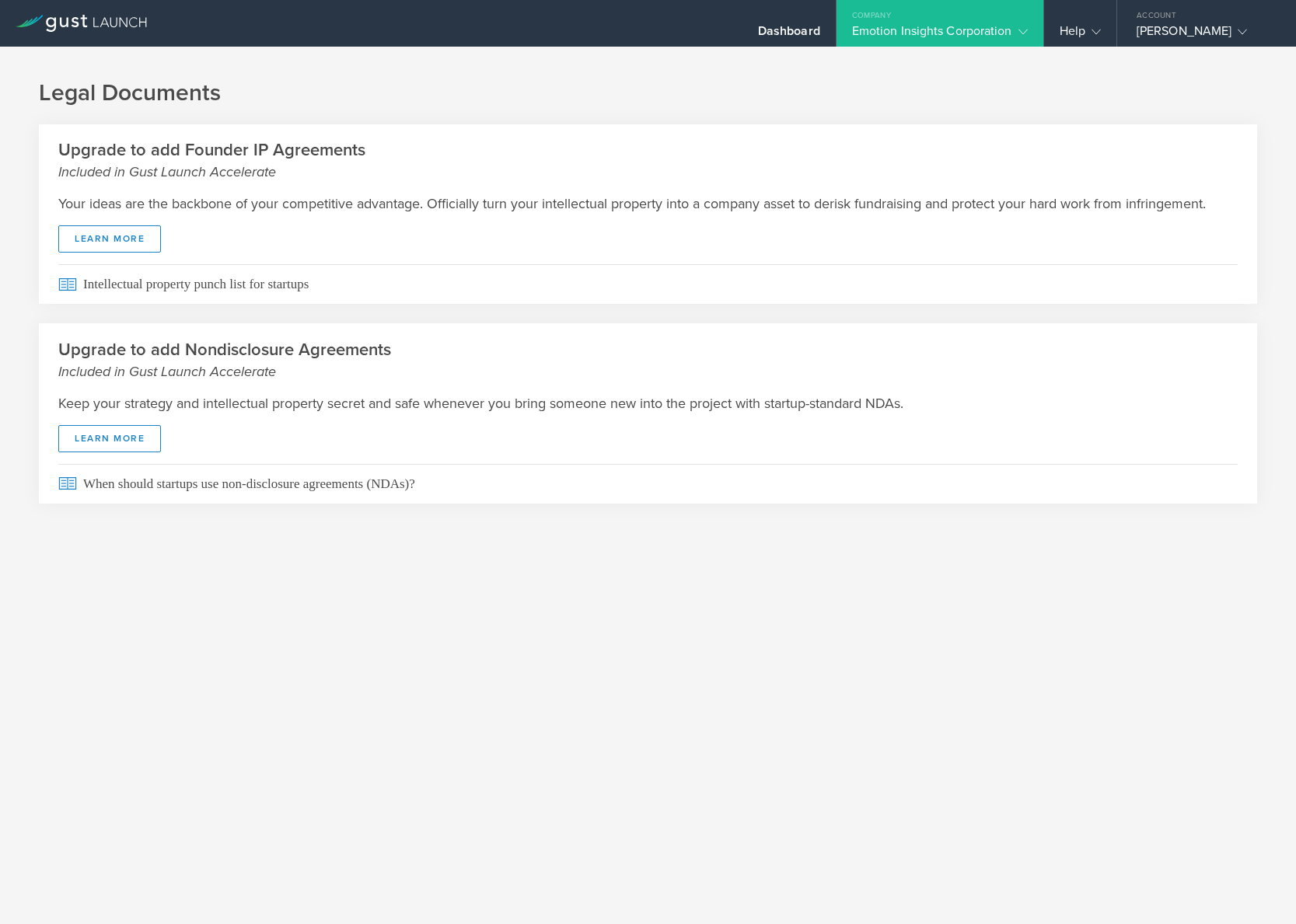
click at [1001, 21] on div "Company" at bounding box center [939, 12] width 207 height 23
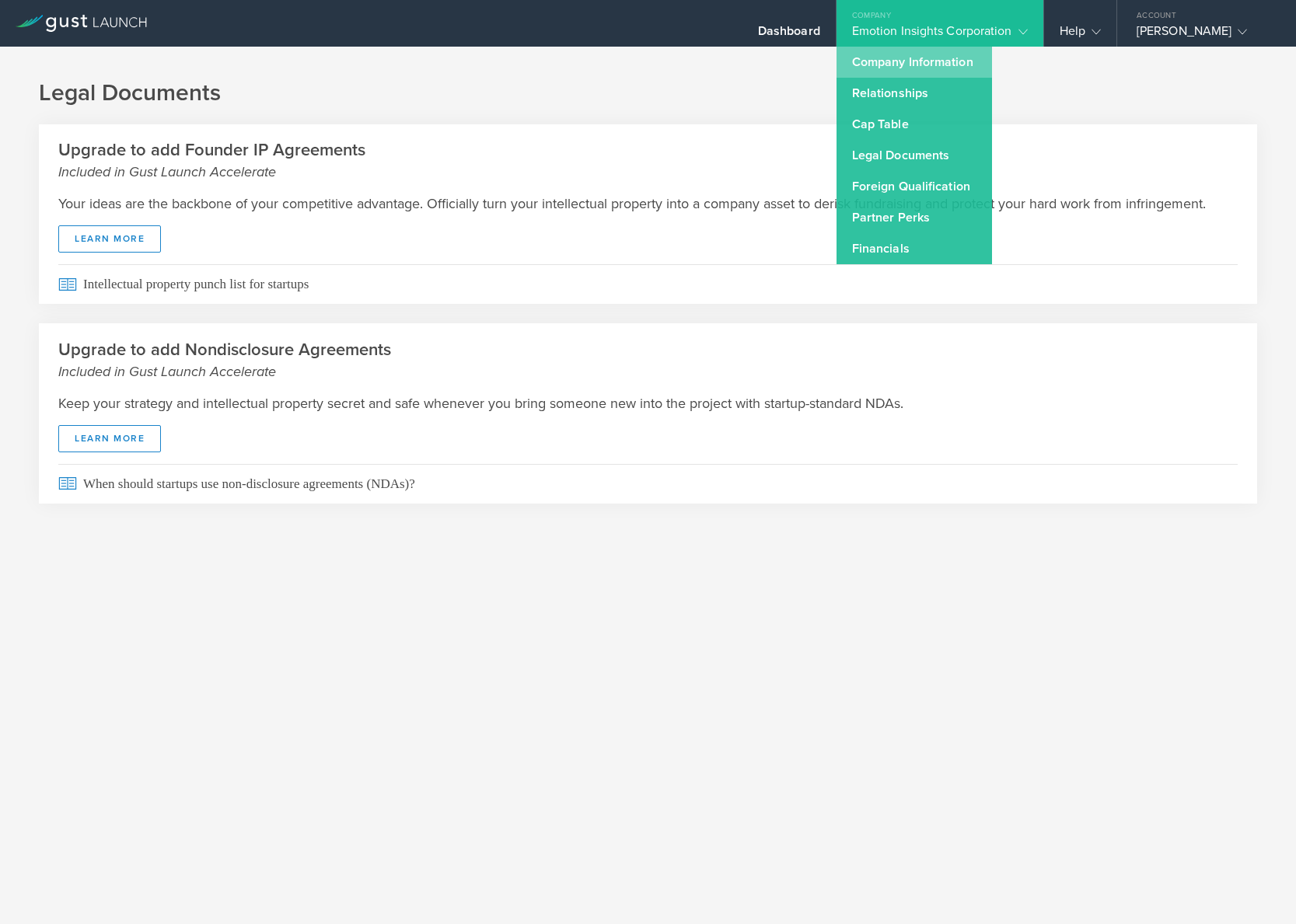
click at [883, 63] on link "Company Information" at bounding box center [914, 62] width 155 height 31
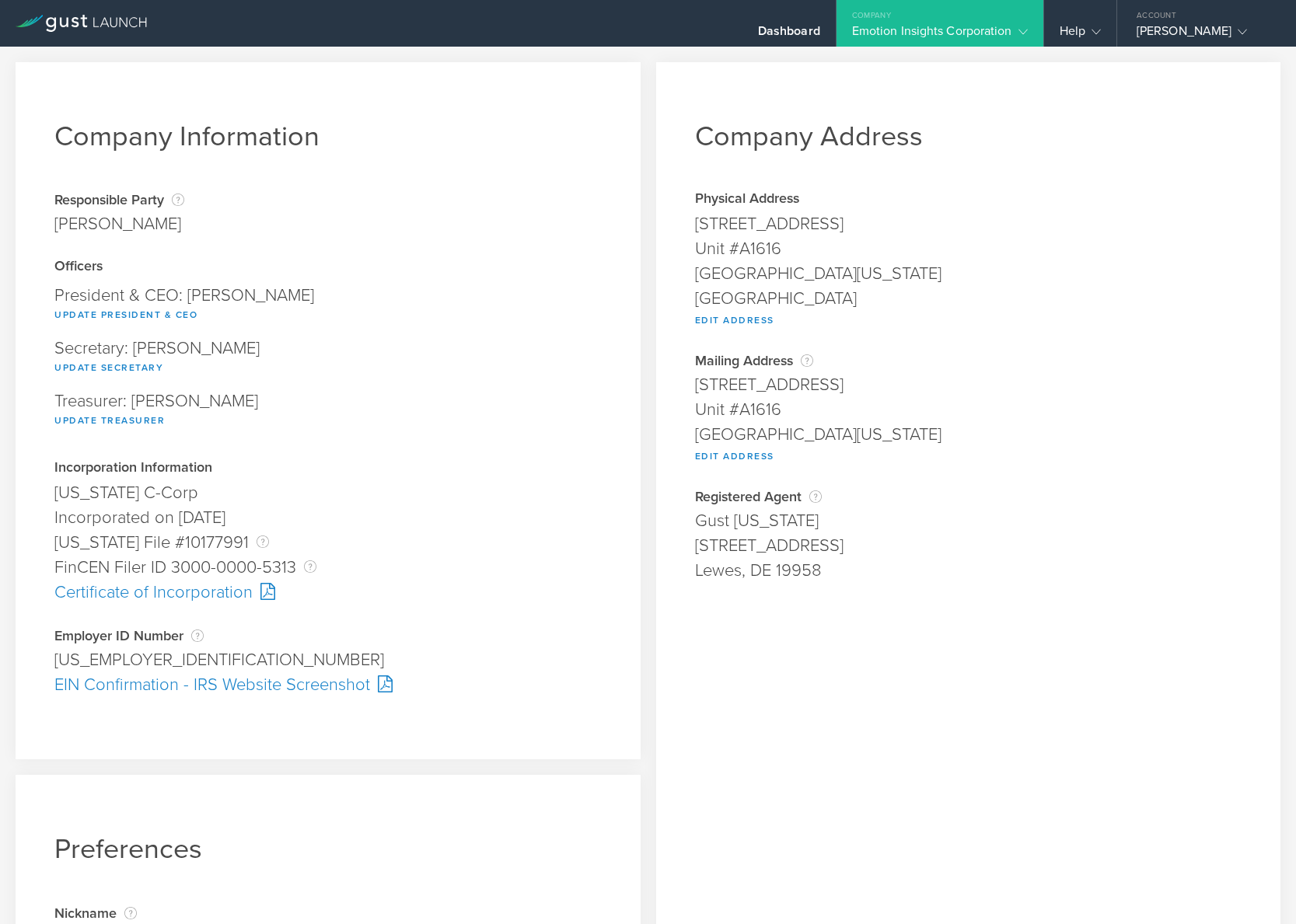
click at [282, 683] on div "EIN Confirmation - IRS Website Screenshot" at bounding box center [328, 685] width 547 height 25
